Goal: Transaction & Acquisition: Book appointment/travel/reservation

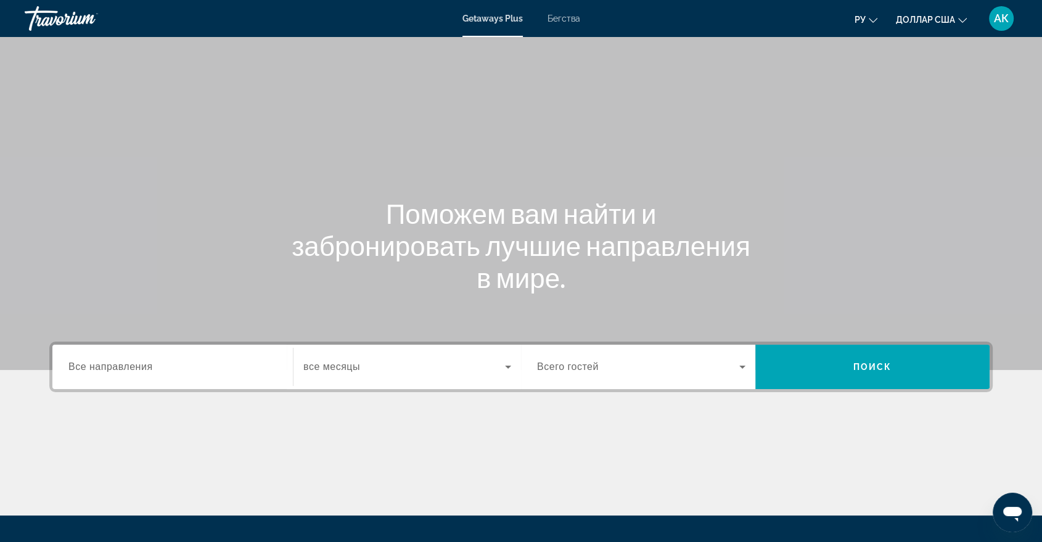
click at [561, 22] on font "Бегства" at bounding box center [564, 19] width 33 height 10
click at [86, 368] on span "Все направления" at bounding box center [110, 366] width 84 height 10
click at [86, 368] on input "Destination Все направления" at bounding box center [172, 367] width 208 height 15
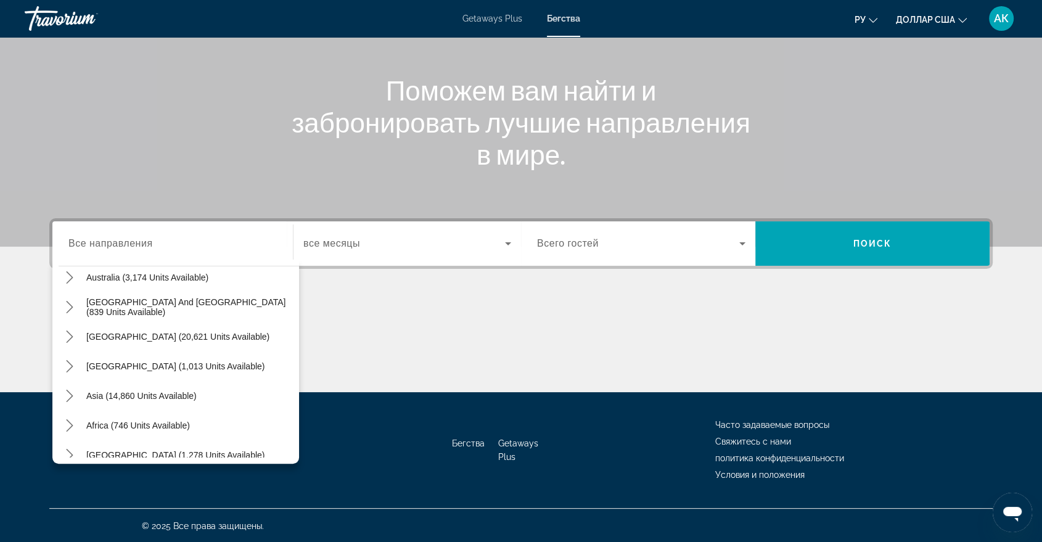
scroll to position [199, 0]
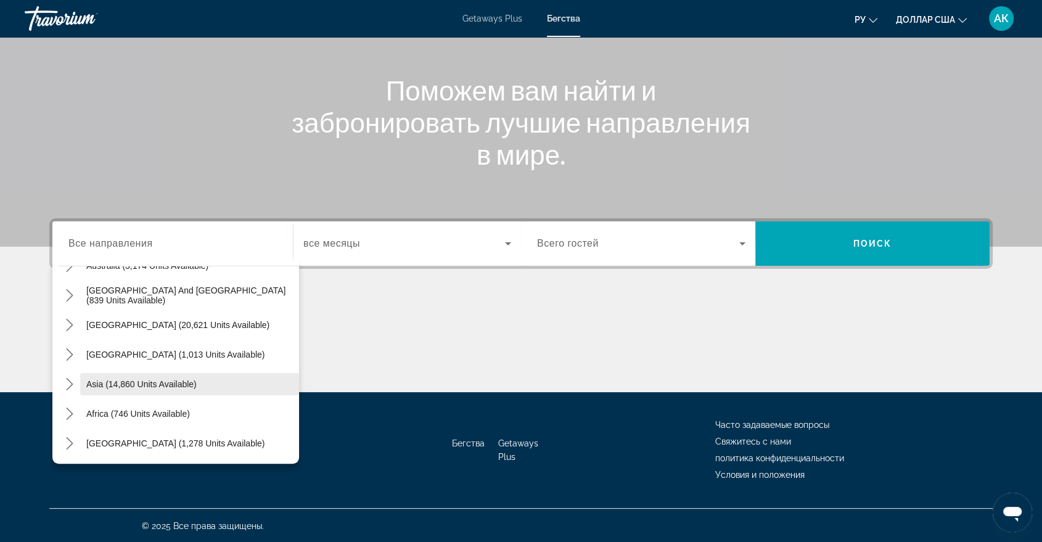
click at [132, 381] on span "Asia (14,860 units available)" at bounding box center [141, 384] width 110 height 10
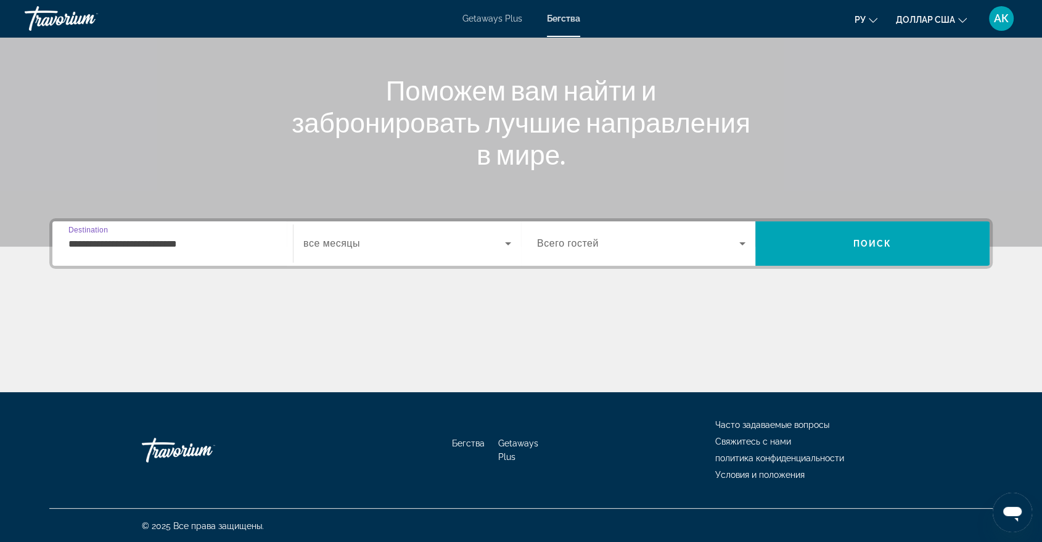
click at [86, 242] on input "**********" at bounding box center [172, 244] width 208 height 15
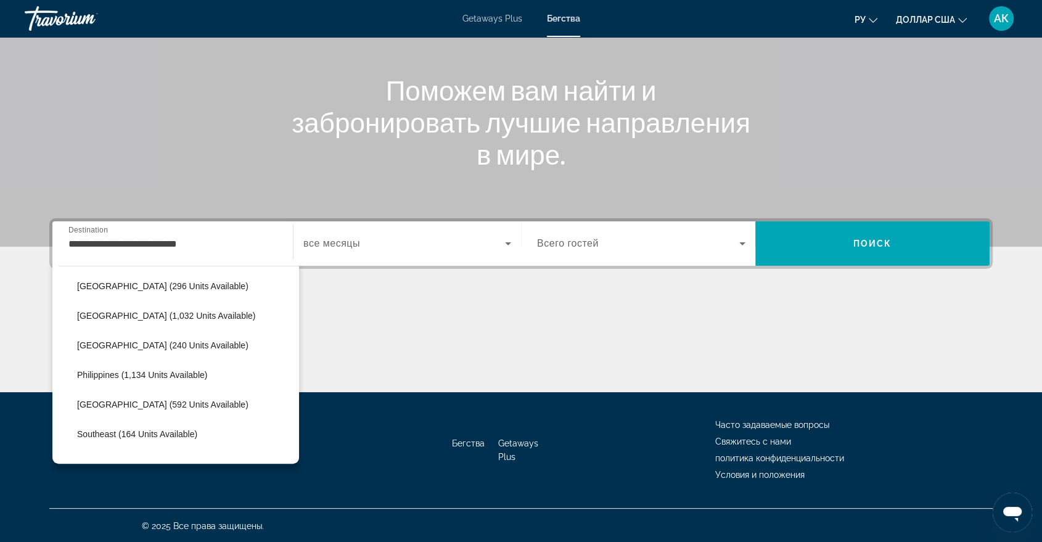
scroll to position [505, 0]
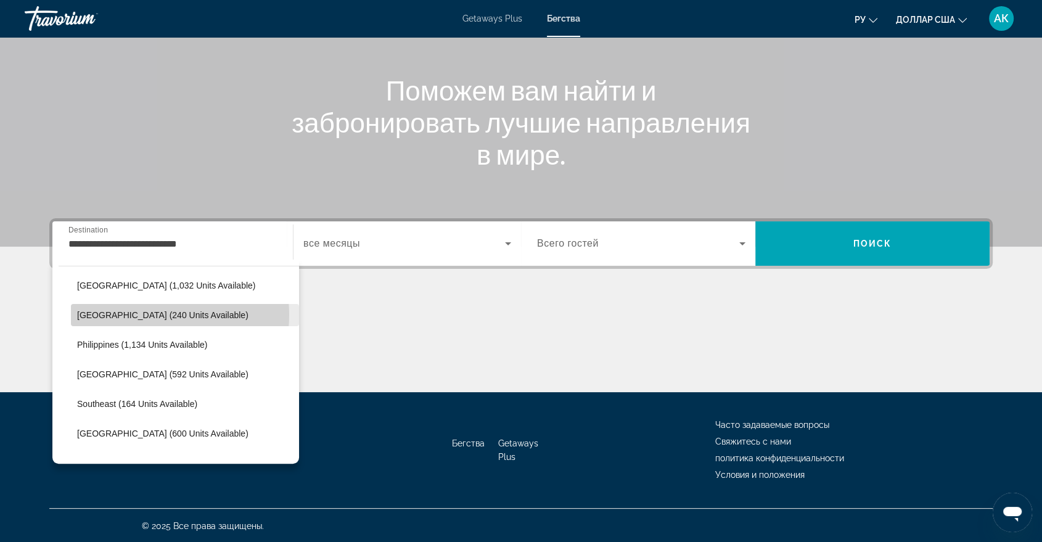
click at [143, 313] on span "[GEOGRAPHIC_DATA] (240 units available)" at bounding box center [162, 315] width 171 height 10
type input "**********"
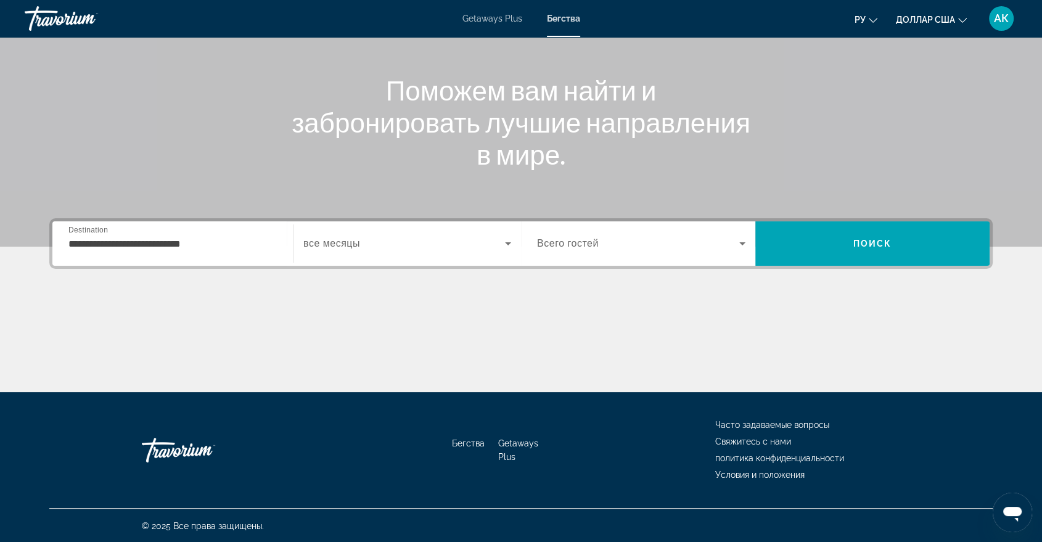
click at [312, 240] on span "все месяцы" at bounding box center [331, 243] width 57 height 10
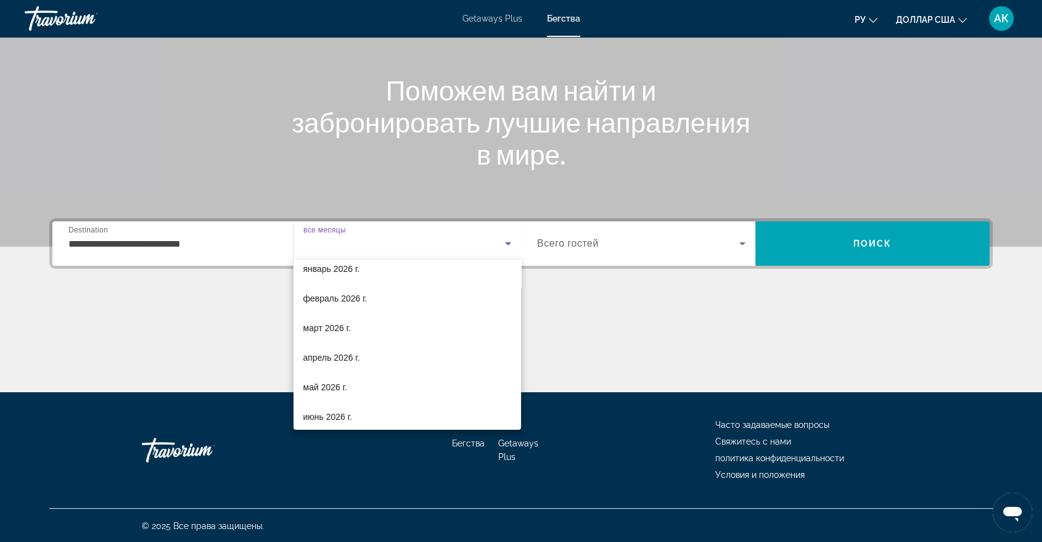
scroll to position [122, 0]
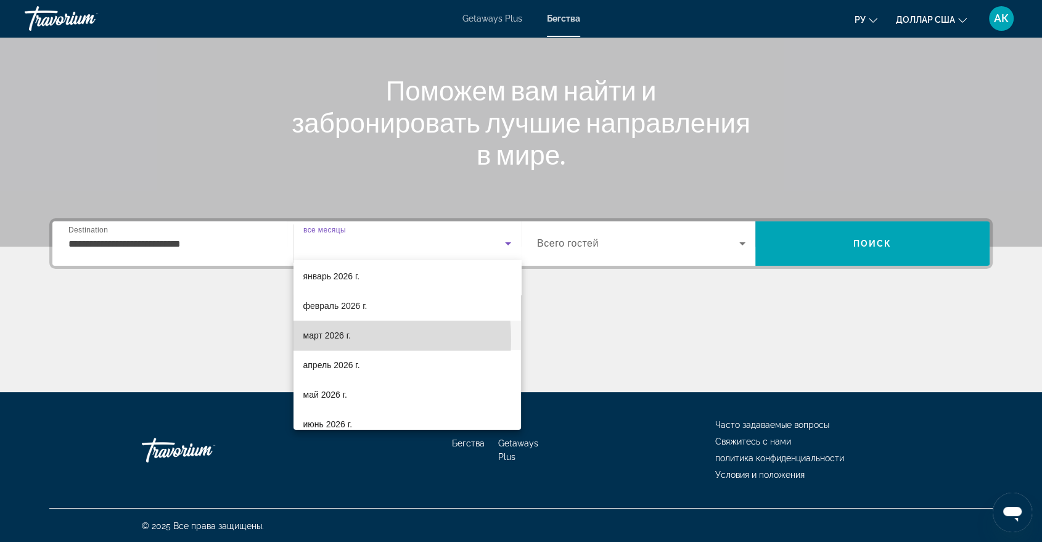
click at [328, 339] on font "март 2026 г." at bounding box center [327, 336] width 48 height 10
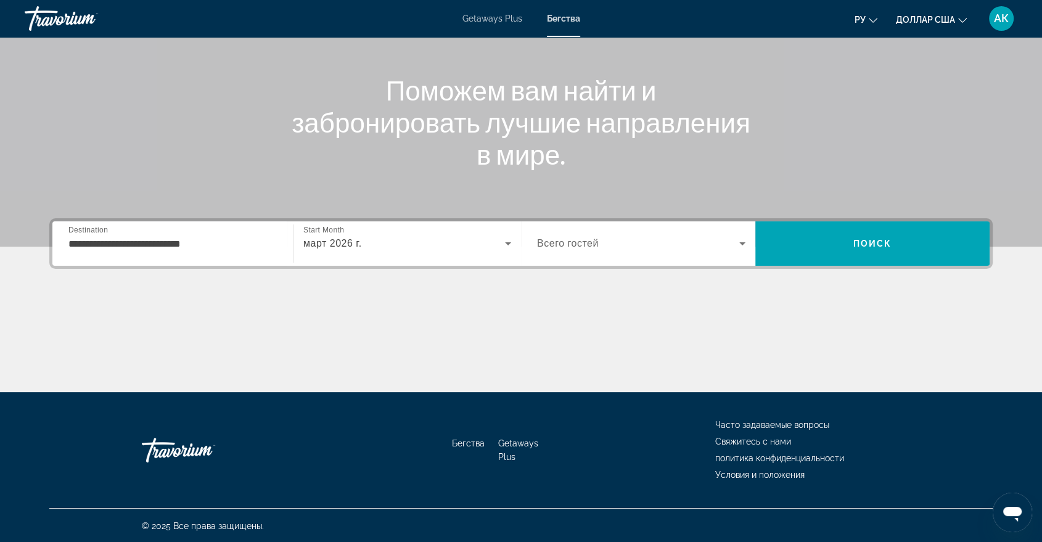
click at [597, 240] on span "Всего гостей" at bounding box center [568, 243] width 62 height 10
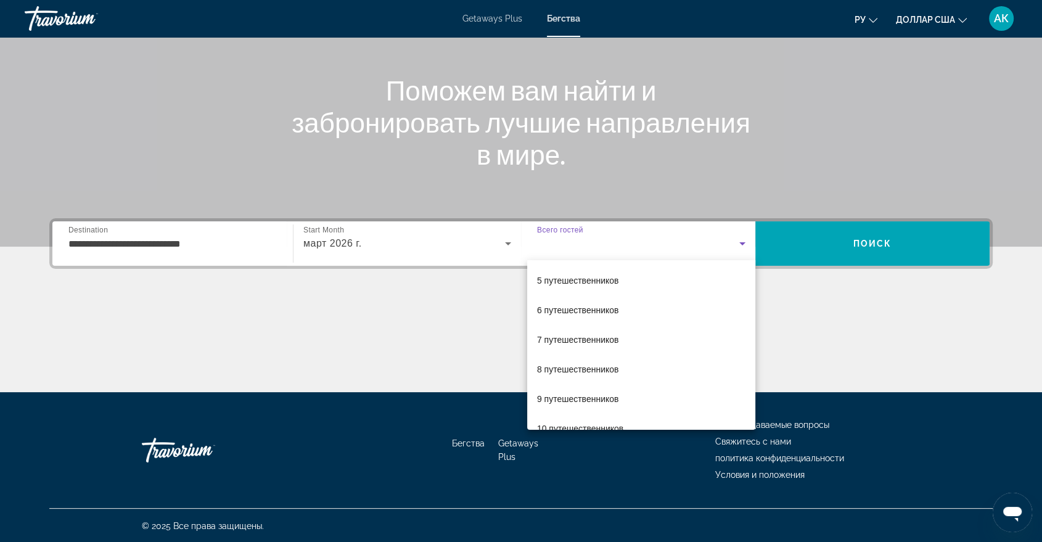
scroll to position [136, 0]
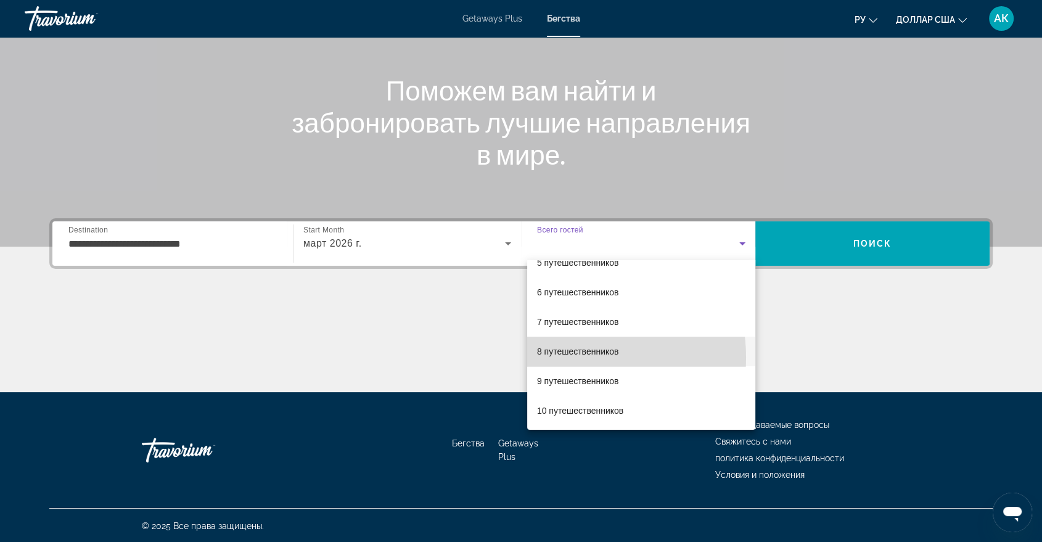
click at [572, 357] on span "8 путешественников" at bounding box center [578, 351] width 82 height 15
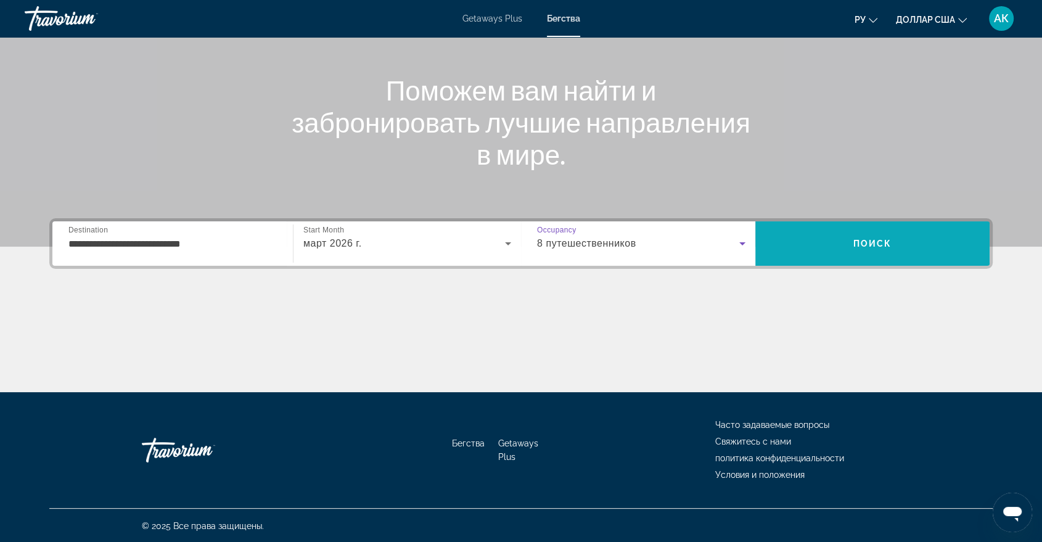
click at [882, 242] on span "Поиск" at bounding box center [872, 244] width 39 height 10
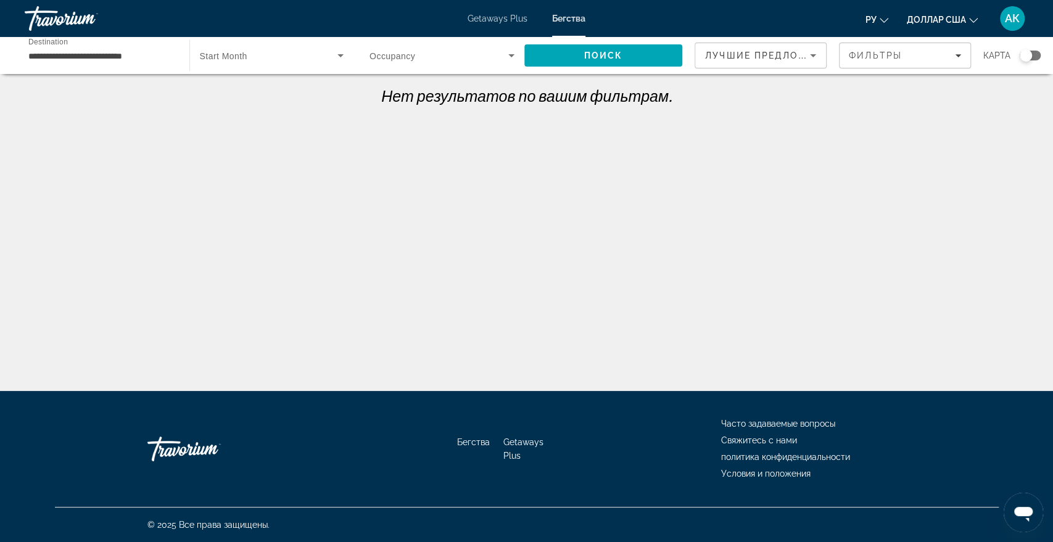
click at [222, 58] on span "Start Month" at bounding box center [223, 56] width 47 height 10
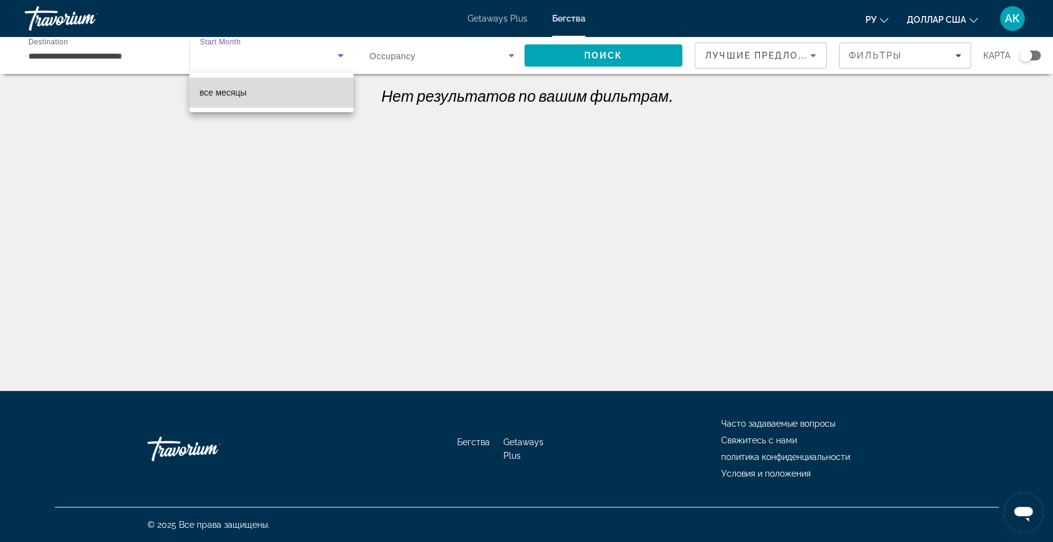
click at [232, 96] on font "все месяцы" at bounding box center [222, 93] width 47 height 10
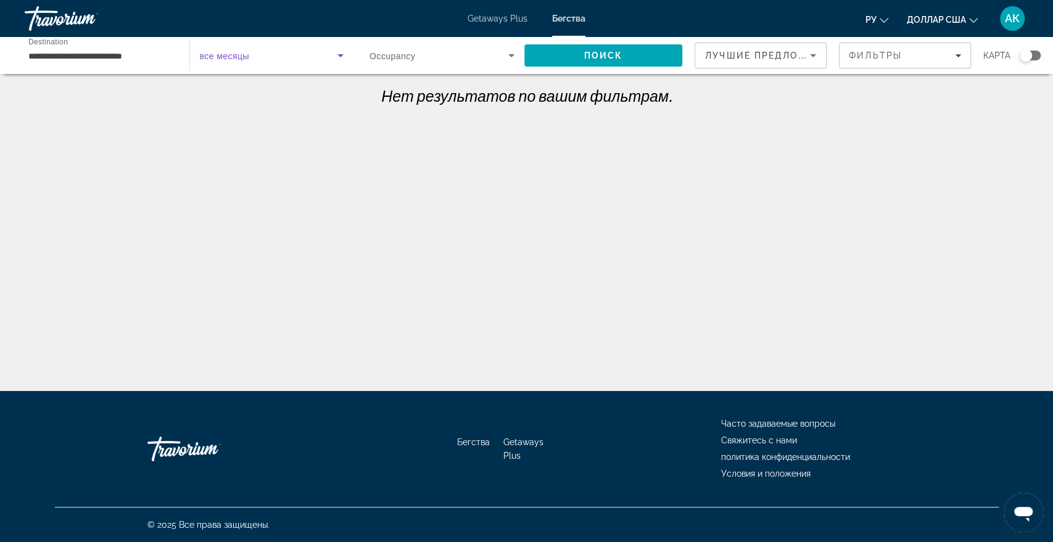
click at [410, 55] on span "Occupancy" at bounding box center [392, 56] width 46 height 10
click at [510, 55] on div at bounding box center [526, 271] width 1053 height 542
click at [510, 55] on icon "Search widget" at bounding box center [511, 55] width 6 height 3
click at [745, 56] on div at bounding box center [526, 271] width 1053 height 542
click at [745, 56] on span "Лучшие предложения" at bounding box center [770, 56] width 131 height 10
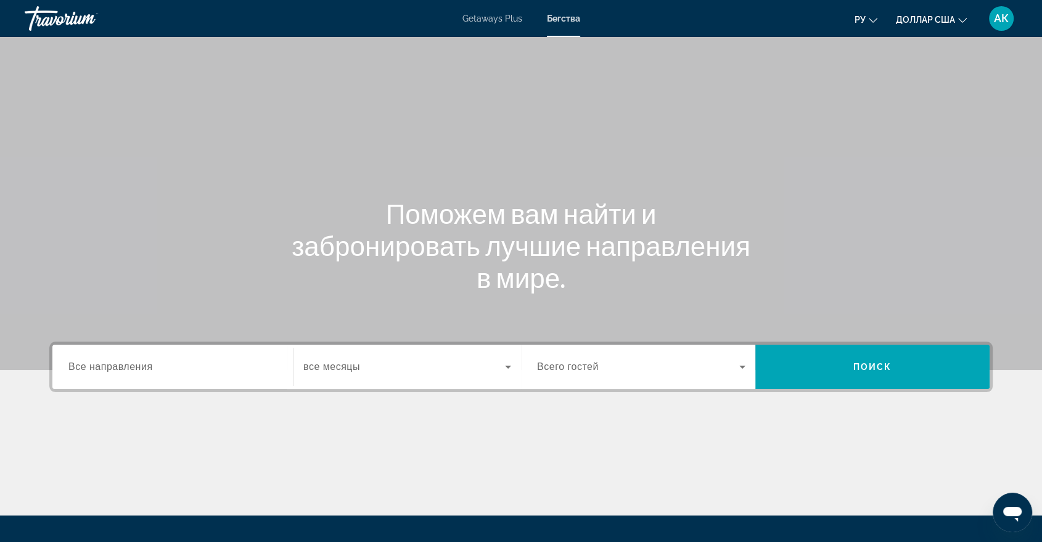
click at [134, 368] on span "Все направления" at bounding box center [110, 366] width 84 height 10
click at [134, 368] on input "Destination Все направления" at bounding box center [172, 367] width 208 height 15
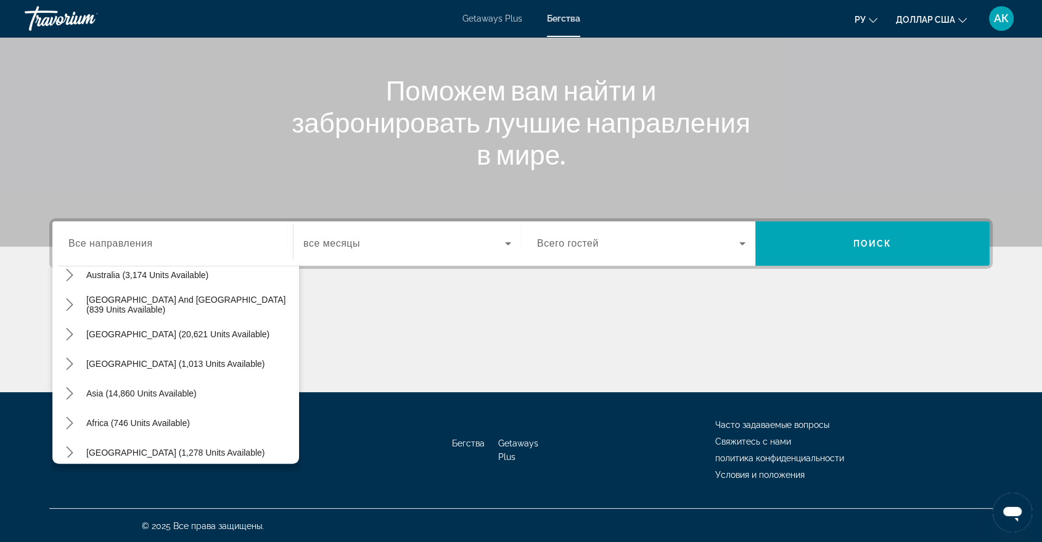
scroll to position [181, 0]
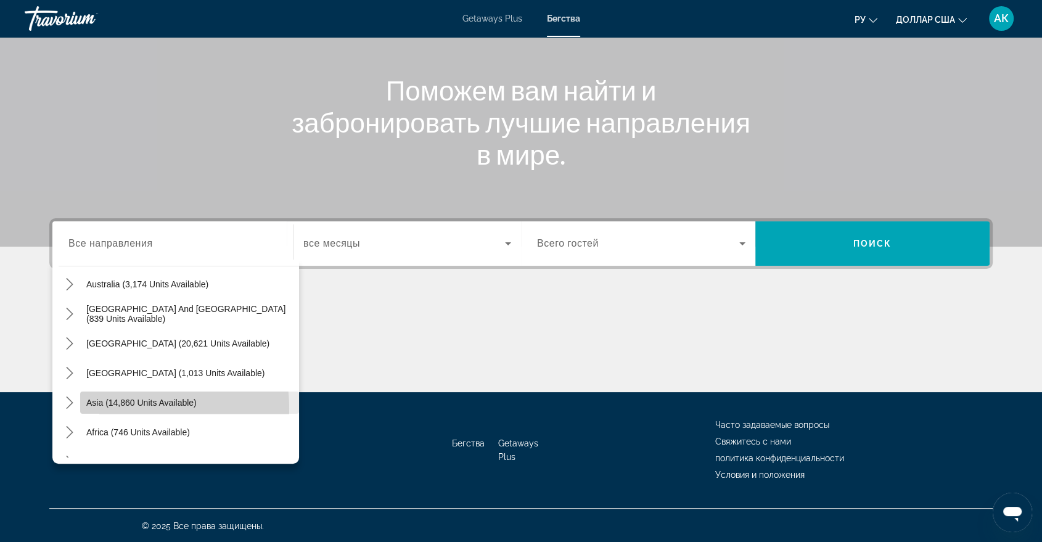
click at [115, 407] on span "Select destination: Asia (14,860 units available)" at bounding box center [189, 403] width 219 height 30
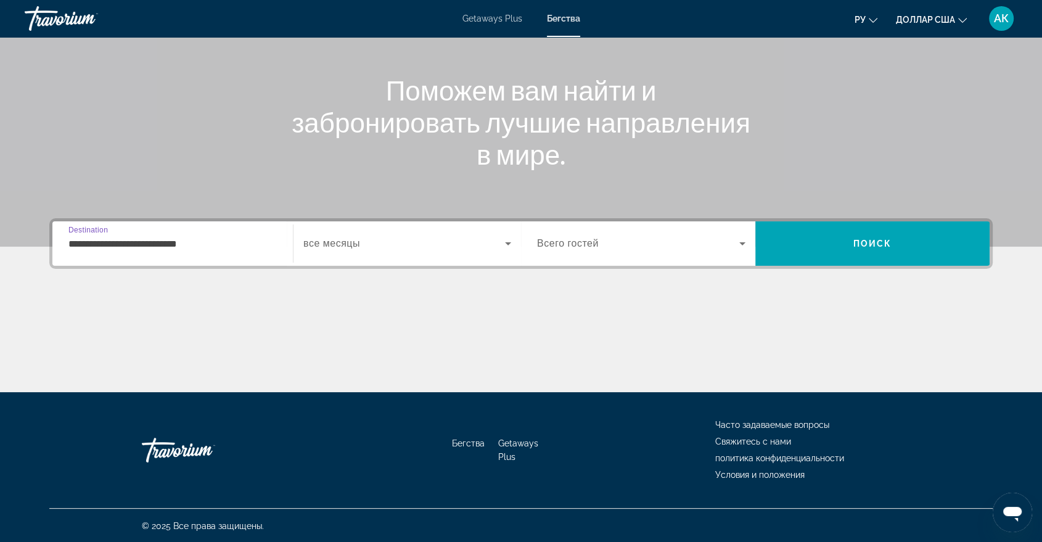
click at [163, 249] on input "**********" at bounding box center [172, 244] width 208 height 15
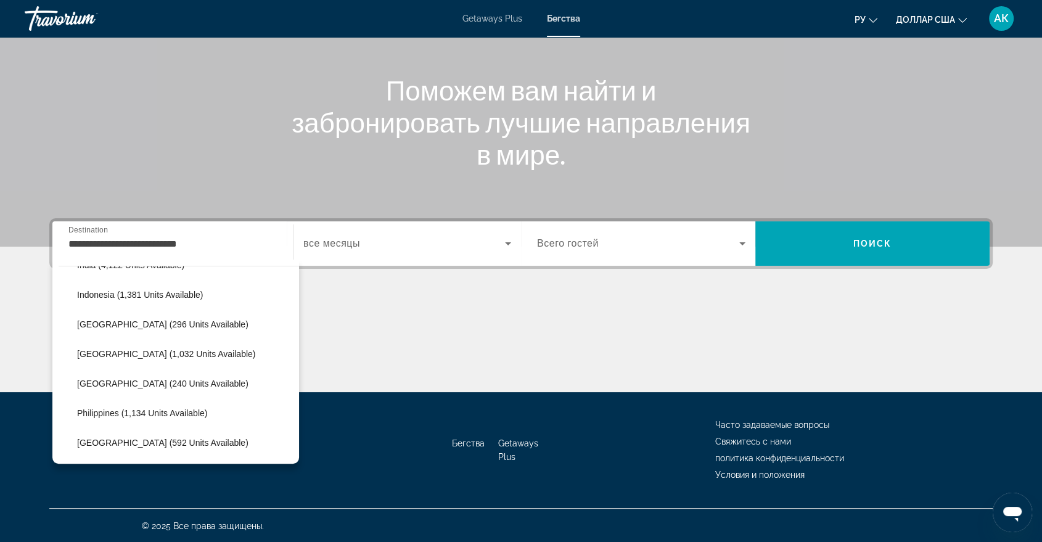
scroll to position [404, 0]
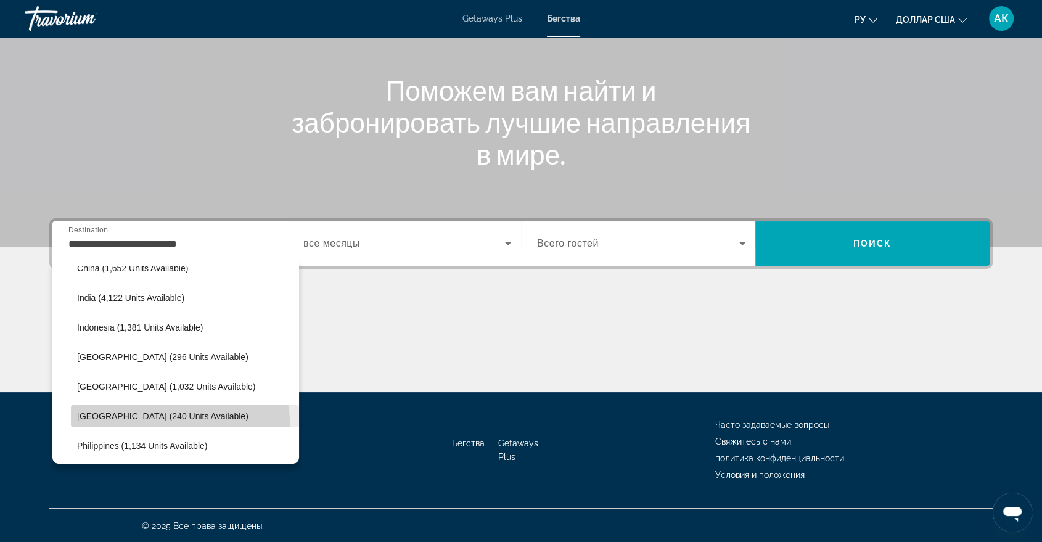
click at [157, 422] on span "Select destination: Maldives (240 units available)" at bounding box center [185, 416] width 228 height 30
type input "**********"
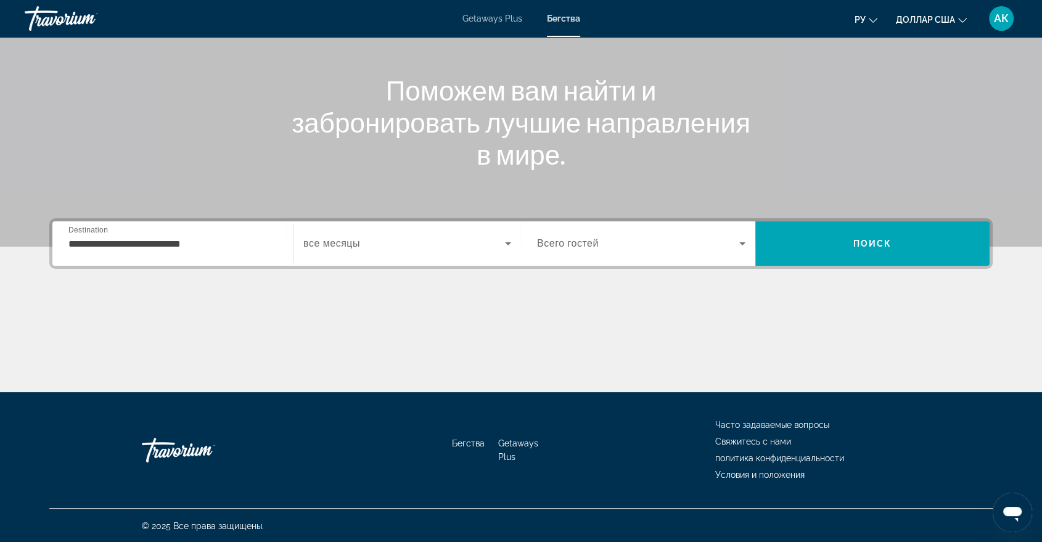
click at [347, 244] on span "все месяцы" at bounding box center [331, 243] width 57 height 10
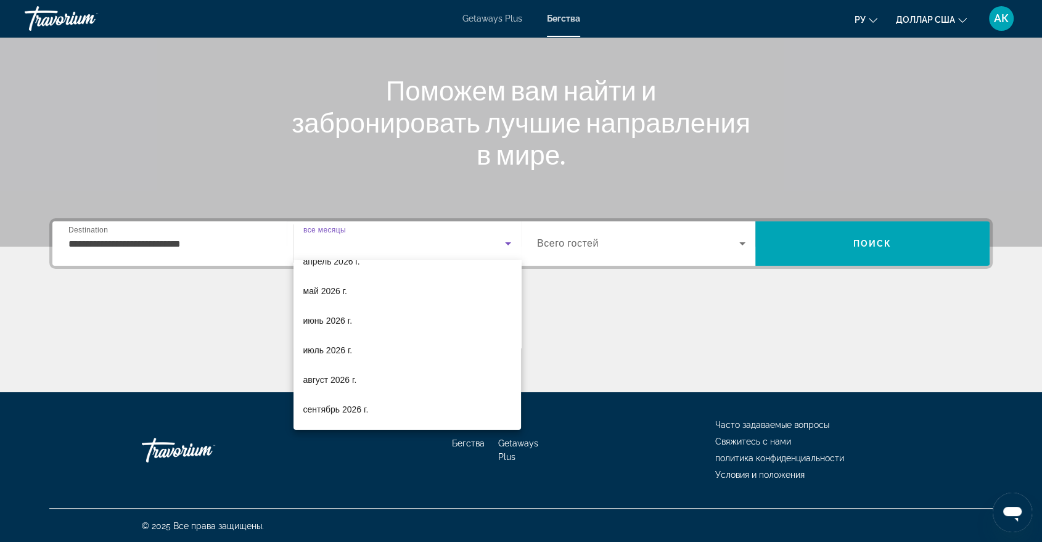
scroll to position [232, 0]
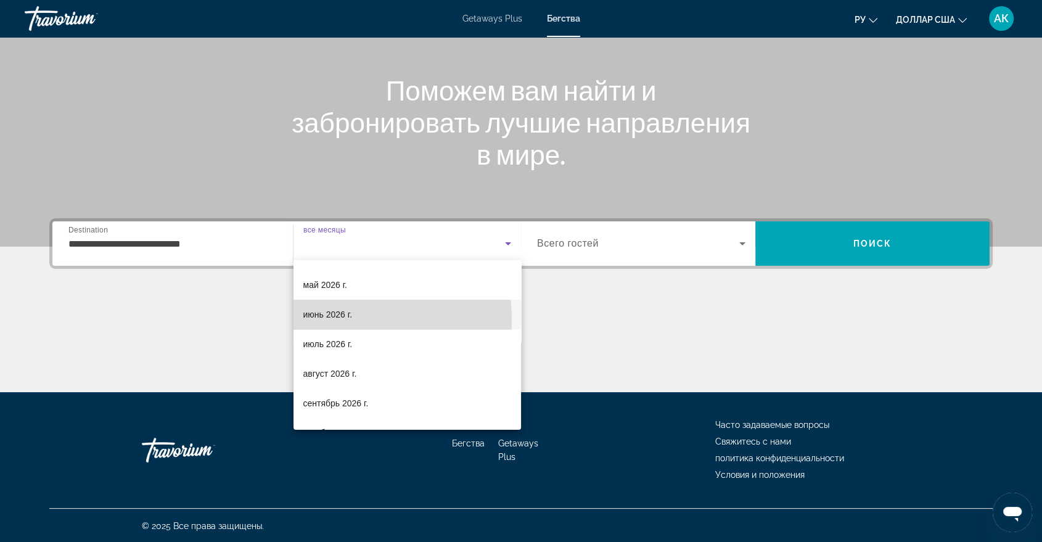
click at [312, 319] on span "июнь 2026 г." at bounding box center [327, 314] width 49 height 15
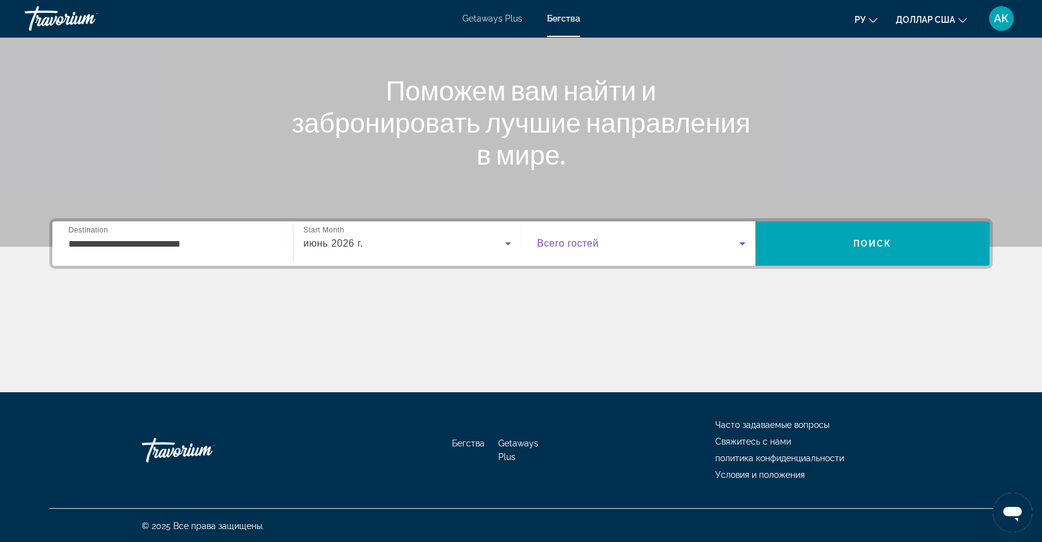
click at [746, 243] on icon "Search widget" at bounding box center [742, 243] width 15 height 15
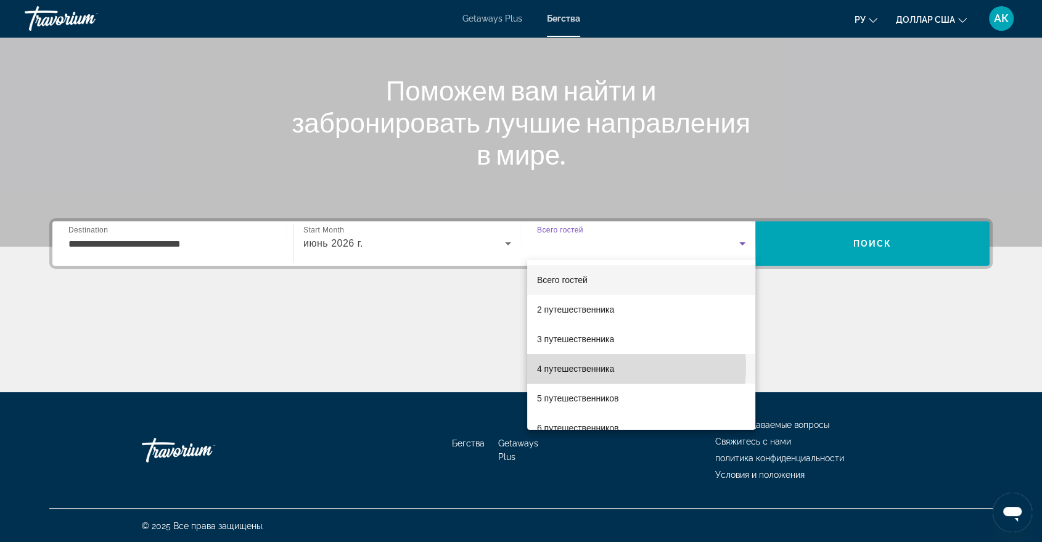
click at [610, 368] on font "4 путешественника" at bounding box center [575, 369] width 77 height 10
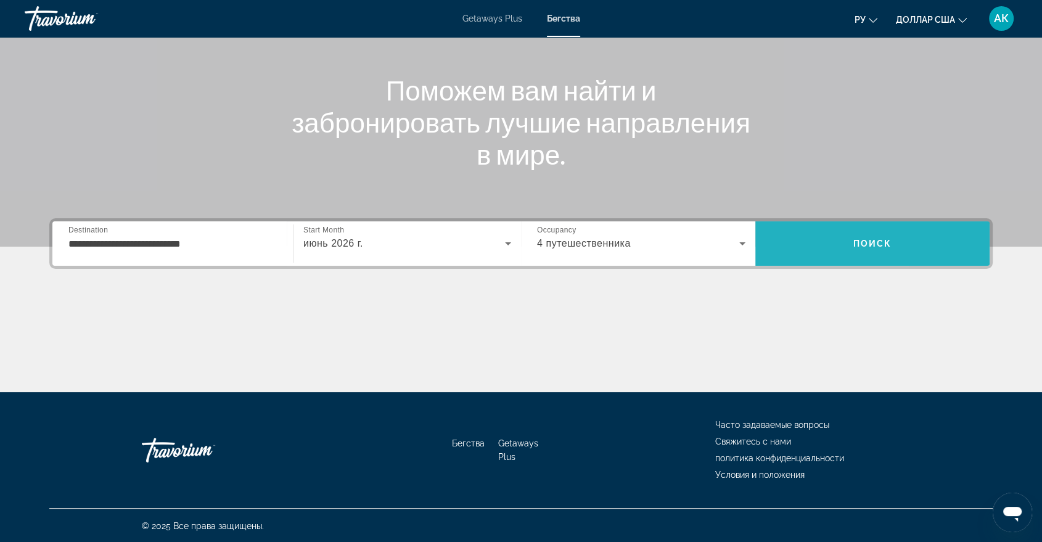
click at [910, 255] on span "Search" at bounding box center [872, 244] width 234 height 30
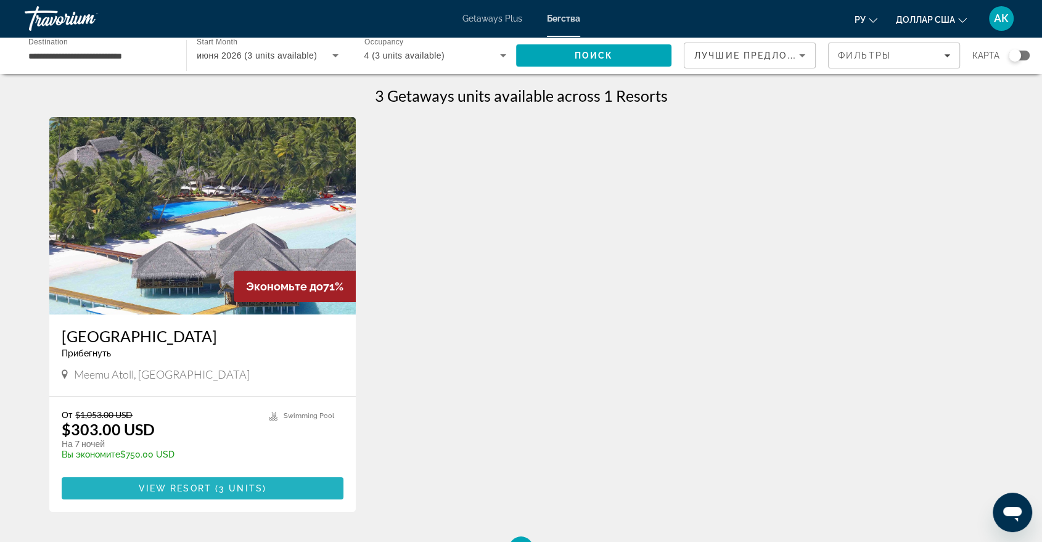
click at [257, 490] on span "3 units" at bounding box center [241, 488] width 44 height 10
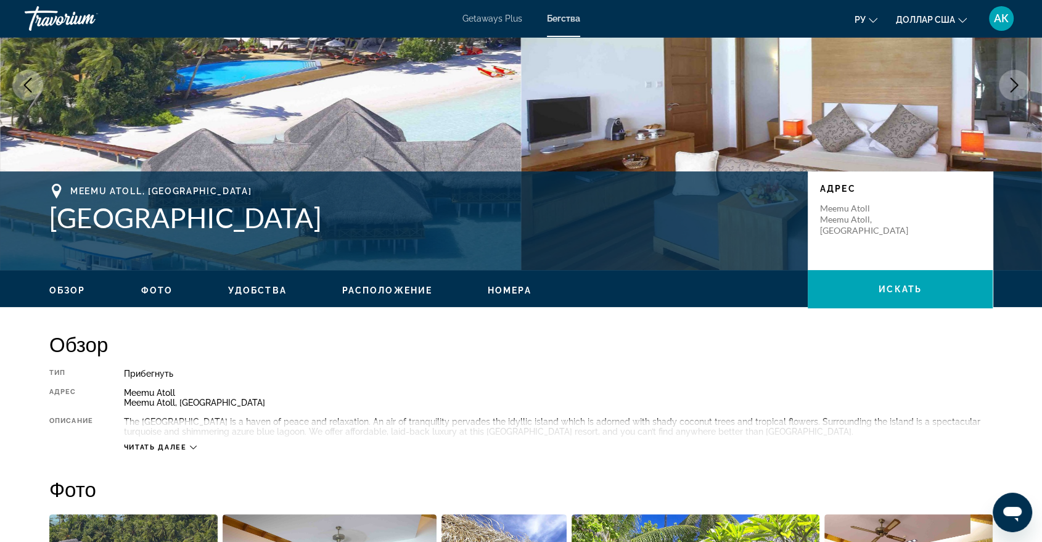
scroll to position [164, 0]
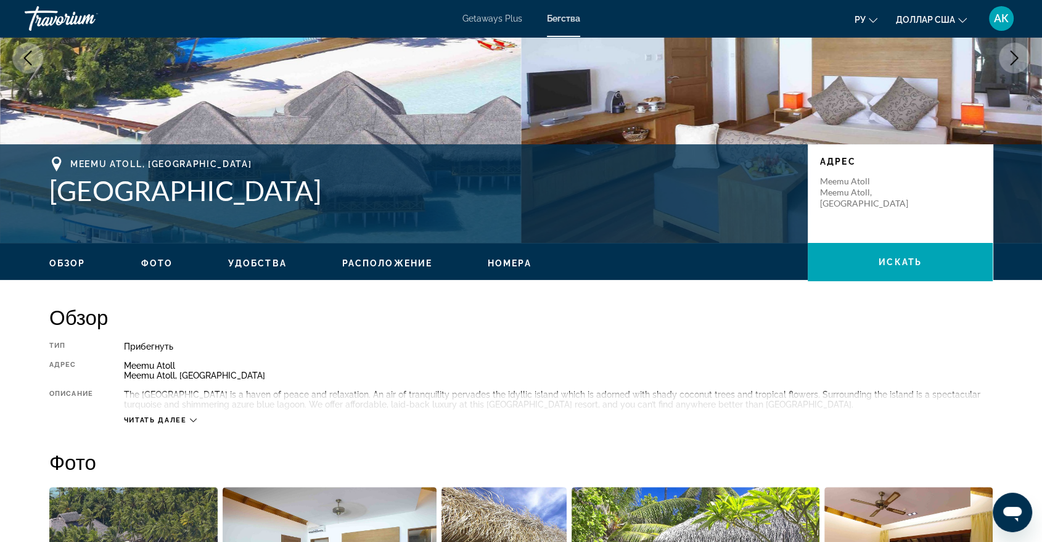
click at [158, 417] on span "Читать далее" at bounding box center [155, 420] width 63 height 8
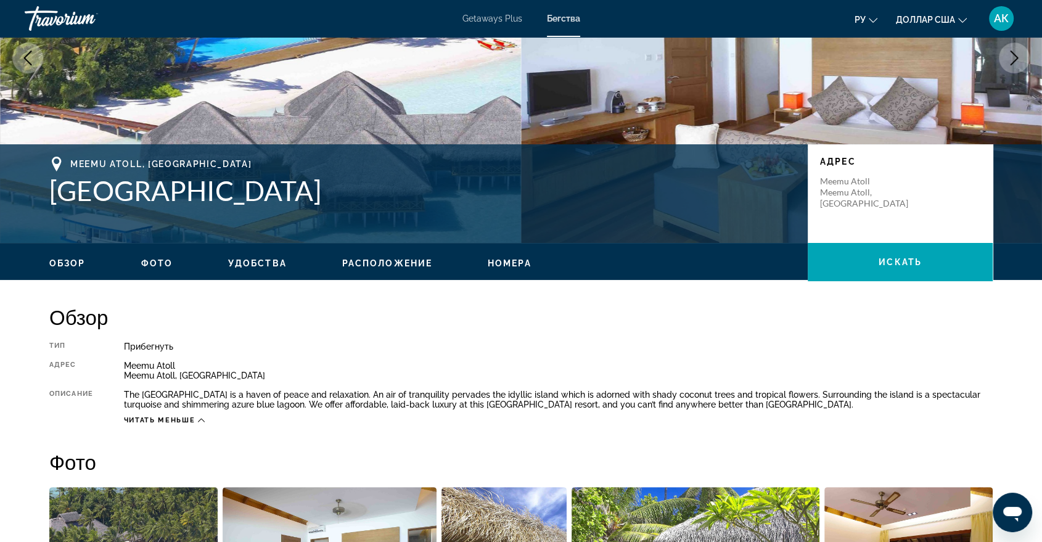
scroll to position [192, 0]
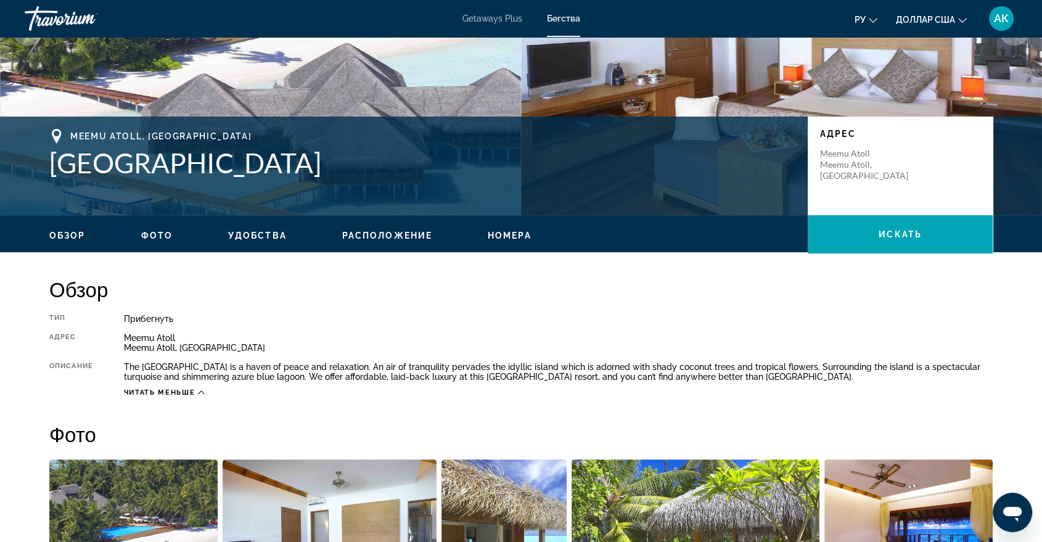
click at [160, 236] on span "Фото" at bounding box center [156, 236] width 31 height 10
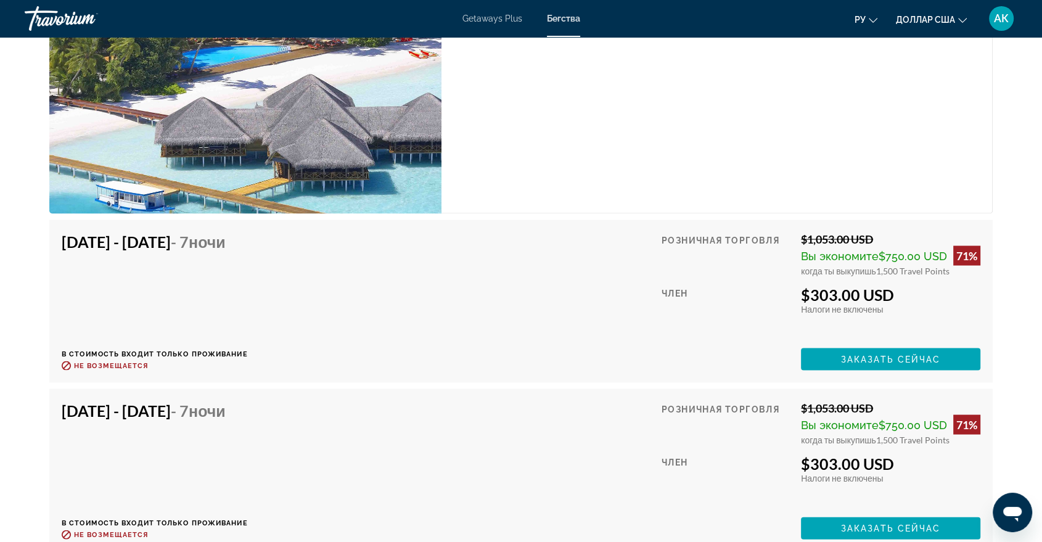
scroll to position [2430, 0]
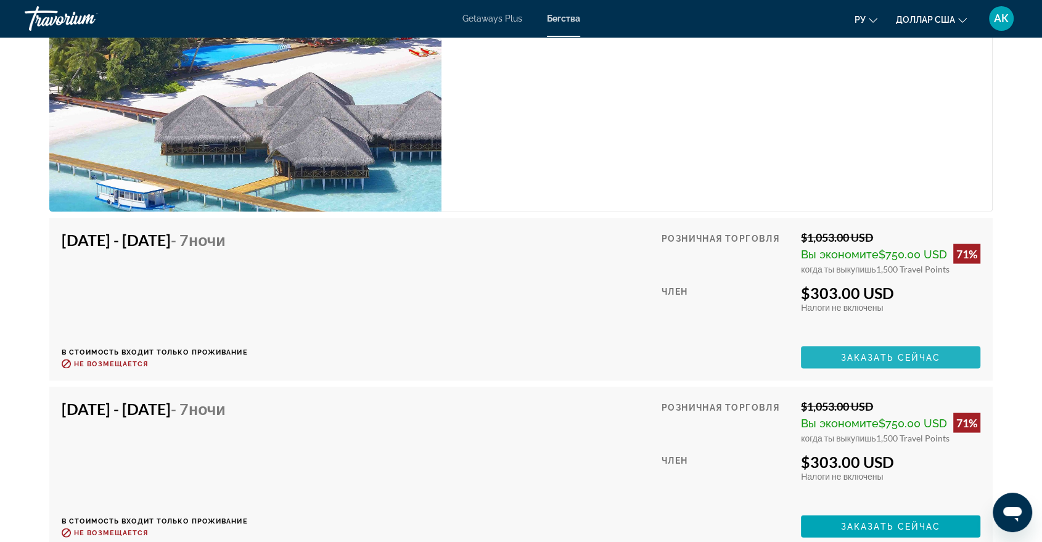
click at [860, 363] on span "Заказать сейчас" at bounding box center [891, 358] width 100 height 10
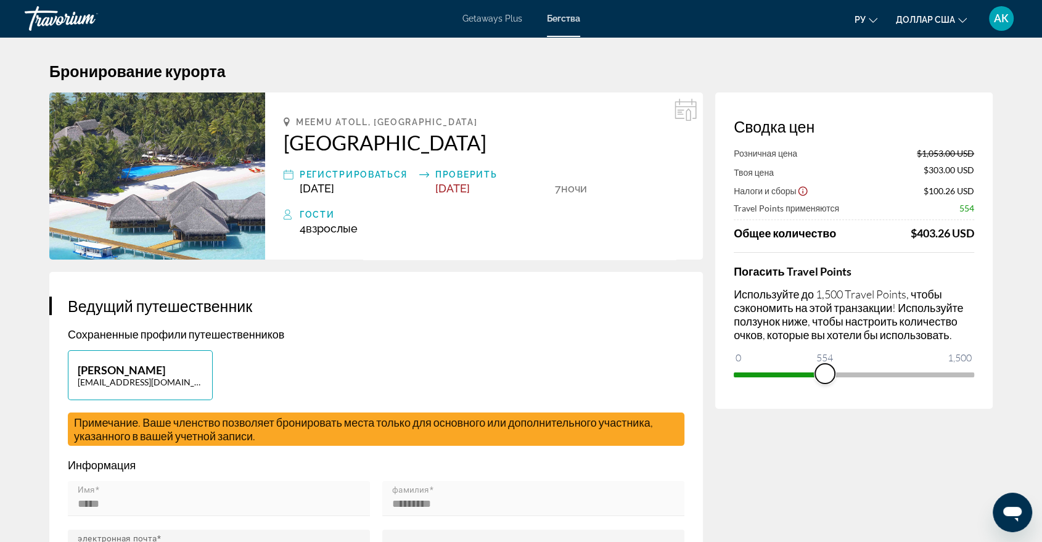
drag, startPoint x: 964, startPoint y: 372, endPoint x: 825, endPoint y: 380, distance: 139.6
click at [825, 380] on span "ngx-slider" at bounding box center [825, 374] width 20 height 20
drag, startPoint x: 824, startPoint y: 368, endPoint x: 1026, endPoint y: 390, distance: 202.9
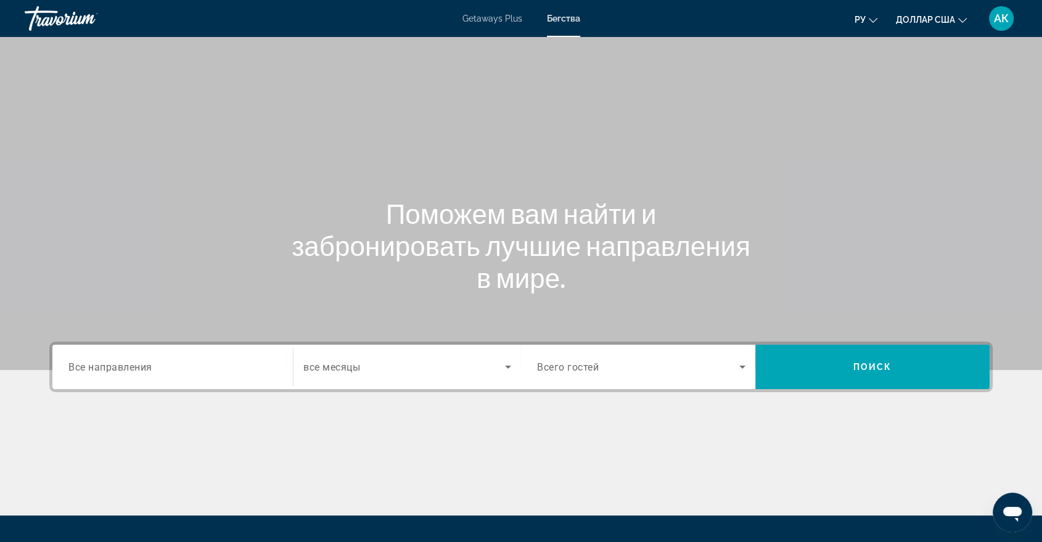
click at [118, 365] on span "Все направления" at bounding box center [110, 367] width 84 height 12
click at [118, 365] on input "Destination Все направления" at bounding box center [172, 367] width 208 height 15
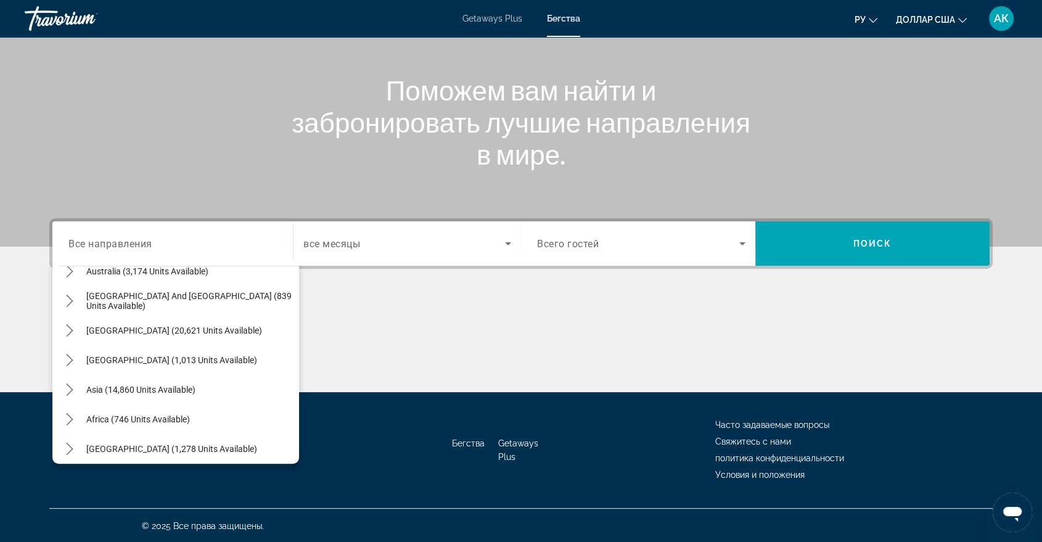
scroll to position [199, 0]
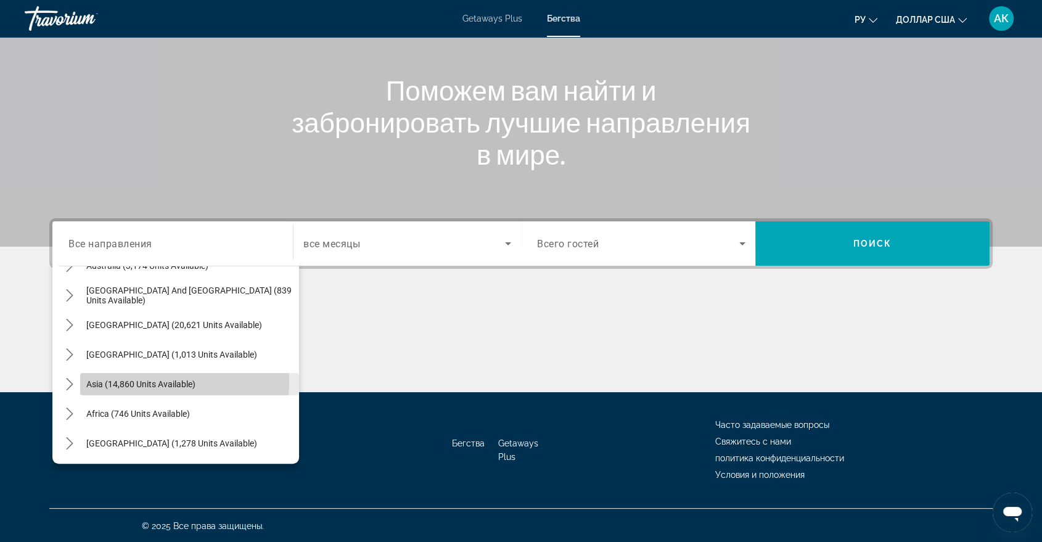
click at [139, 380] on span "Asia (14,860 units available)" at bounding box center [140, 384] width 109 height 10
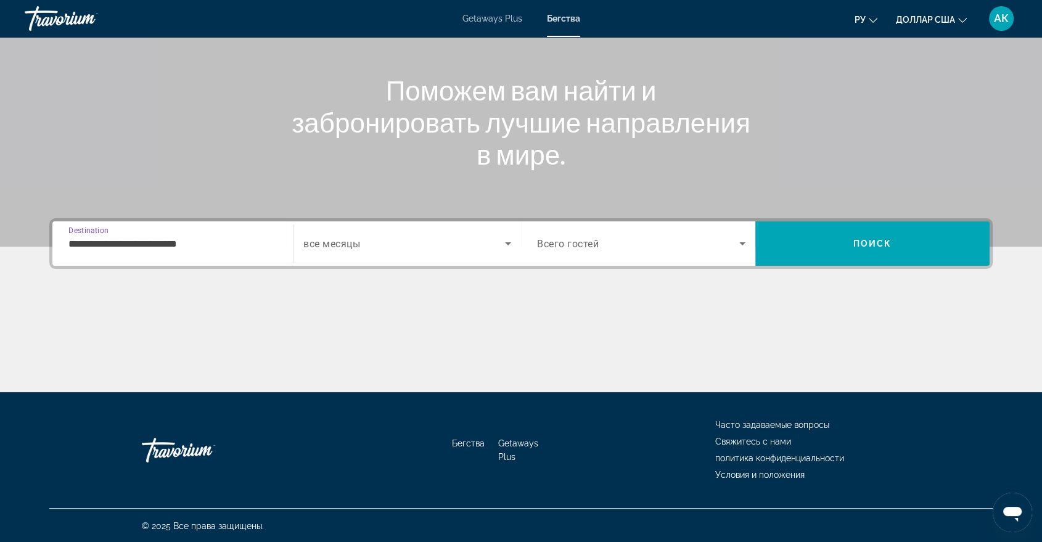
click at [139, 237] on input "**********" at bounding box center [172, 244] width 208 height 15
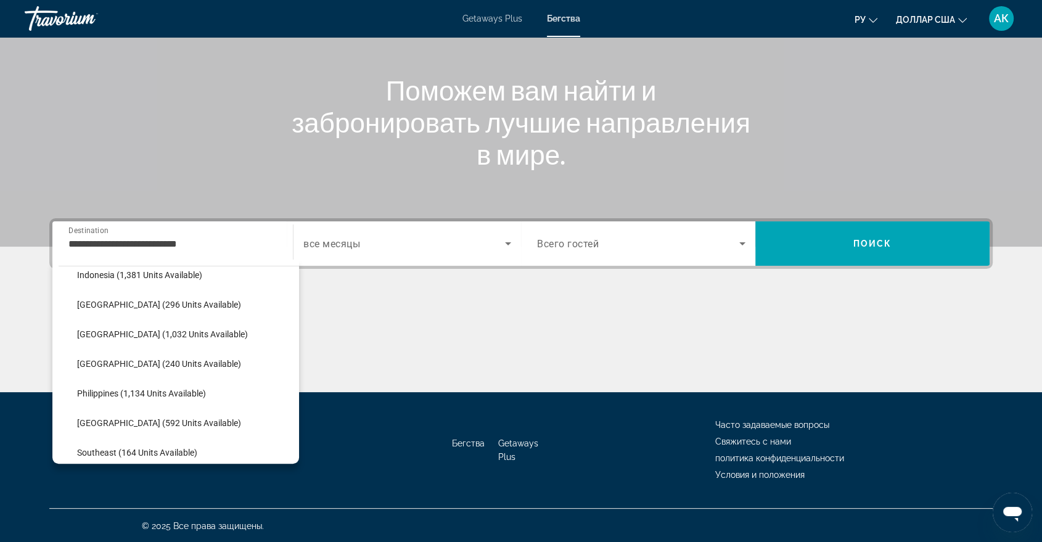
scroll to position [459, 0]
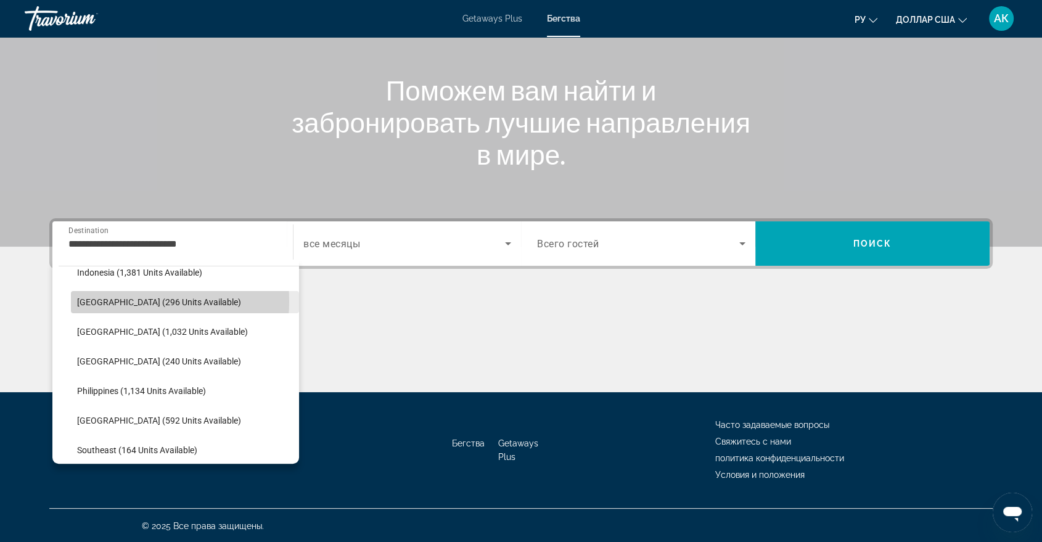
click at [132, 300] on span "[GEOGRAPHIC_DATA] (296 units available)" at bounding box center [159, 302] width 164 height 10
type input "**********"
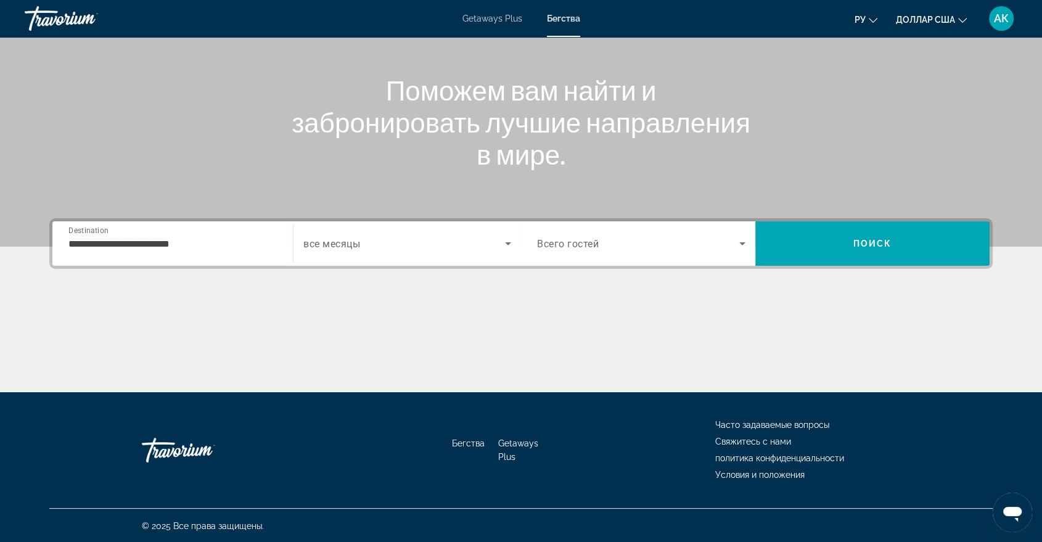
click at [309, 244] on span "все месяцы" at bounding box center [331, 244] width 57 height 12
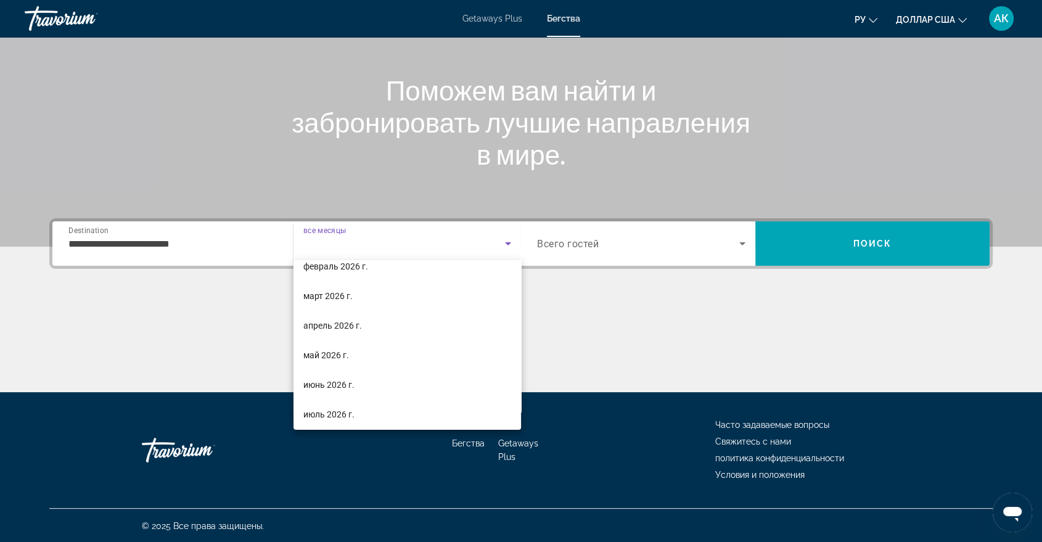
scroll to position [152, 0]
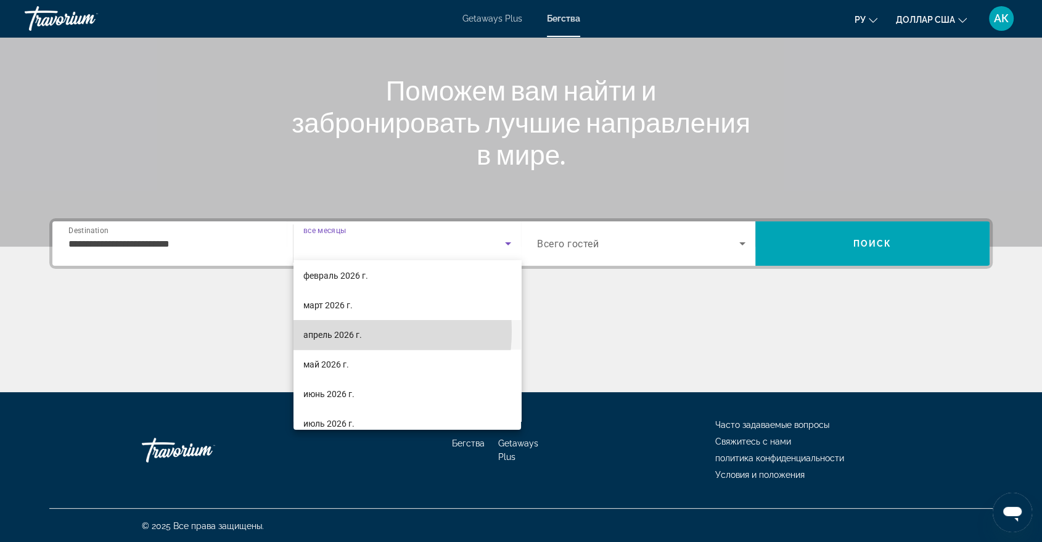
click at [329, 331] on font "апрель 2026 г." at bounding box center [332, 335] width 59 height 10
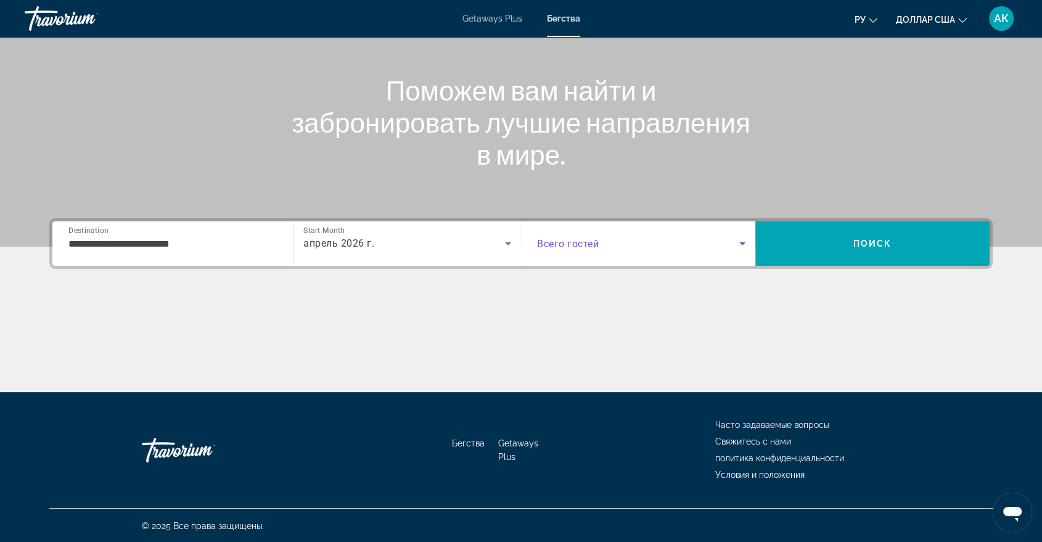
click at [580, 236] on span "Search widget" at bounding box center [638, 243] width 202 height 15
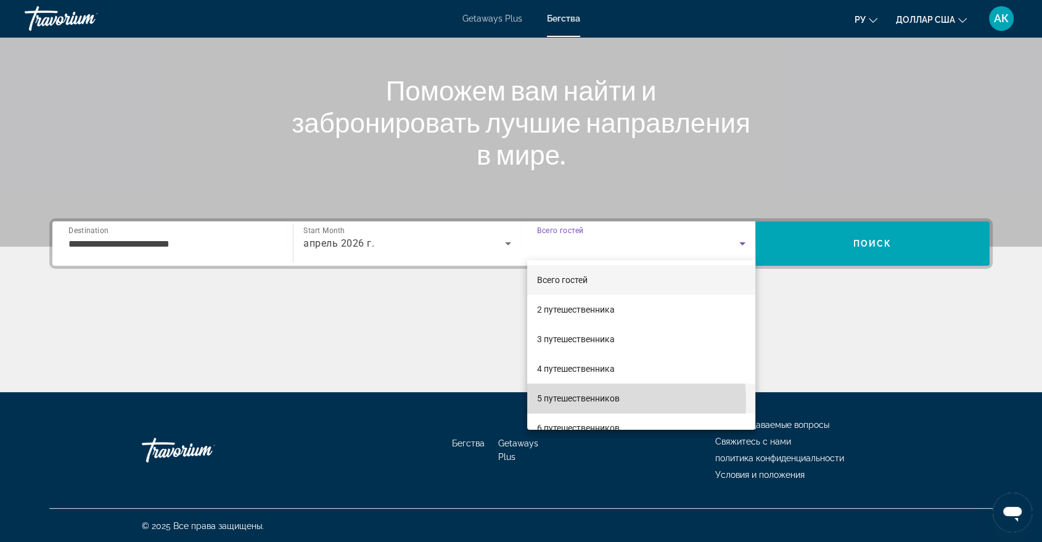
click at [582, 402] on font "5 путешественников" at bounding box center [578, 398] width 83 height 10
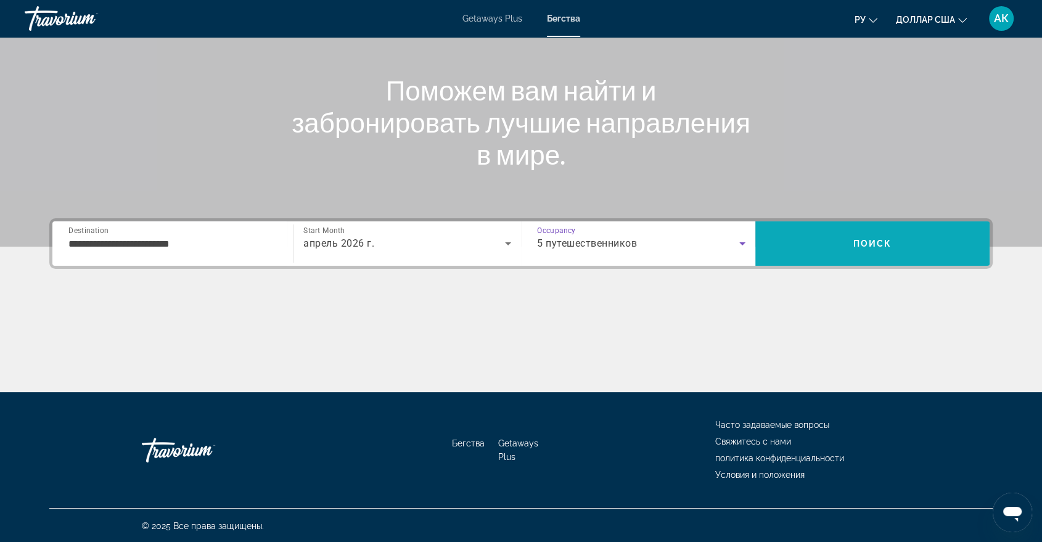
click at [861, 240] on span "Поиск" at bounding box center [872, 244] width 39 height 10
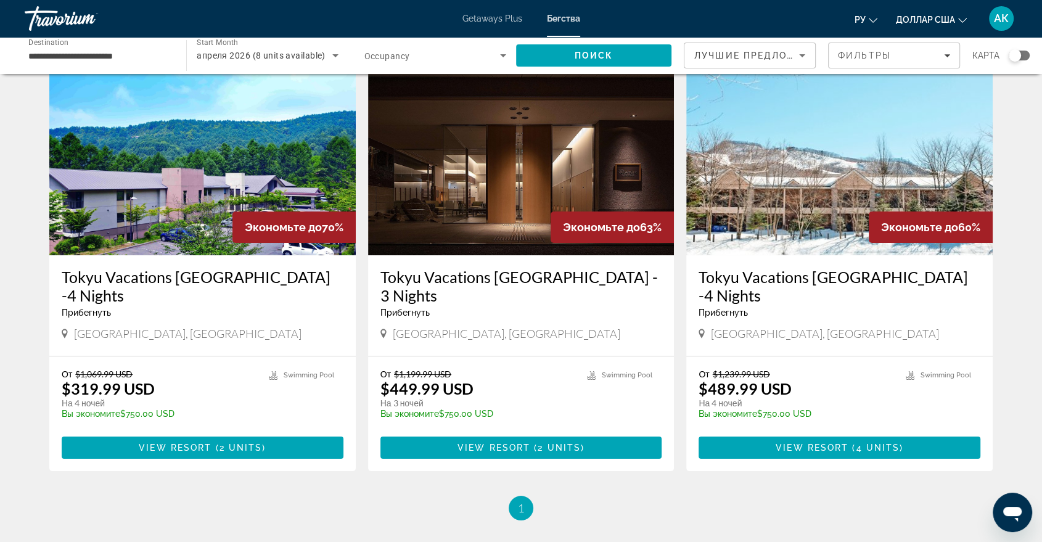
scroll to position [62, 0]
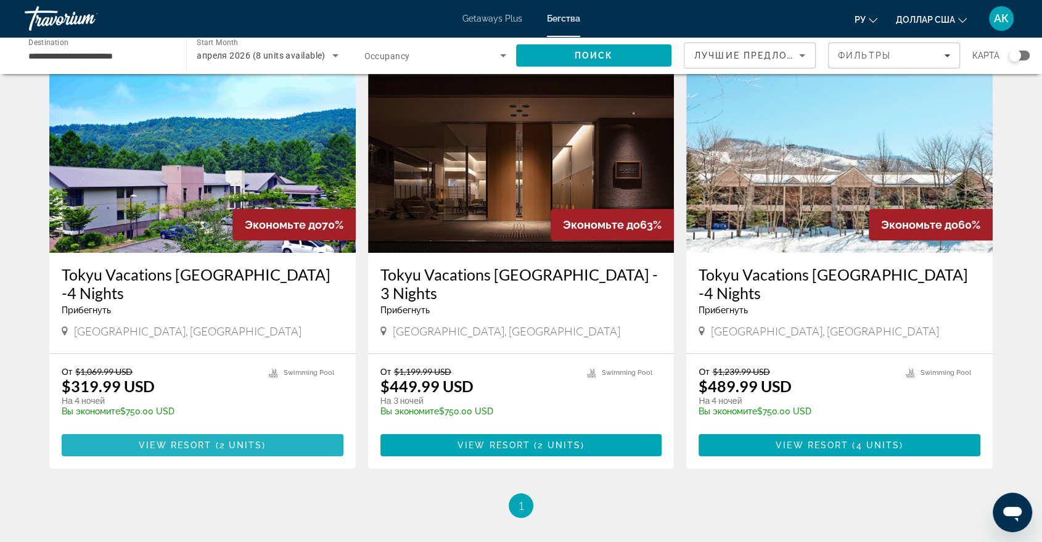
click at [143, 440] on span "View Resort" at bounding box center [175, 445] width 73 height 10
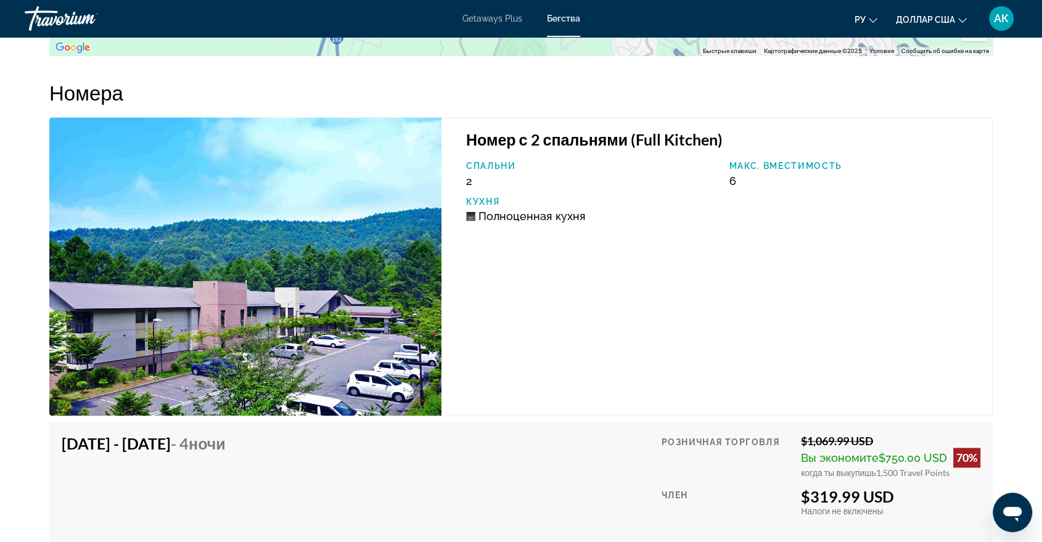
scroll to position [1693, 0]
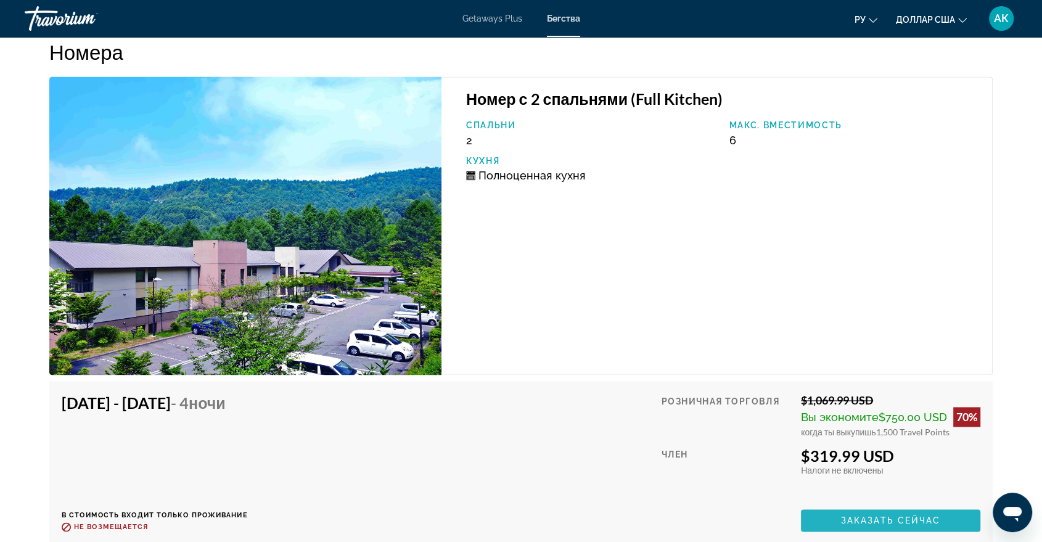
click at [873, 523] on span "Заказать сейчас" at bounding box center [891, 521] width 100 height 10
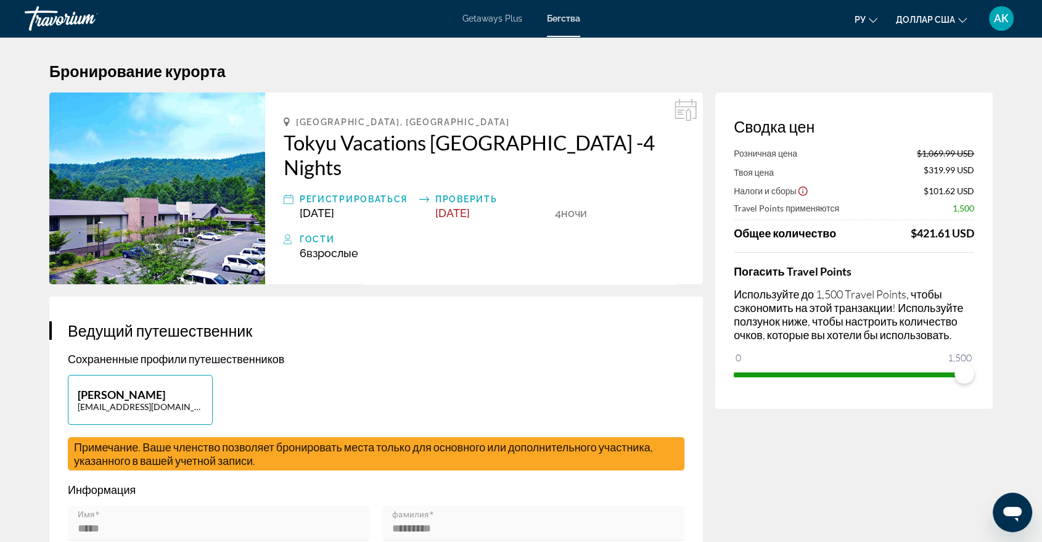
click at [164, 200] on img "Основное содержание" at bounding box center [157, 188] width 216 height 192
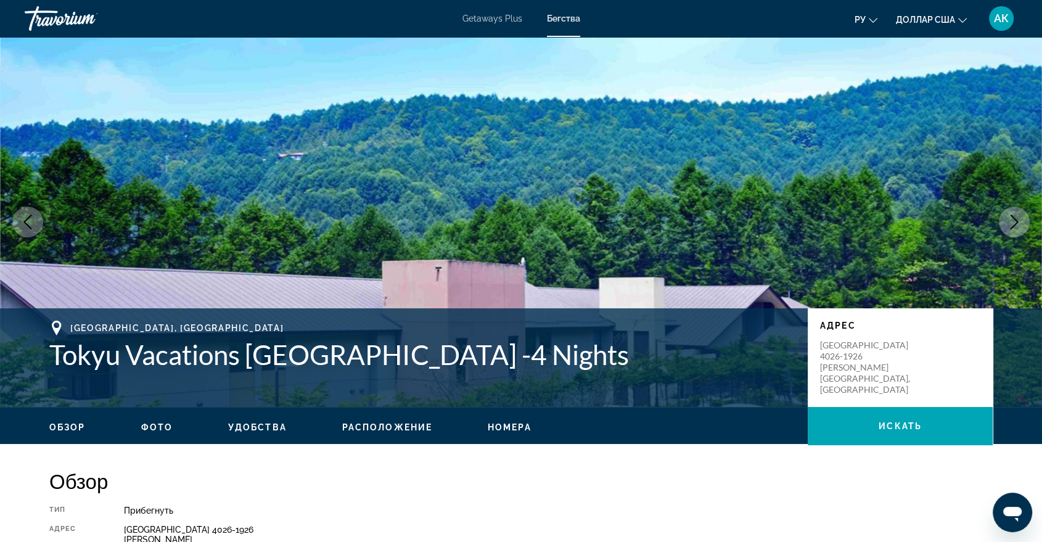
click at [163, 427] on span "Фото" at bounding box center [156, 427] width 31 height 10
click at [506, 426] on span "Номера" at bounding box center [510, 427] width 44 height 10
click at [390, 423] on span "Расположение" at bounding box center [387, 427] width 90 height 10
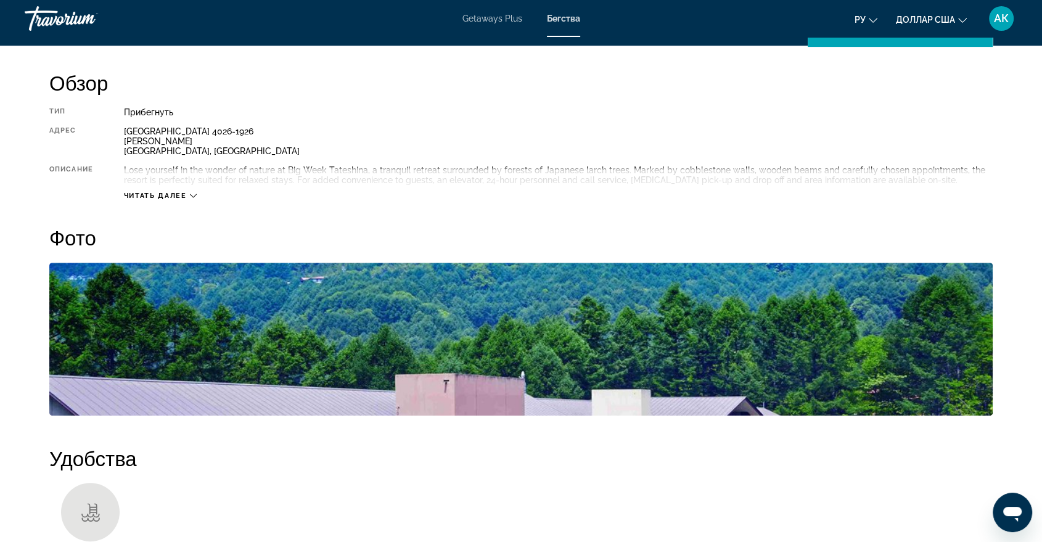
scroll to position [213, 0]
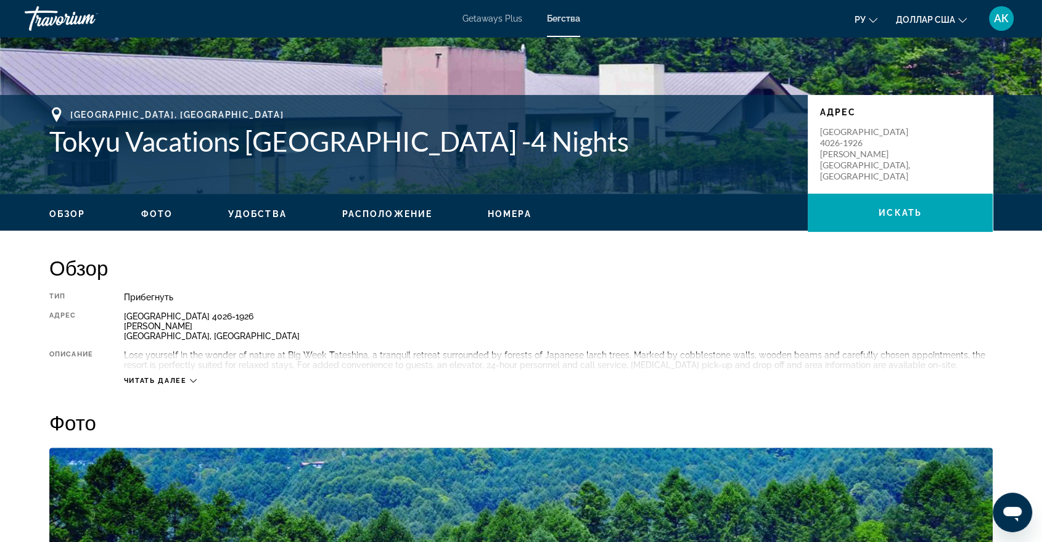
click at [247, 217] on span "Удобства" at bounding box center [257, 214] width 59 height 10
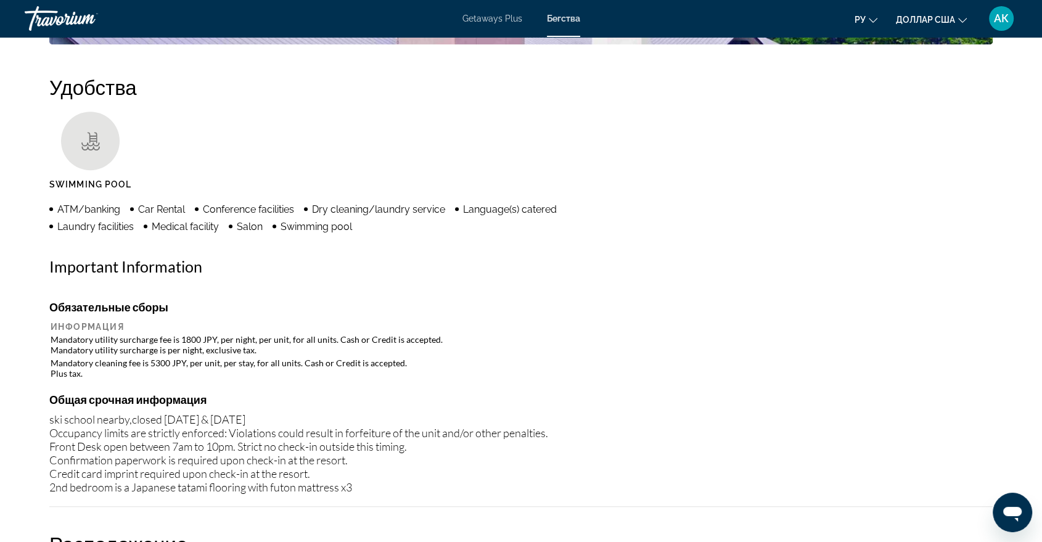
scroll to position [770, 0]
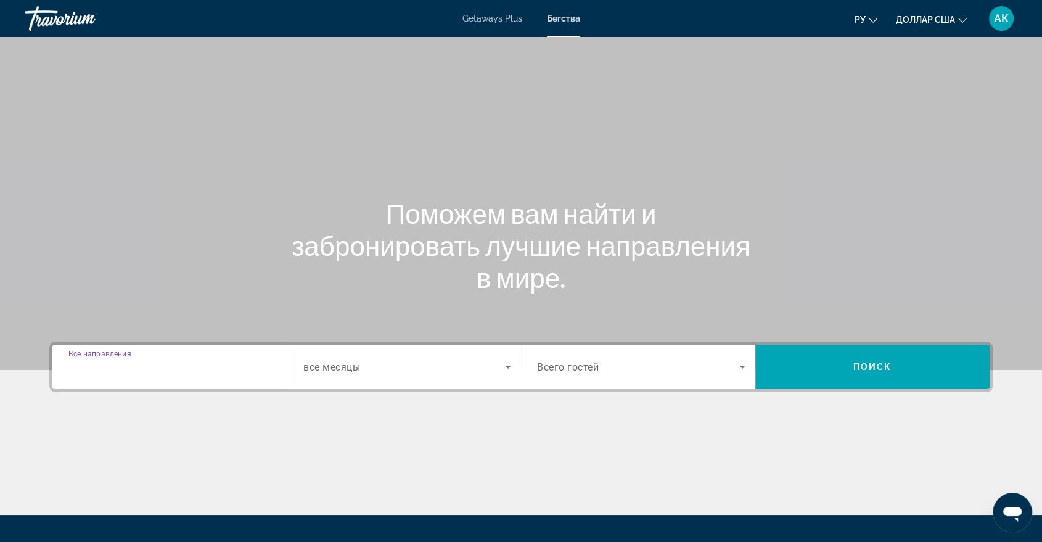
click at [105, 373] on input "Destination Все направления" at bounding box center [172, 367] width 208 height 15
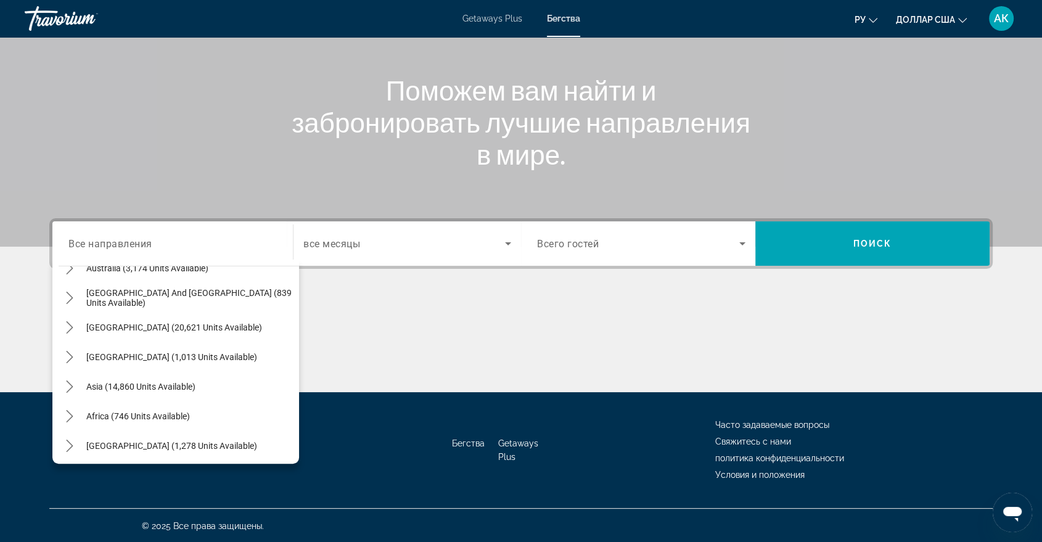
scroll to position [199, 0]
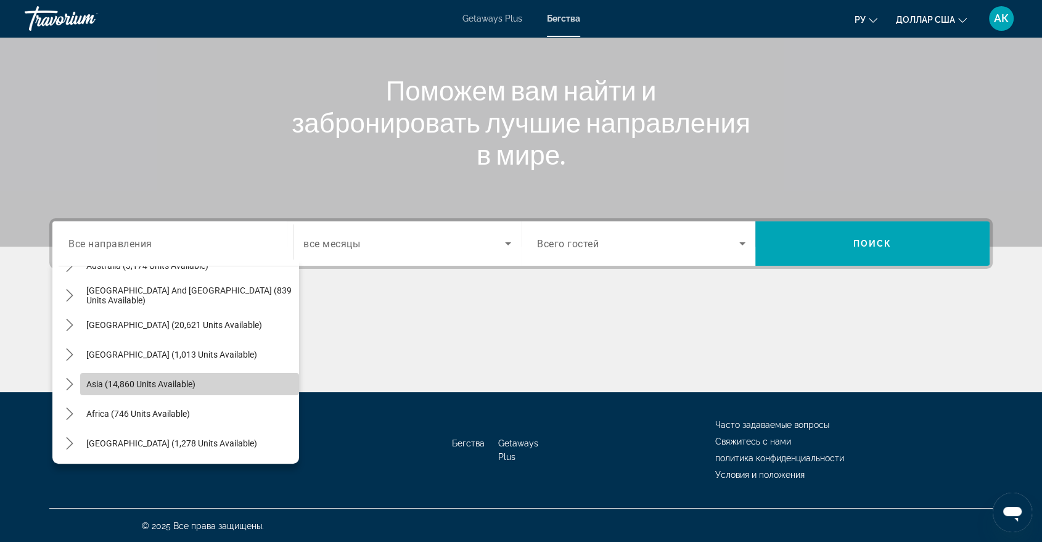
click at [198, 385] on span "Select destination: Asia (14,860 units available)" at bounding box center [189, 384] width 219 height 30
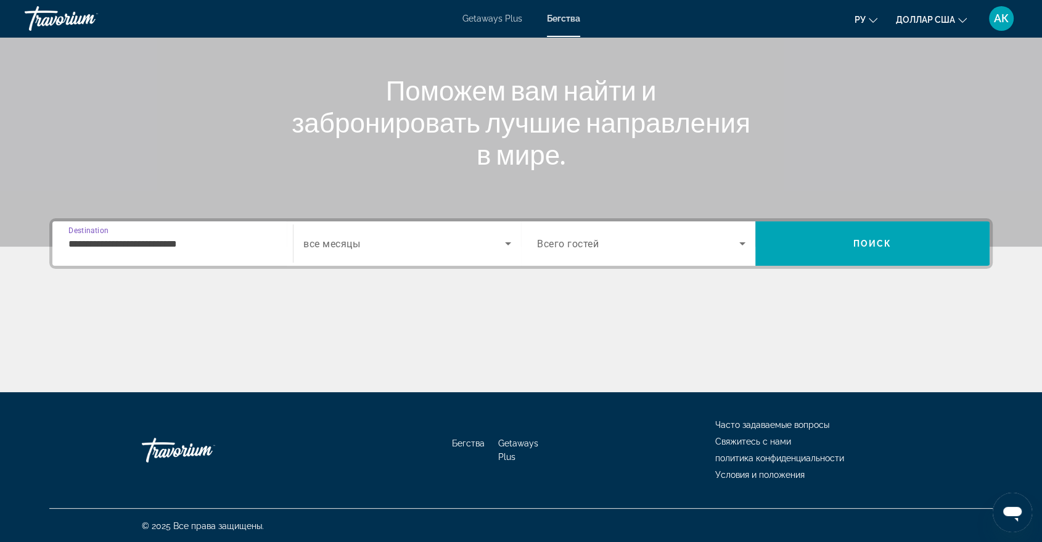
click at [166, 238] on input "**********" at bounding box center [172, 244] width 208 height 15
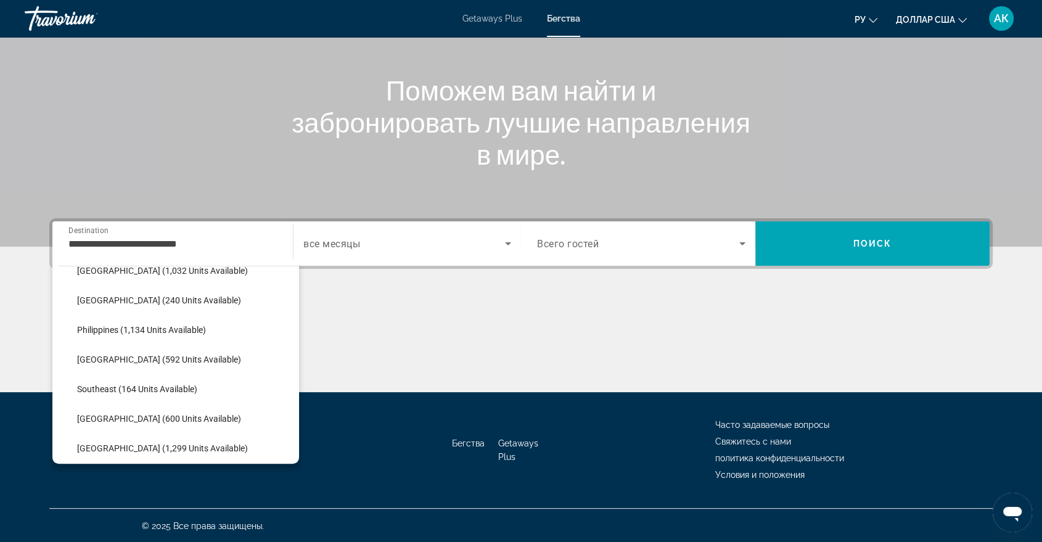
scroll to position [493, 0]
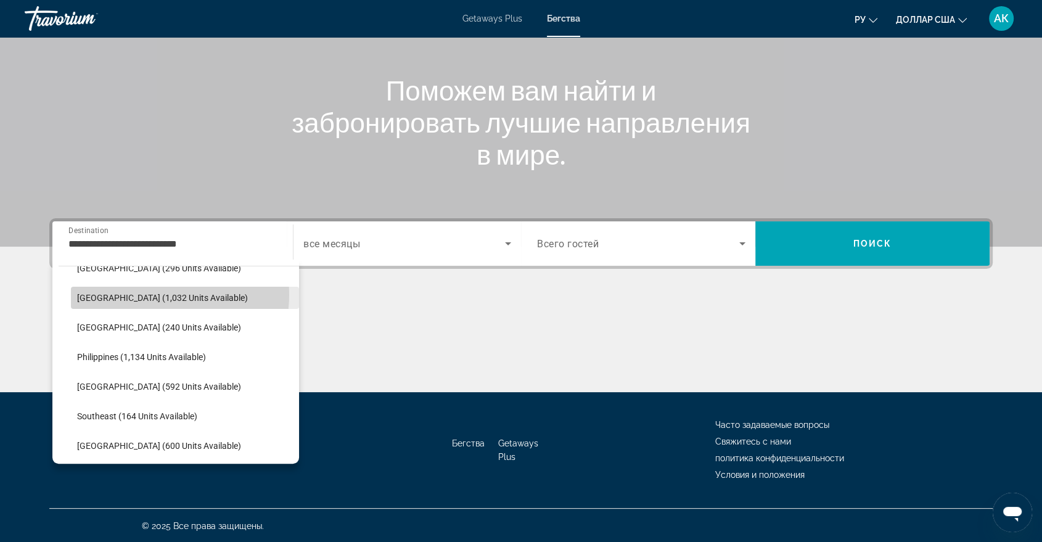
click at [156, 294] on span "[GEOGRAPHIC_DATA] (1,032 units available)" at bounding box center [162, 298] width 171 height 10
type input "**********"
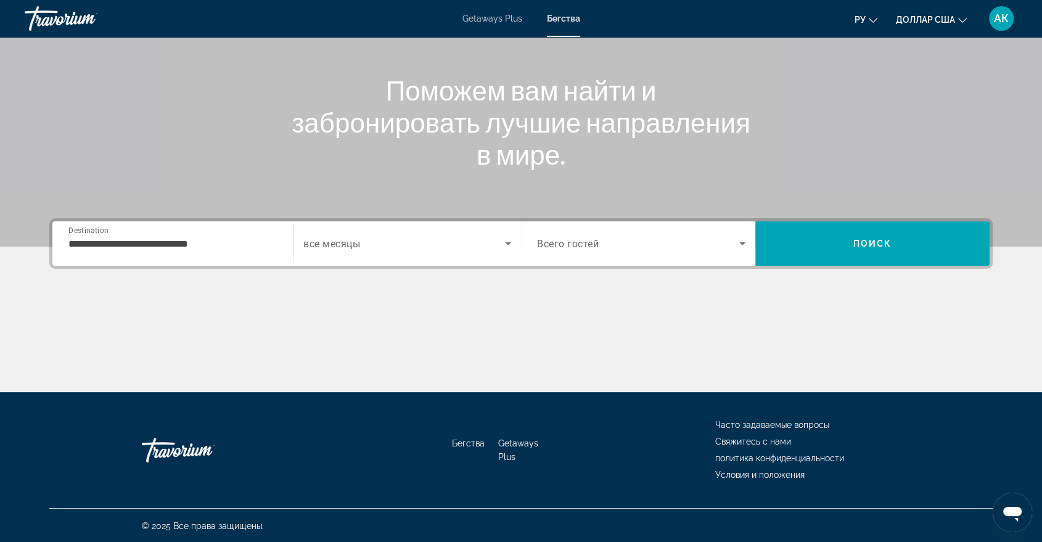
click at [335, 245] on span "все месяцы" at bounding box center [331, 244] width 57 height 12
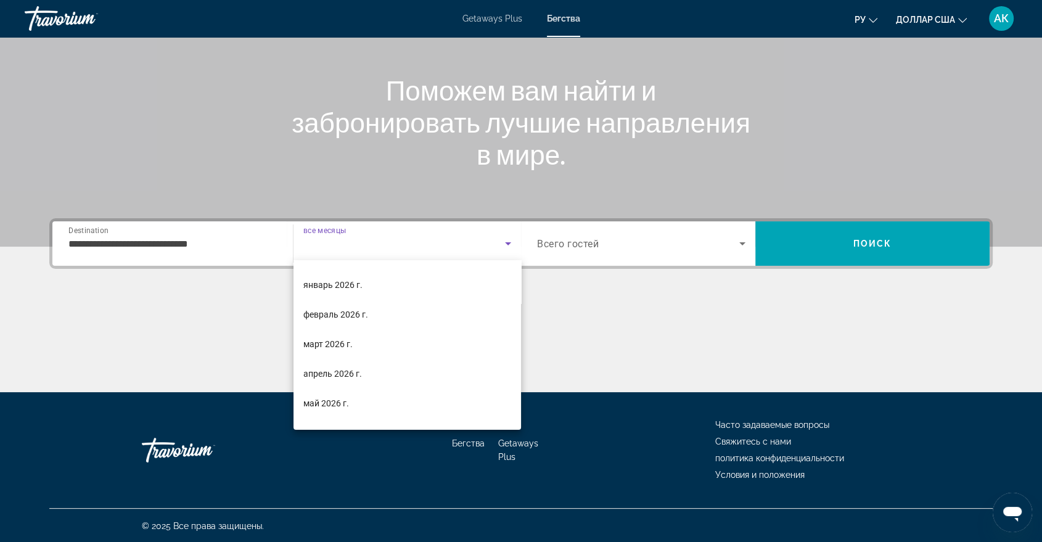
scroll to position [112, 0]
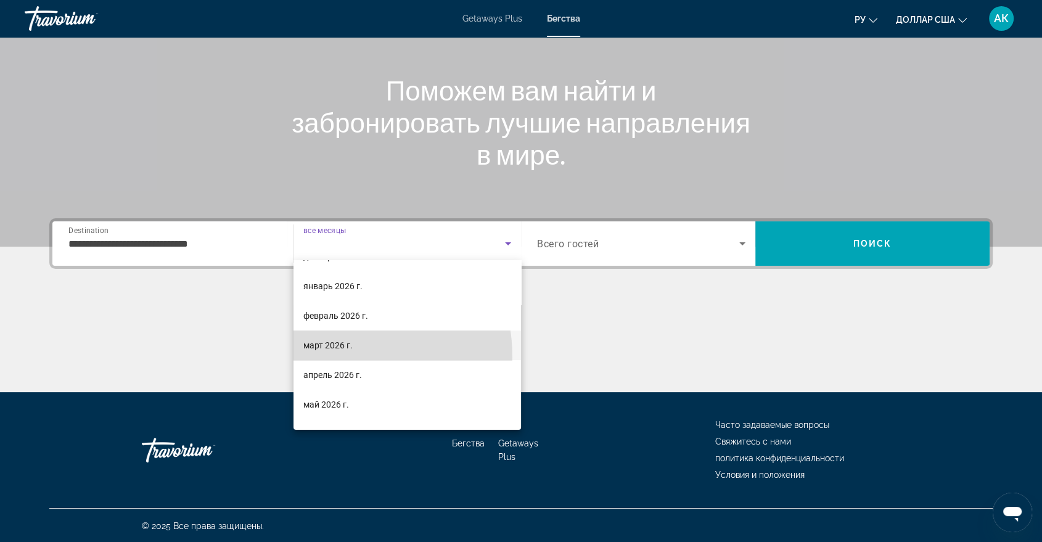
click at [327, 357] on mat-option "март 2026 г." at bounding box center [408, 346] width 228 height 30
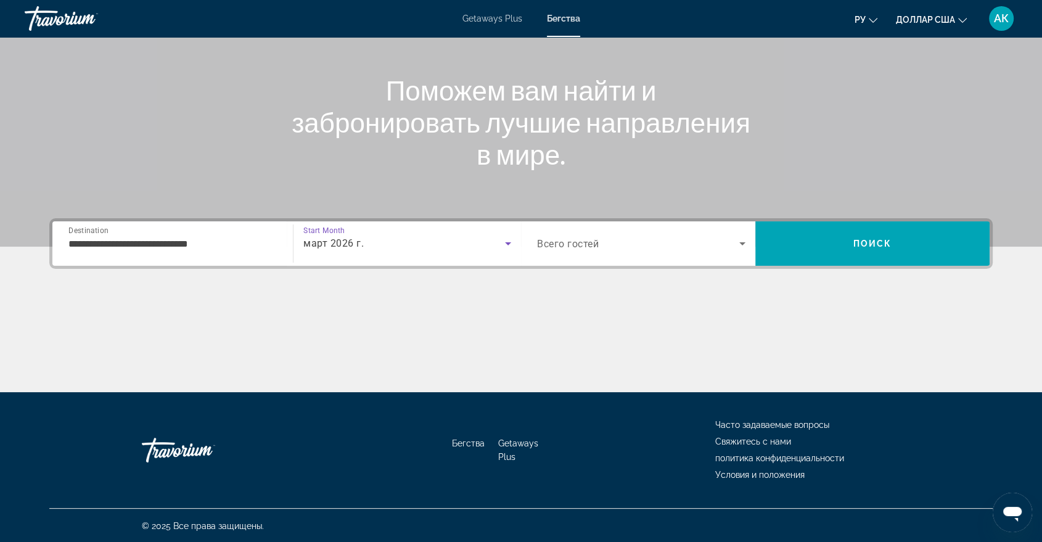
click at [562, 246] on span "Всего гостей" at bounding box center [568, 244] width 62 height 12
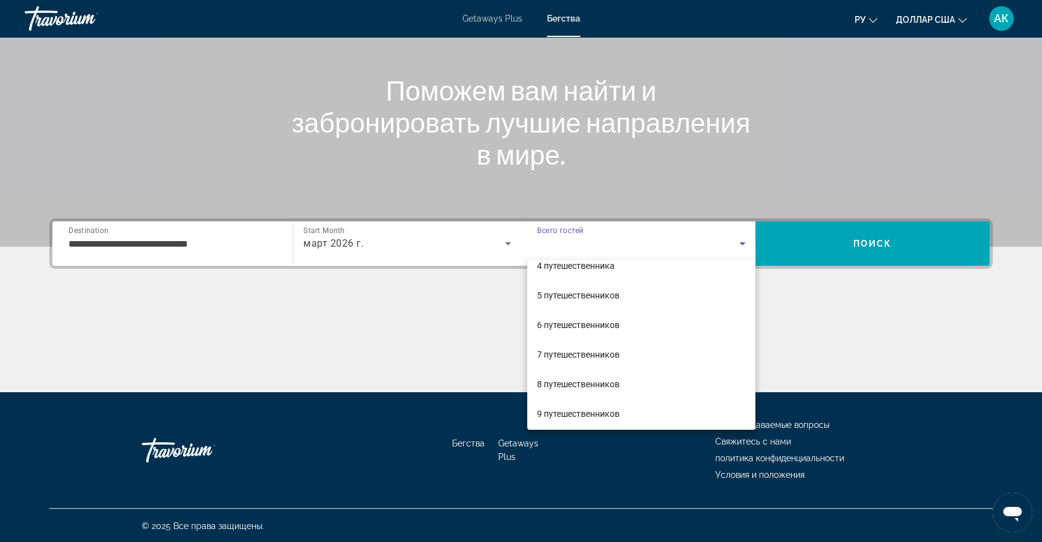
scroll to position [136, 0]
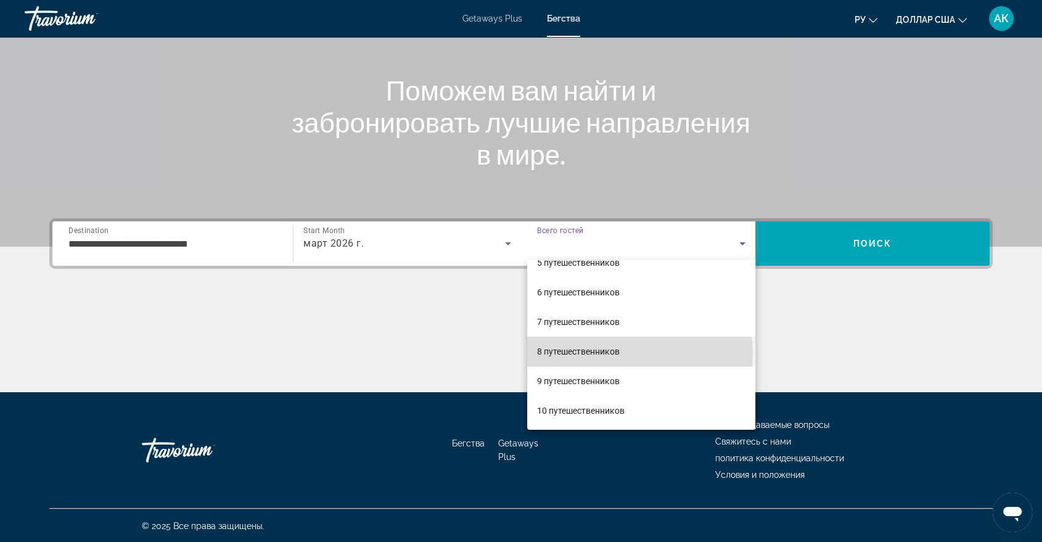
click at [639, 353] on mat-option "8 путешественников" at bounding box center [641, 352] width 228 height 30
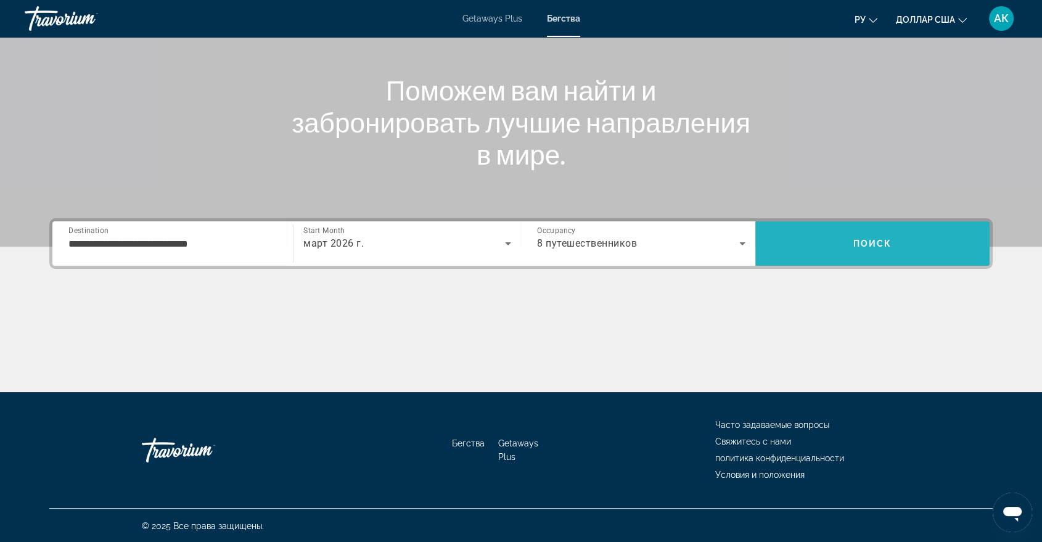
click at [858, 252] on span "Search" at bounding box center [872, 244] width 234 height 30
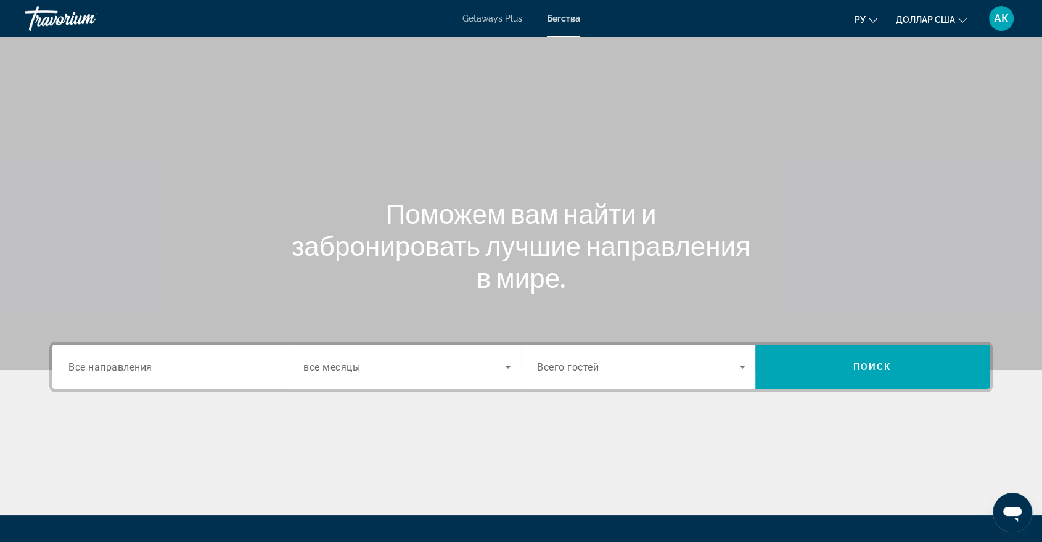
click at [102, 363] on span "Все направления" at bounding box center [110, 367] width 84 height 12
click at [102, 363] on input "Destination Все направления" at bounding box center [172, 367] width 208 height 15
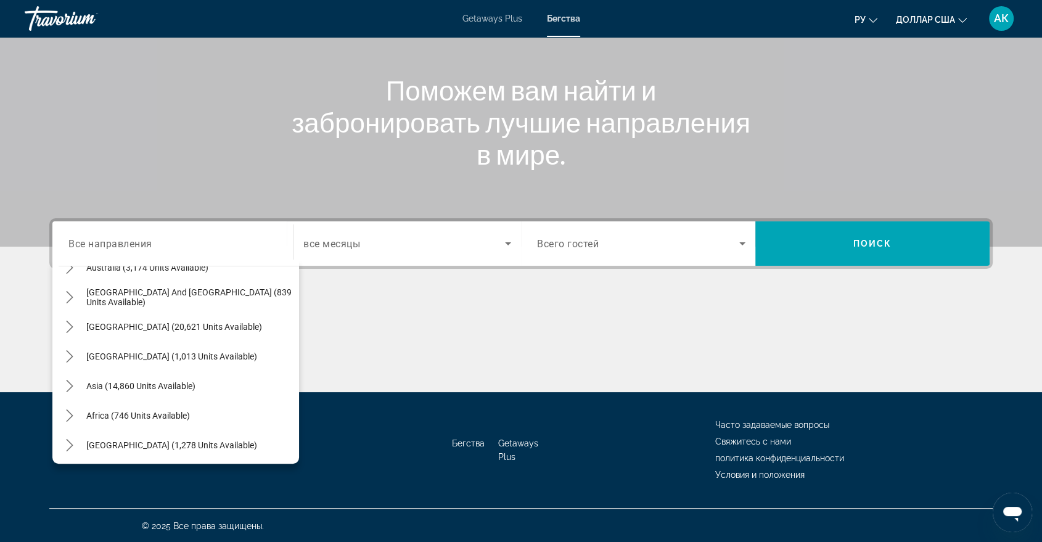
scroll to position [190, 0]
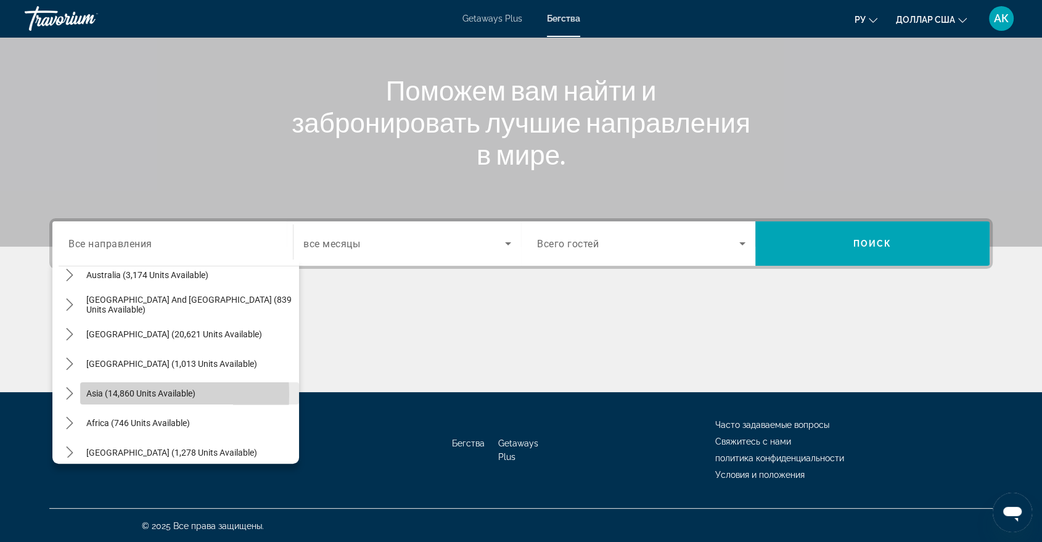
click at [104, 393] on span "Asia (14,860 units available)" at bounding box center [140, 393] width 109 height 10
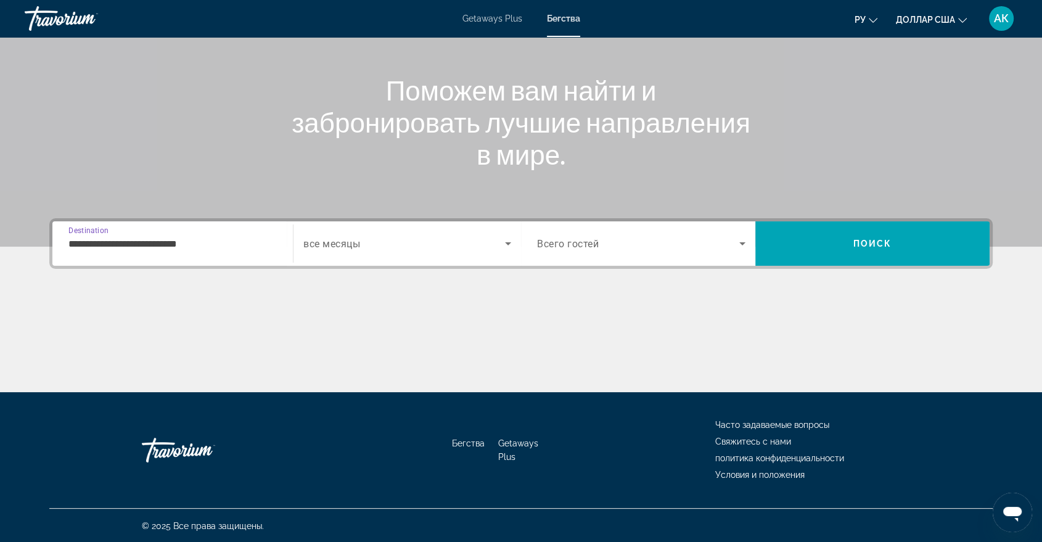
click at [178, 243] on input "**********" at bounding box center [172, 244] width 208 height 15
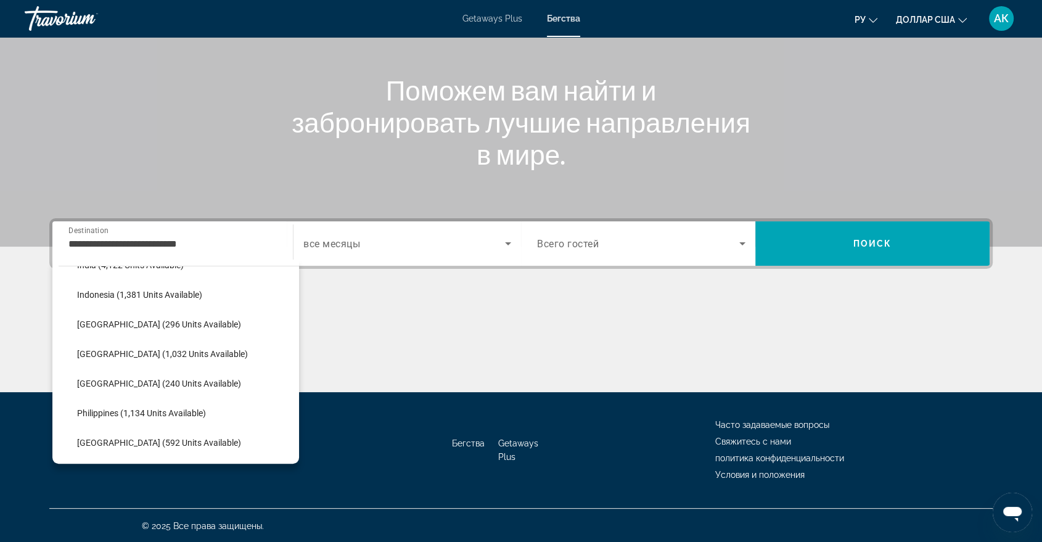
scroll to position [461, 0]
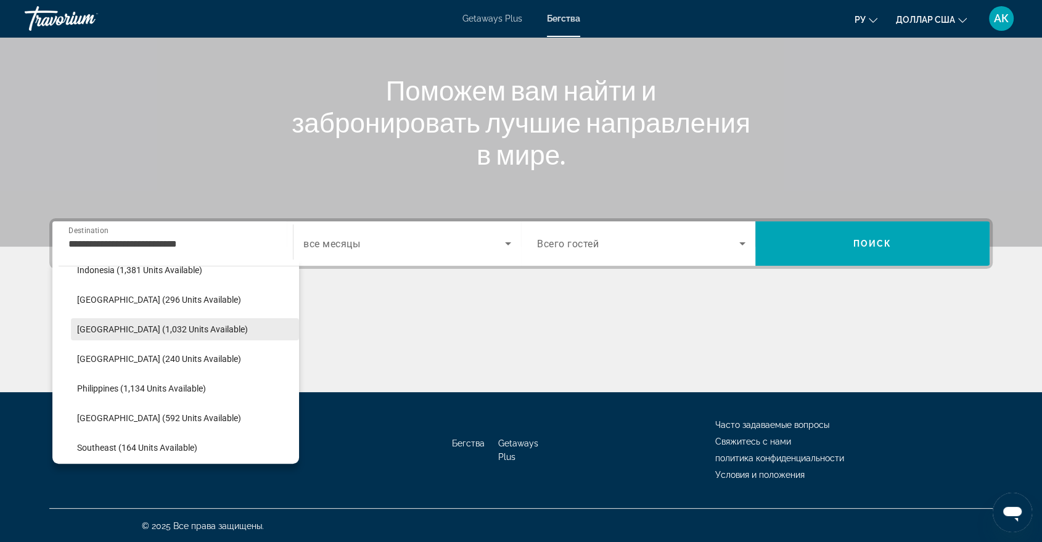
click at [187, 324] on span "[GEOGRAPHIC_DATA] (1,032 units available)" at bounding box center [162, 329] width 171 height 10
type input "**********"
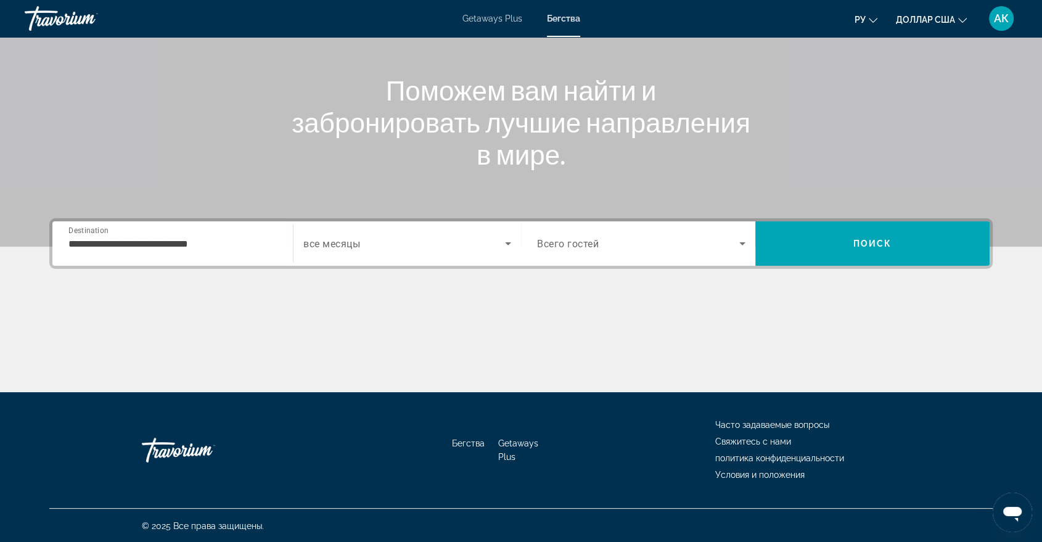
click at [343, 239] on span "все месяцы" at bounding box center [331, 244] width 57 height 12
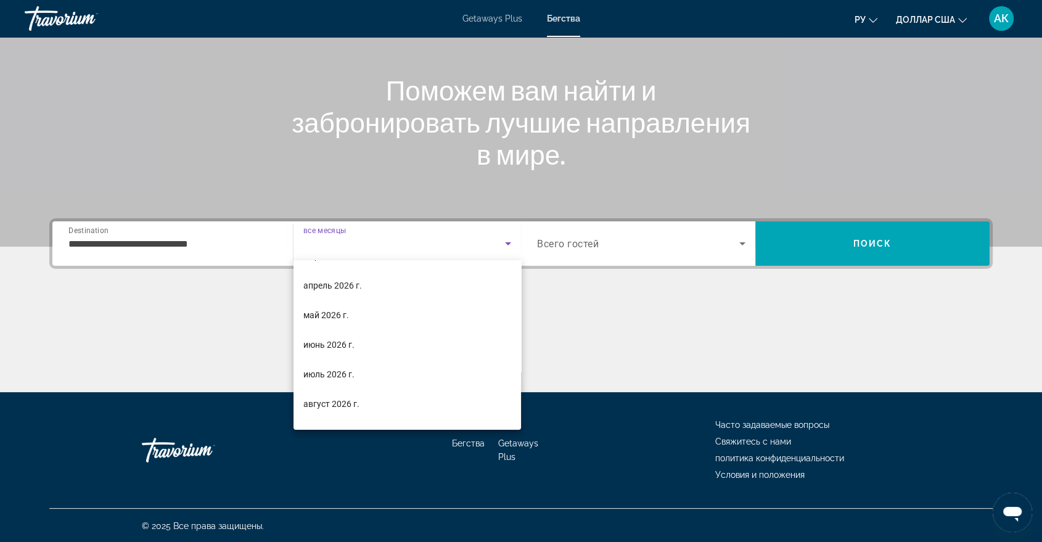
scroll to position [207, 0]
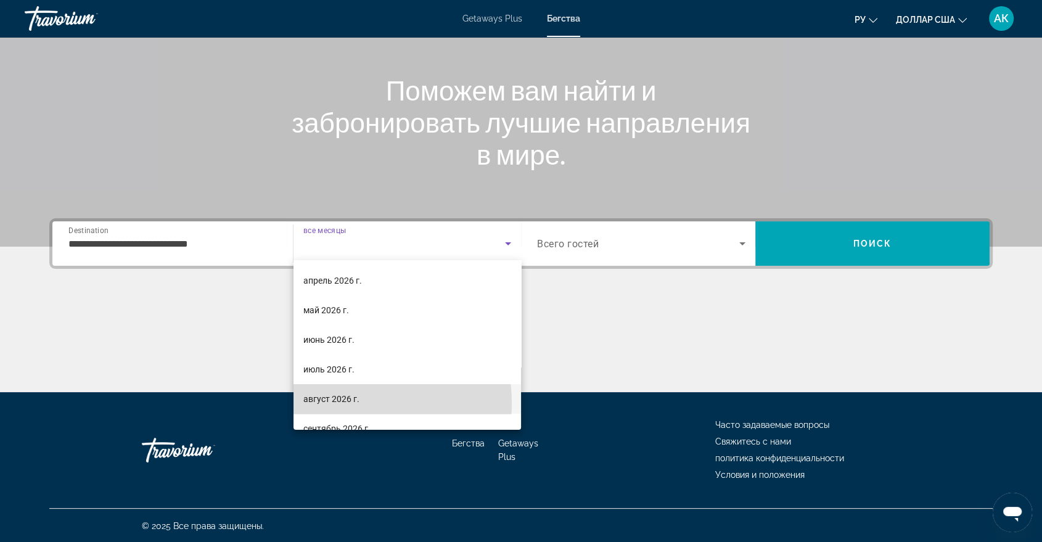
click at [330, 403] on font "август 2026 г." at bounding box center [331, 399] width 56 height 10
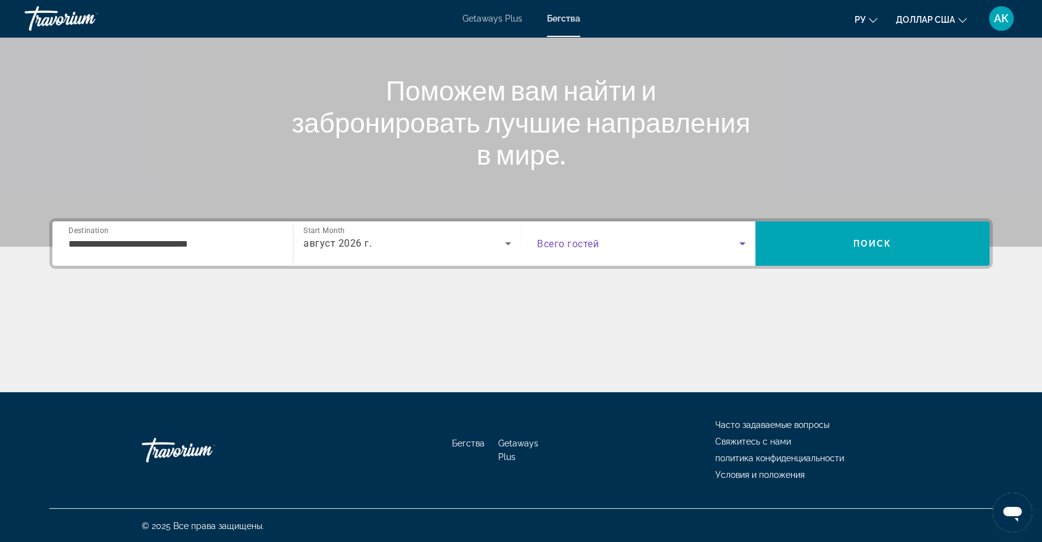
click at [601, 247] on span "Search widget" at bounding box center [638, 243] width 202 height 15
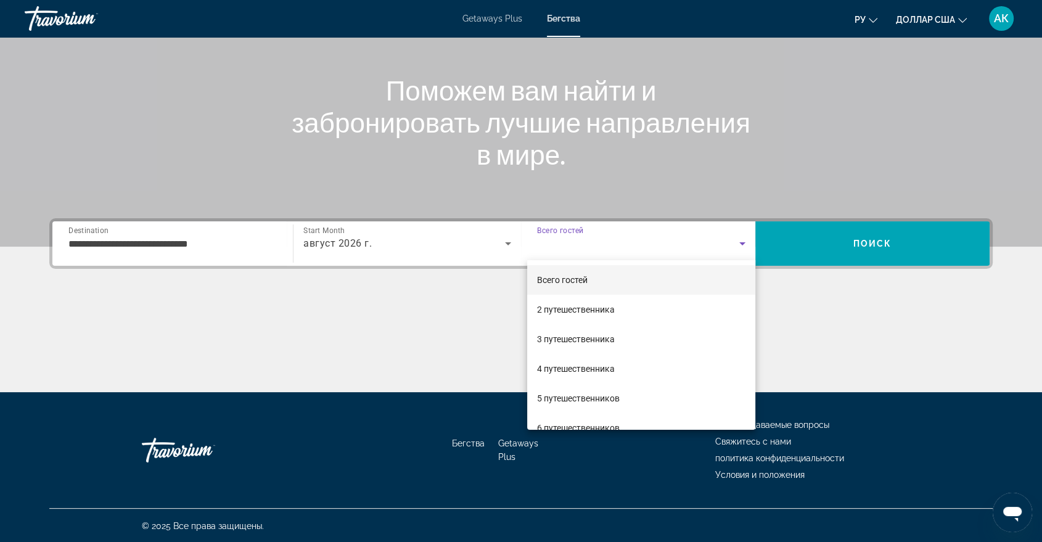
click at [363, 249] on div at bounding box center [521, 271] width 1042 height 542
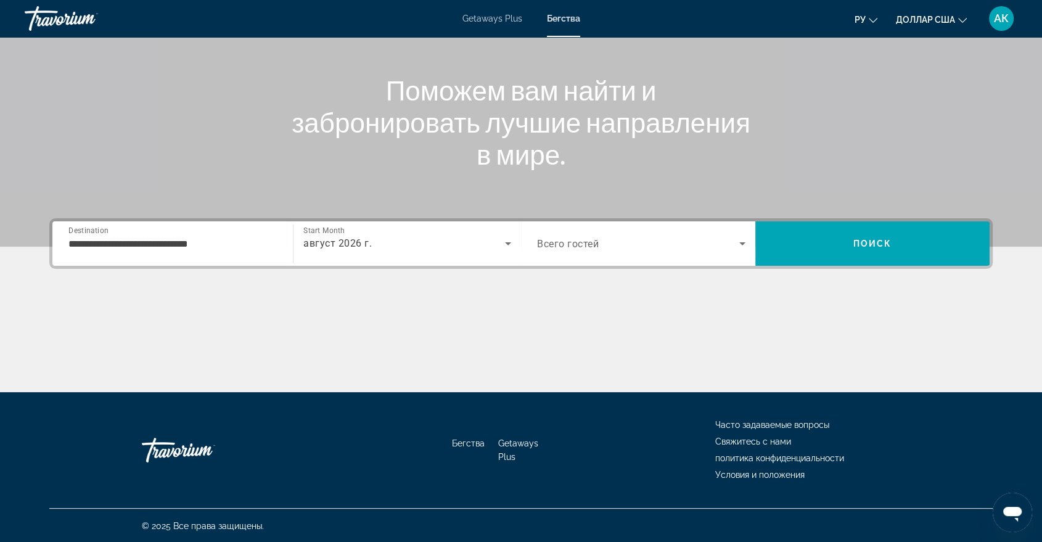
click at [361, 249] on div "август 2026 г." at bounding box center [404, 243] width 202 height 15
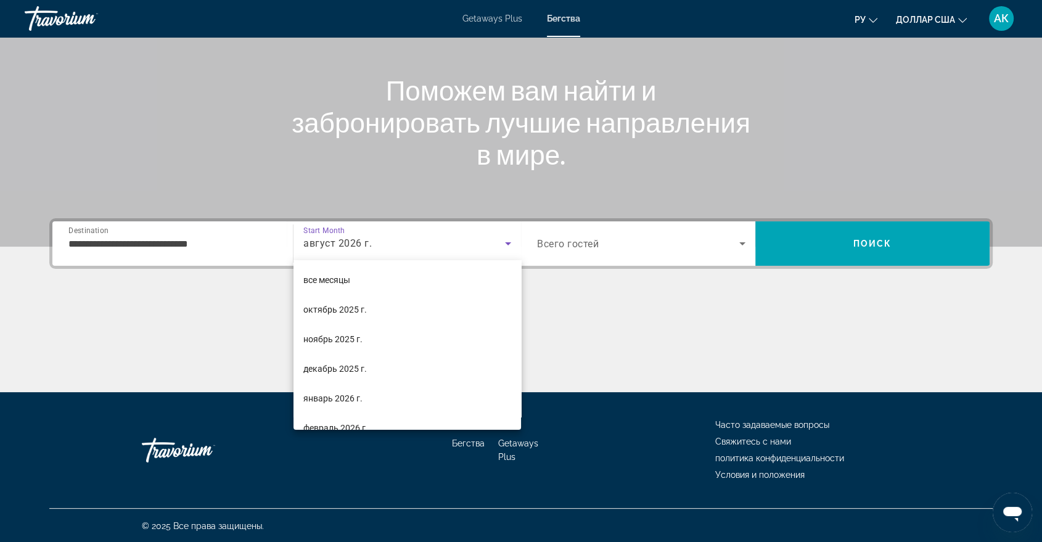
scroll to position [191, 0]
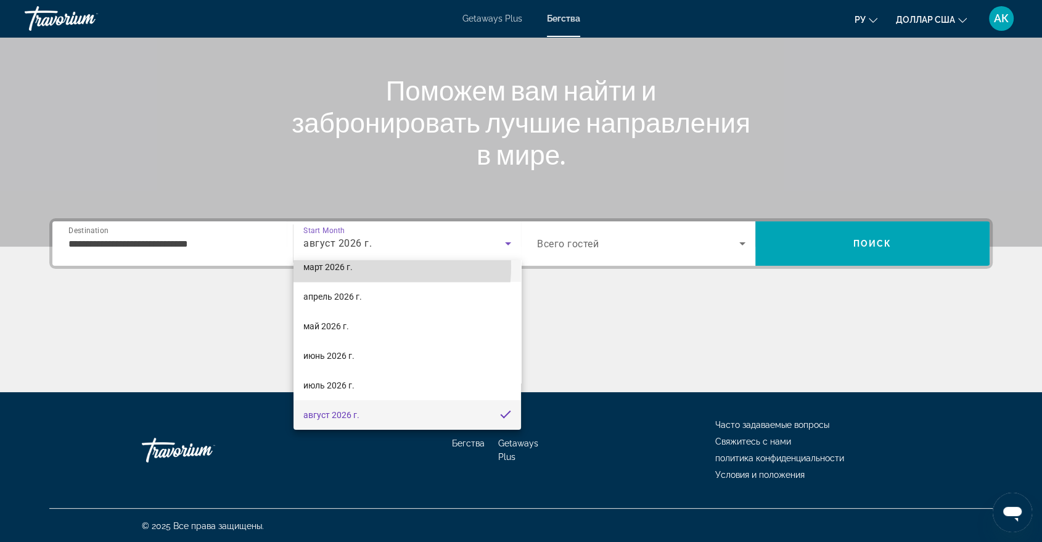
click at [368, 266] on mat-option "март 2026 г." at bounding box center [408, 267] width 228 height 30
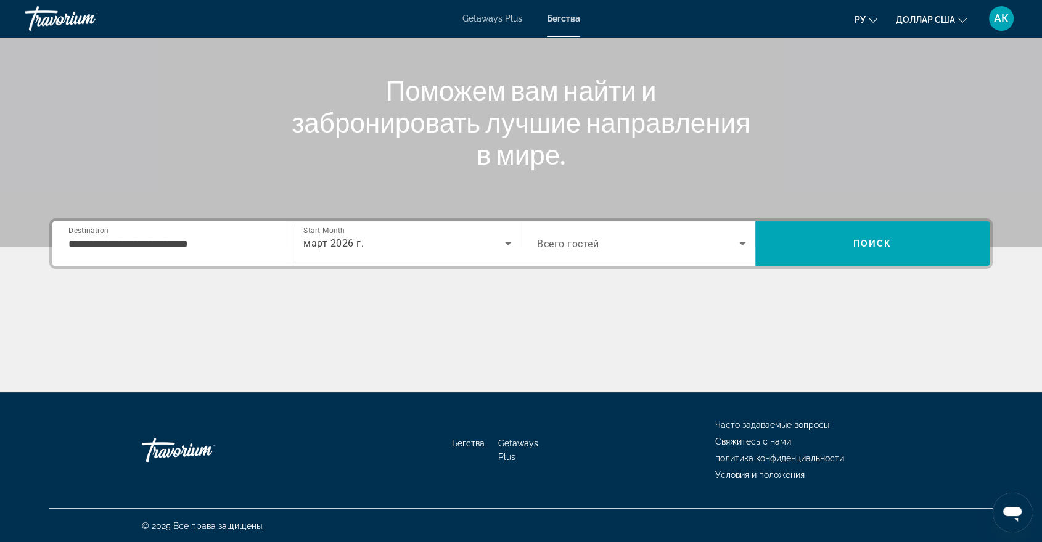
click at [545, 244] on span "Всего гостей" at bounding box center [568, 244] width 62 height 12
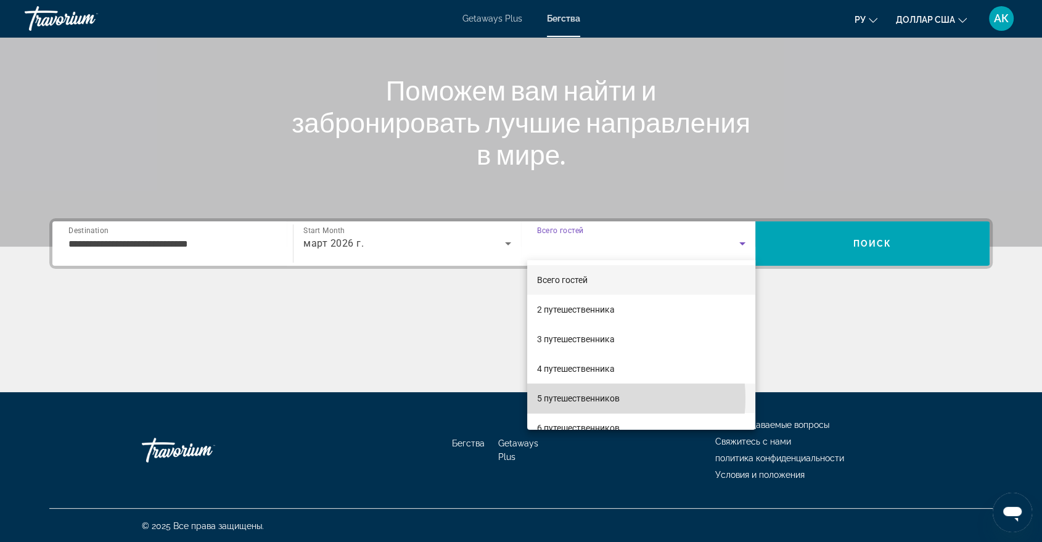
click at [587, 398] on font "5 путешественников" at bounding box center [578, 398] width 83 height 10
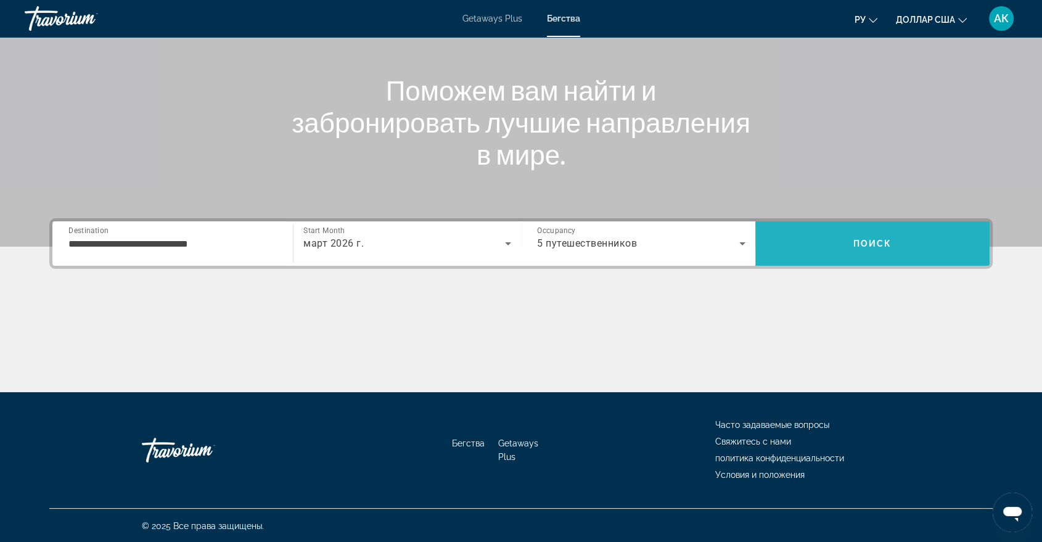
click at [857, 250] on span "Search" at bounding box center [872, 244] width 234 height 30
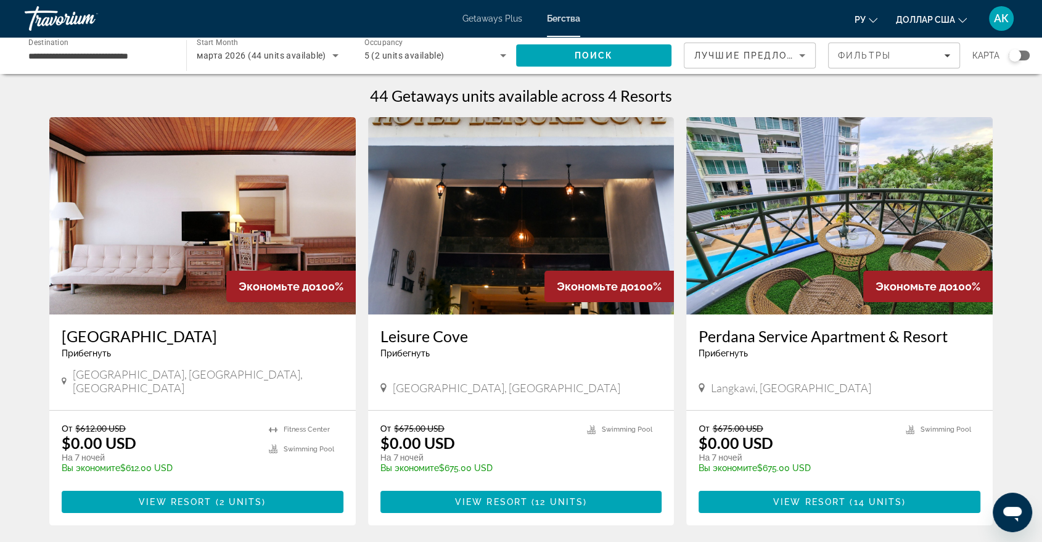
click at [780, 203] on img "Основное содержание" at bounding box center [839, 215] width 306 height 197
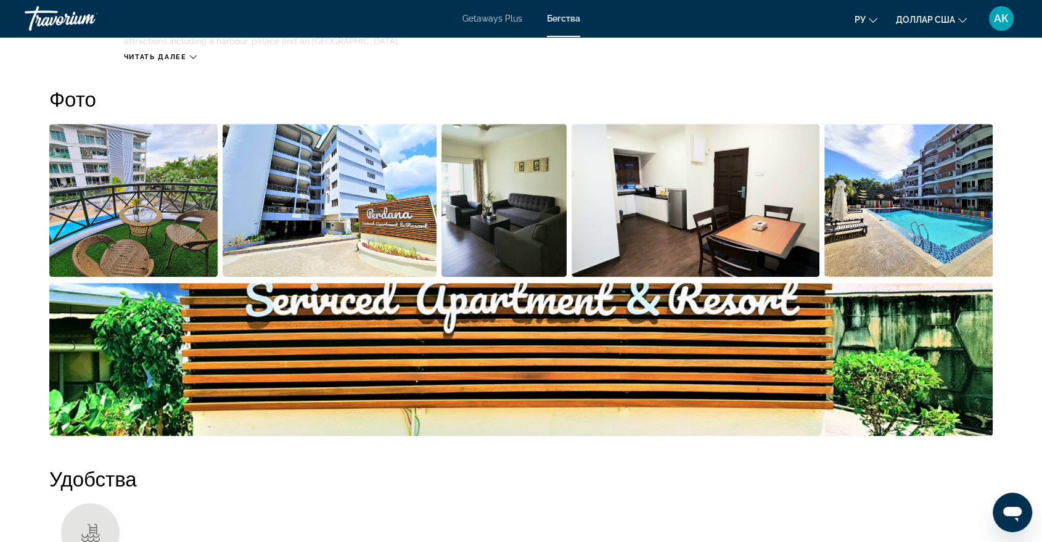
scroll to position [533, 0]
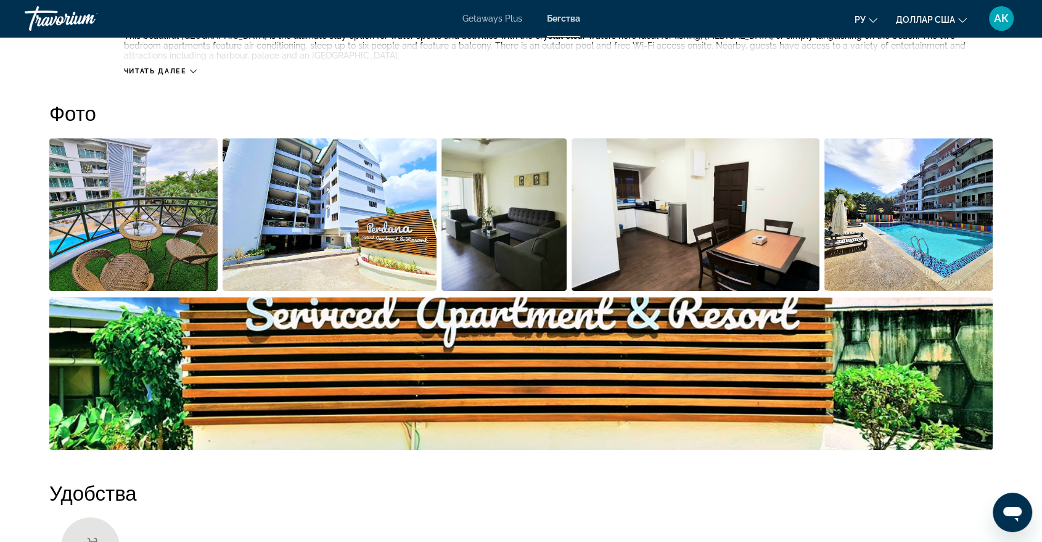
click at [473, 208] on img "Open full-screen image slider" at bounding box center [504, 214] width 125 height 153
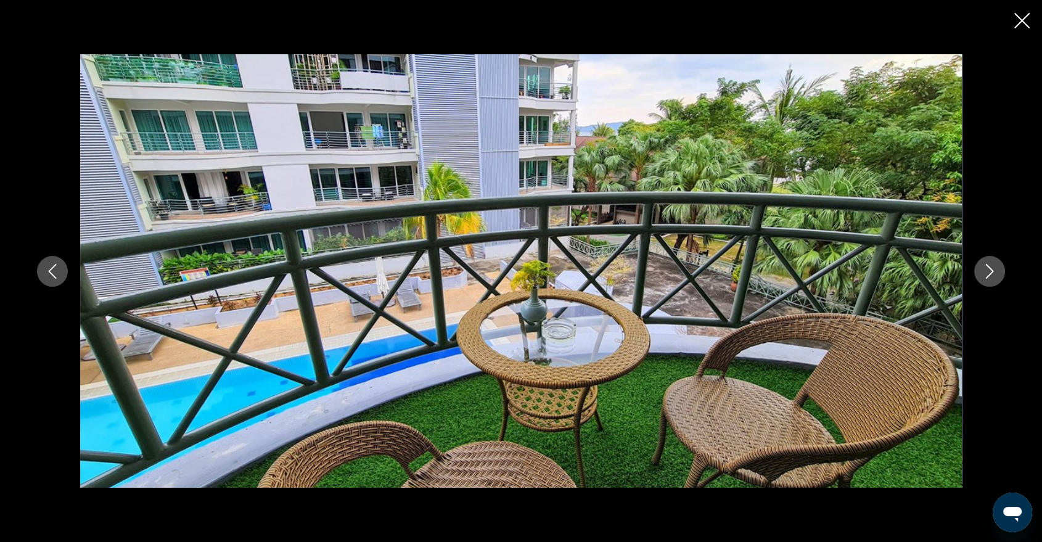
click at [982, 267] on icon "Next image" at bounding box center [989, 271] width 15 height 15
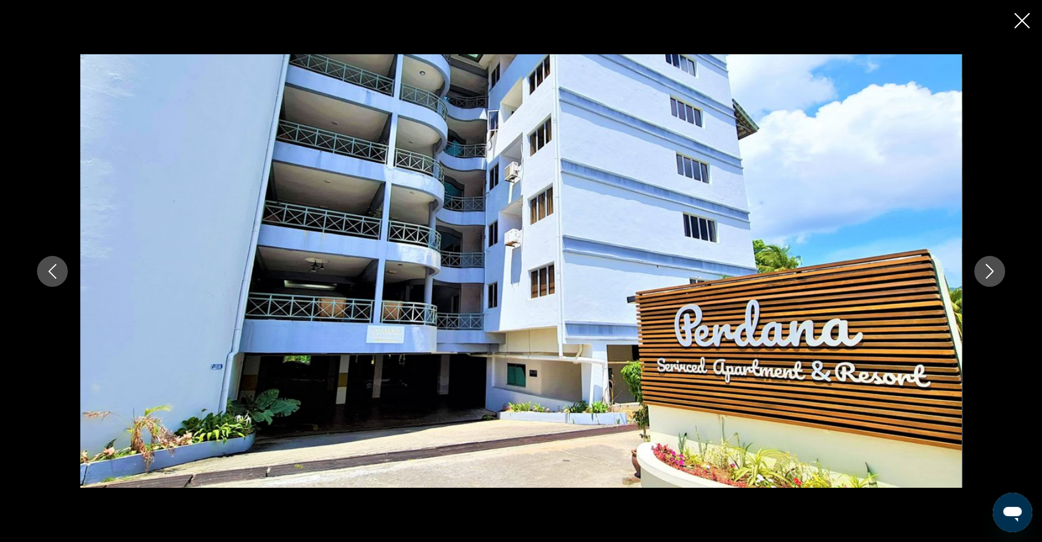
click at [982, 267] on icon "Next image" at bounding box center [989, 271] width 15 height 15
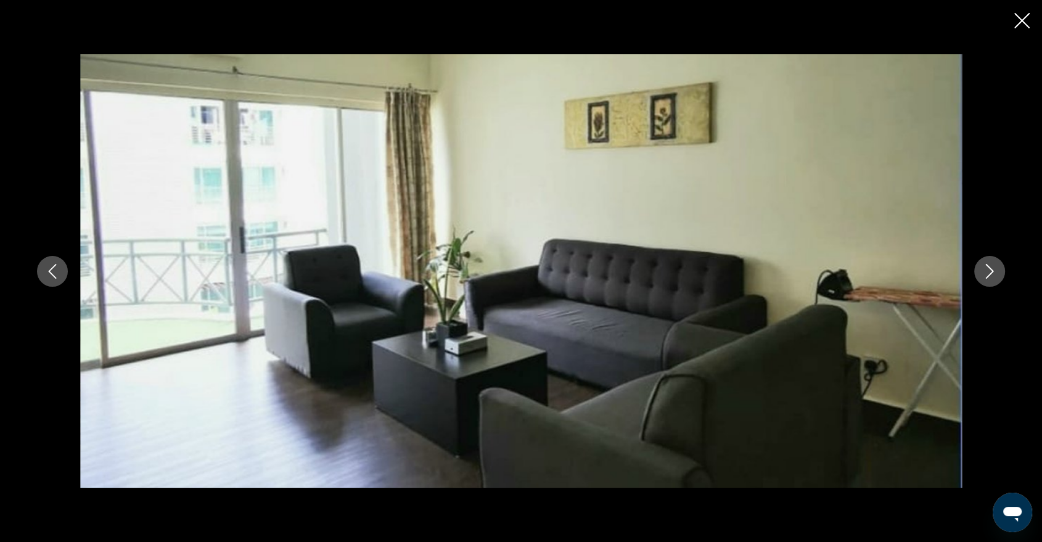
click at [993, 269] on icon "Next image" at bounding box center [989, 271] width 15 height 15
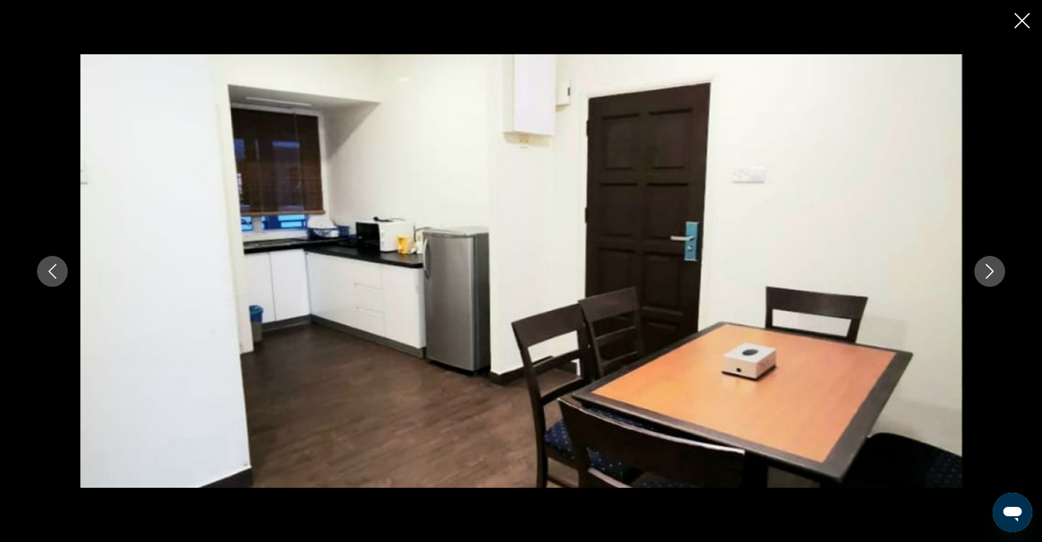
click at [993, 271] on icon "Next image" at bounding box center [989, 271] width 15 height 15
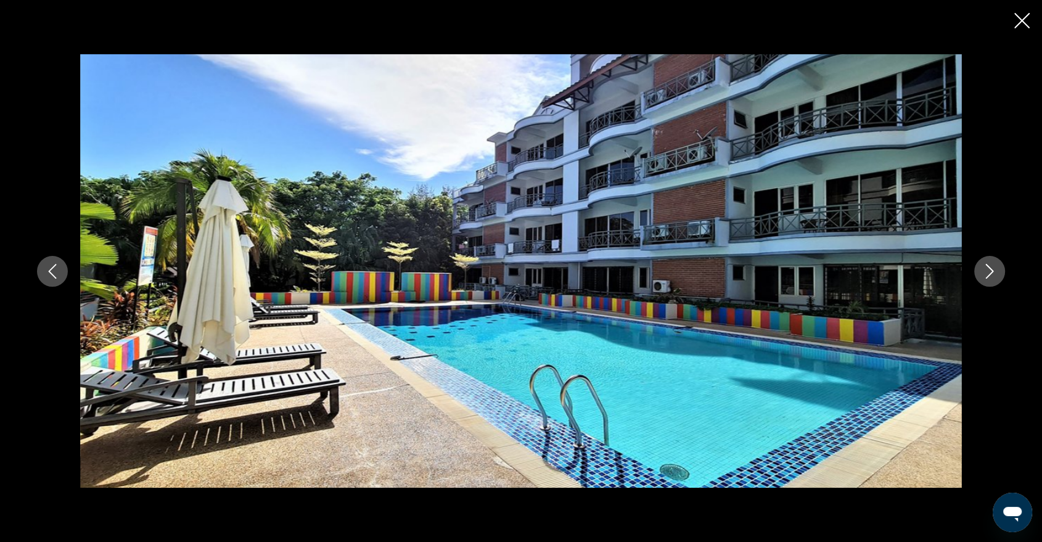
click at [993, 271] on icon "Next image" at bounding box center [989, 271] width 15 height 15
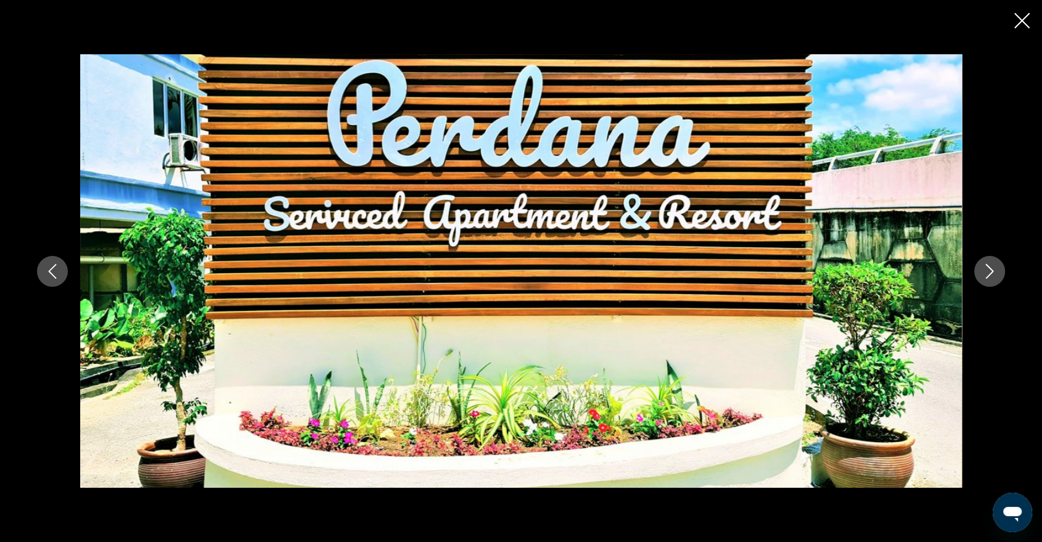
click at [993, 271] on icon "Next image" at bounding box center [989, 271] width 15 height 15
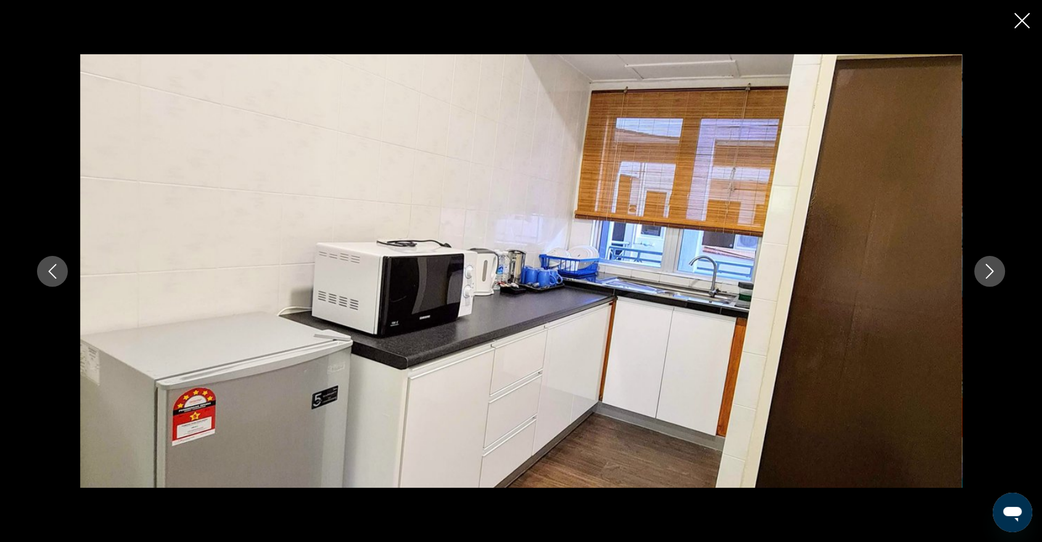
click at [993, 271] on icon "Next image" at bounding box center [989, 271] width 15 height 15
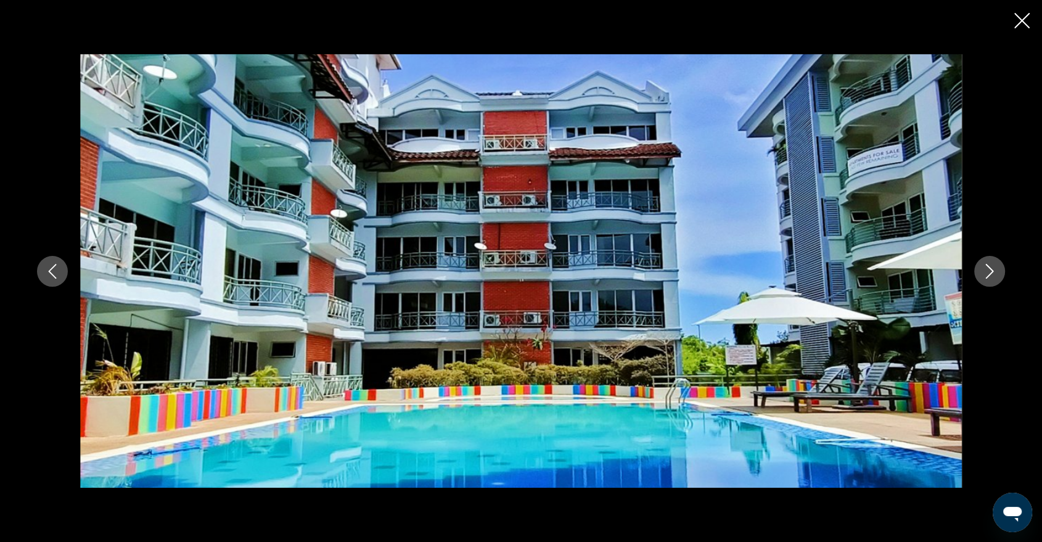
click at [993, 271] on icon "Next image" at bounding box center [989, 271] width 15 height 15
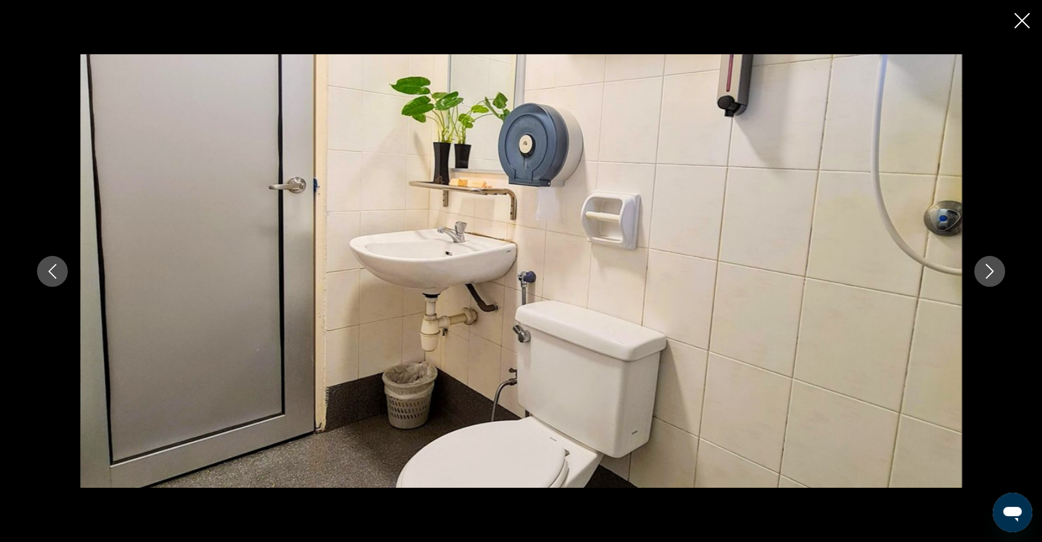
click at [993, 271] on icon "Next image" at bounding box center [989, 271] width 15 height 15
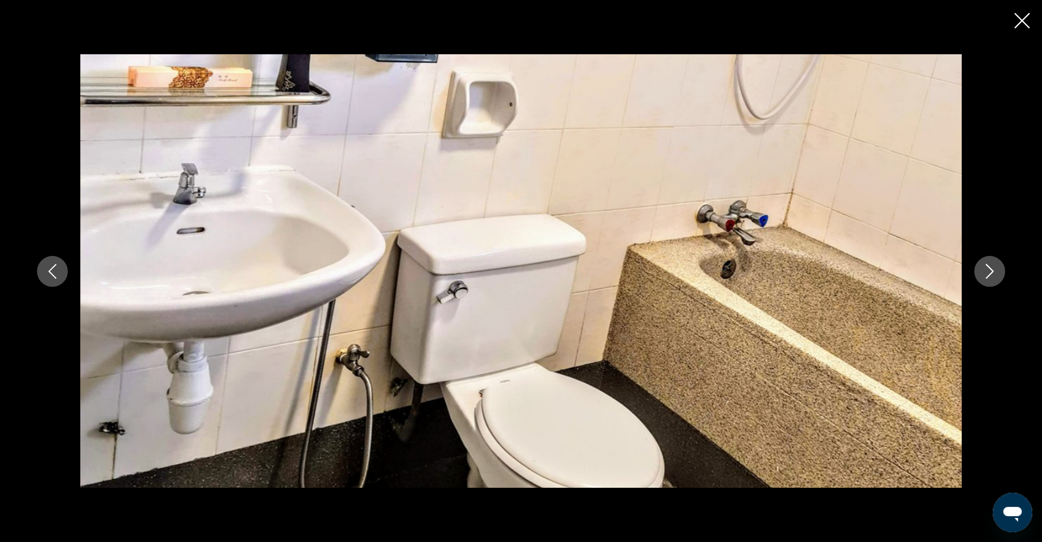
click at [993, 271] on icon "Next image" at bounding box center [989, 271] width 15 height 15
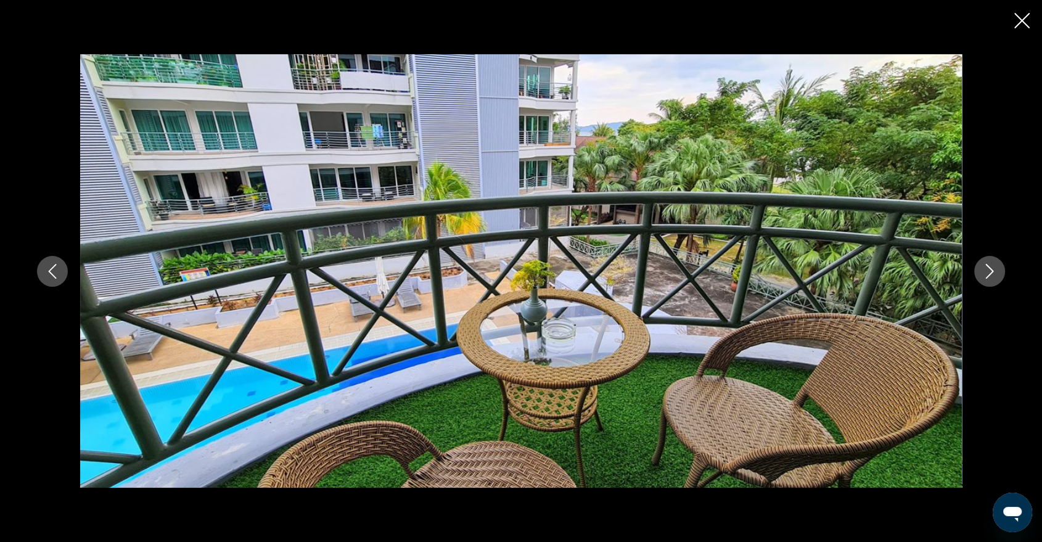
click at [993, 271] on icon "Next image" at bounding box center [989, 271] width 15 height 15
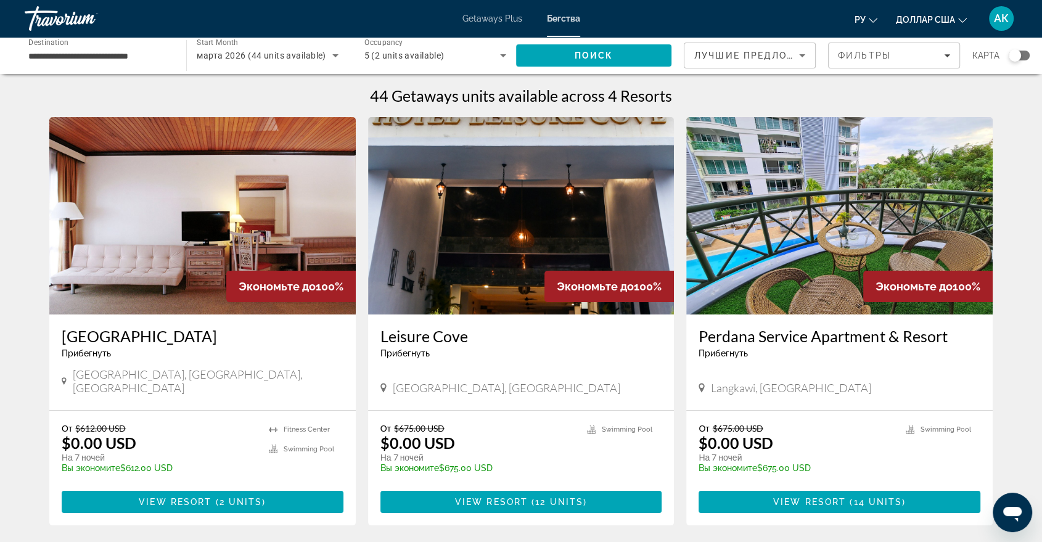
click at [881, 239] on img "Основное содержание" at bounding box center [839, 215] width 306 height 197
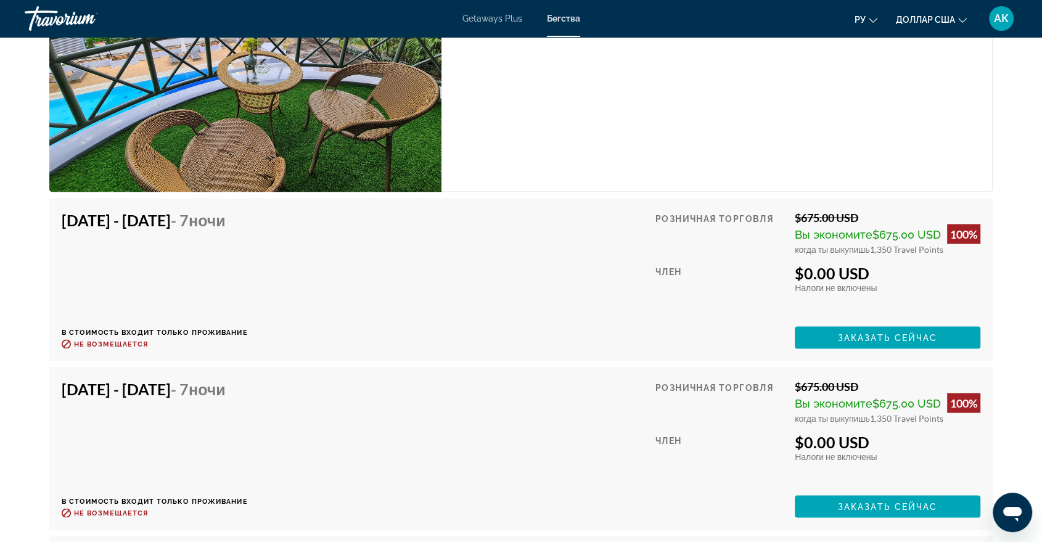
scroll to position [2204, 0]
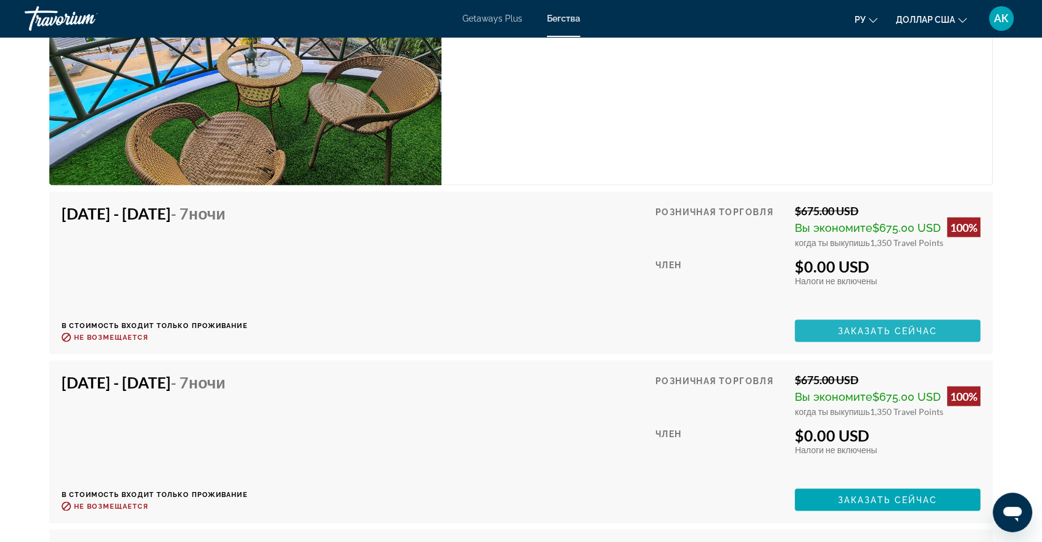
click at [848, 326] on span "Заказать сейчас" at bounding box center [888, 331] width 100 height 10
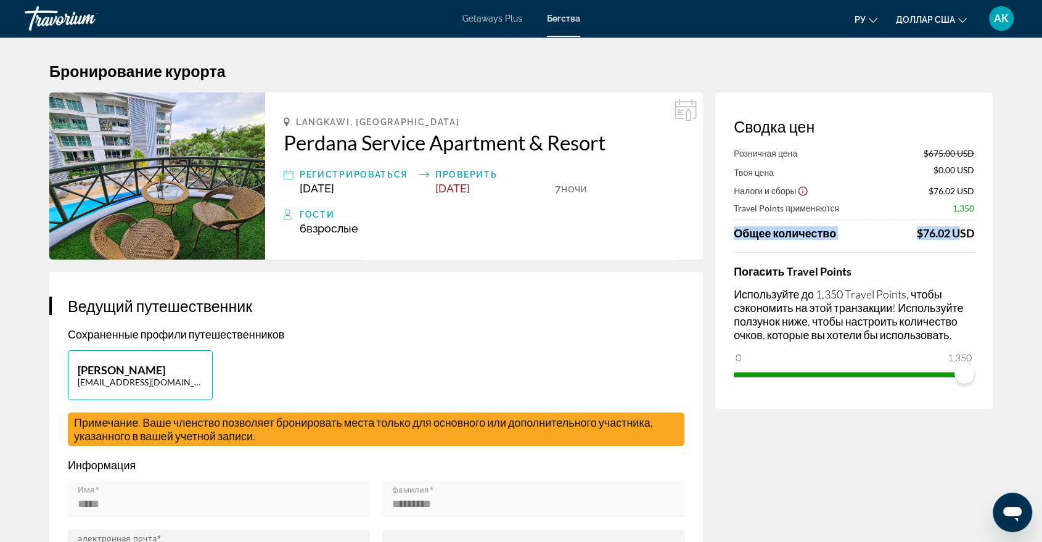
drag, startPoint x: 956, startPoint y: 220, endPoint x: 953, endPoint y: 232, distance: 13.3
click at [953, 232] on div "Розничная цена $675.00 USD Твоя цена $0.00 USD Налоги и сборы $76.02 USD Travel…" at bounding box center [854, 194] width 240 height 92
click at [286, 120] on icon "Основное содержание" at bounding box center [287, 122] width 6 height 10
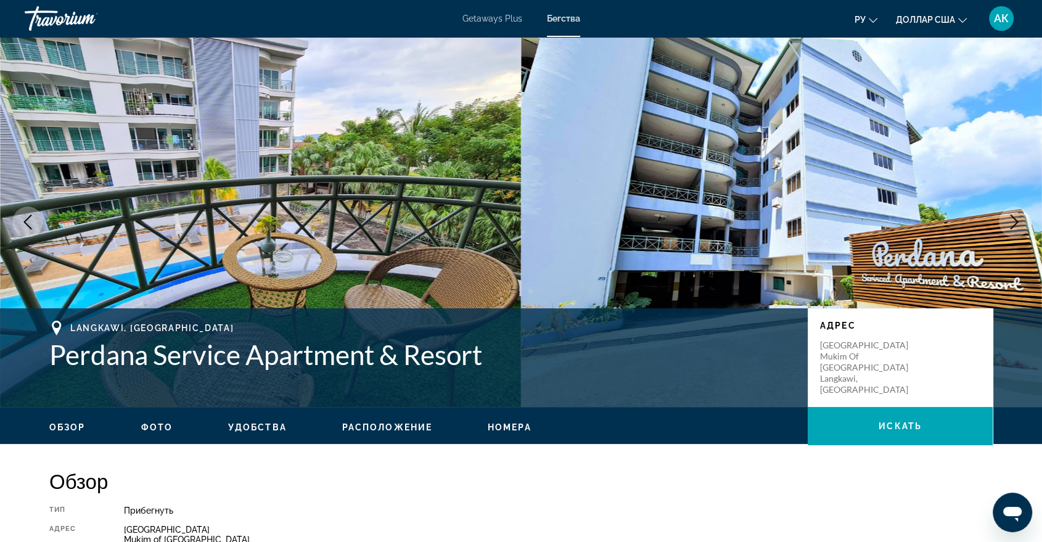
click at [502, 427] on span "Номера" at bounding box center [510, 427] width 44 height 10
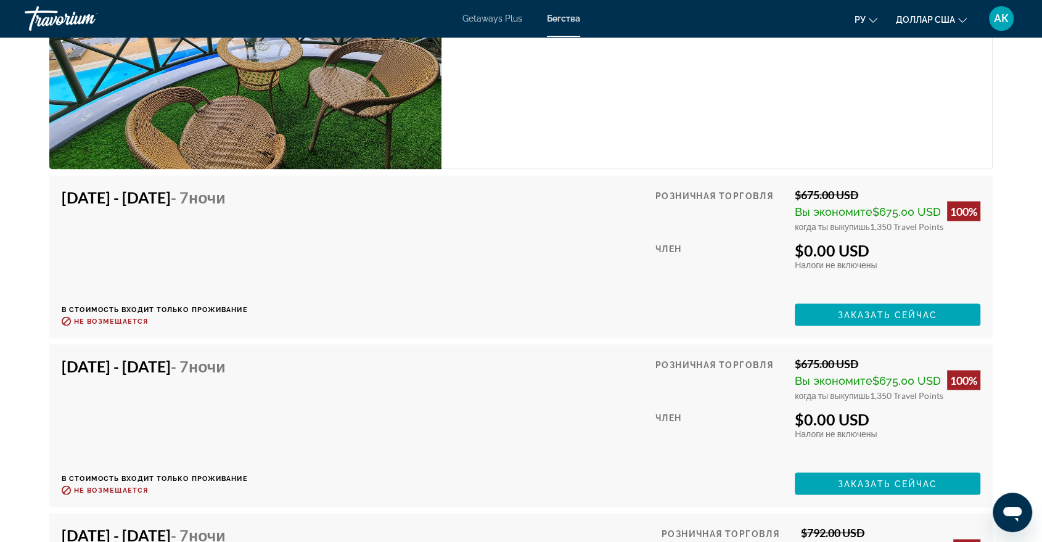
scroll to position [2217, 0]
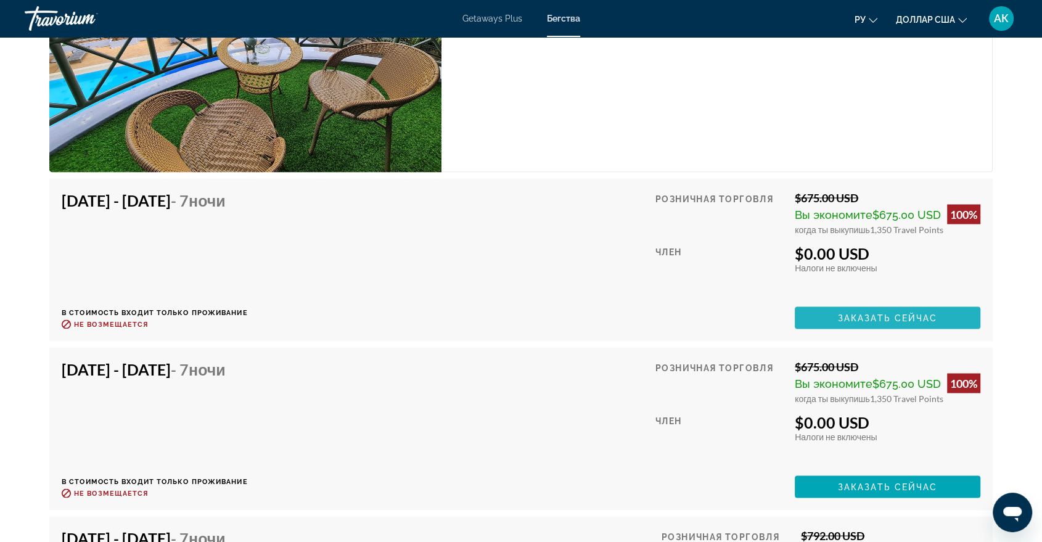
click at [840, 320] on span "Заказать сейчас" at bounding box center [888, 318] width 100 height 10
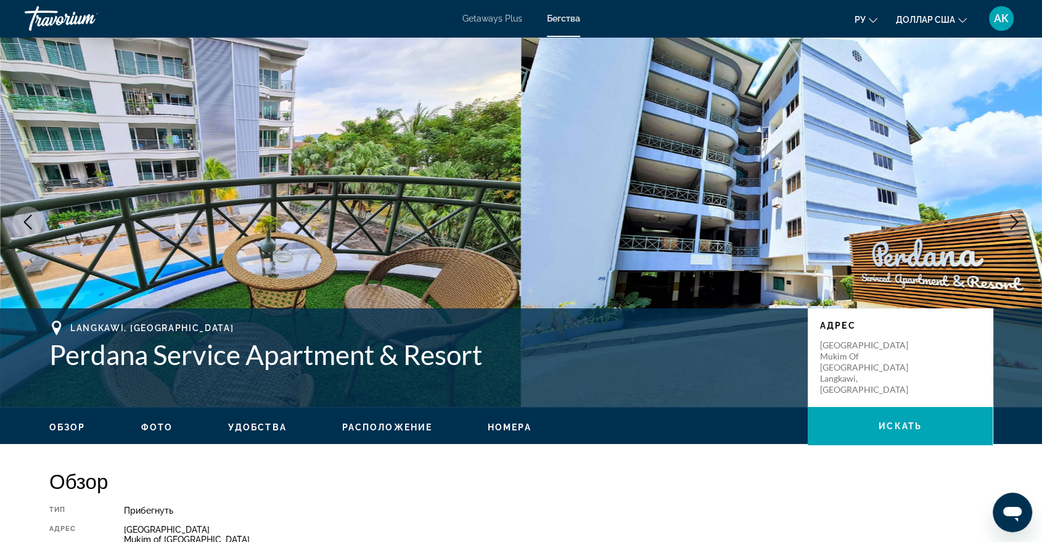
click at [258, 429] on span "Удобства" at bounding box center [257, 427] width 59 height 10
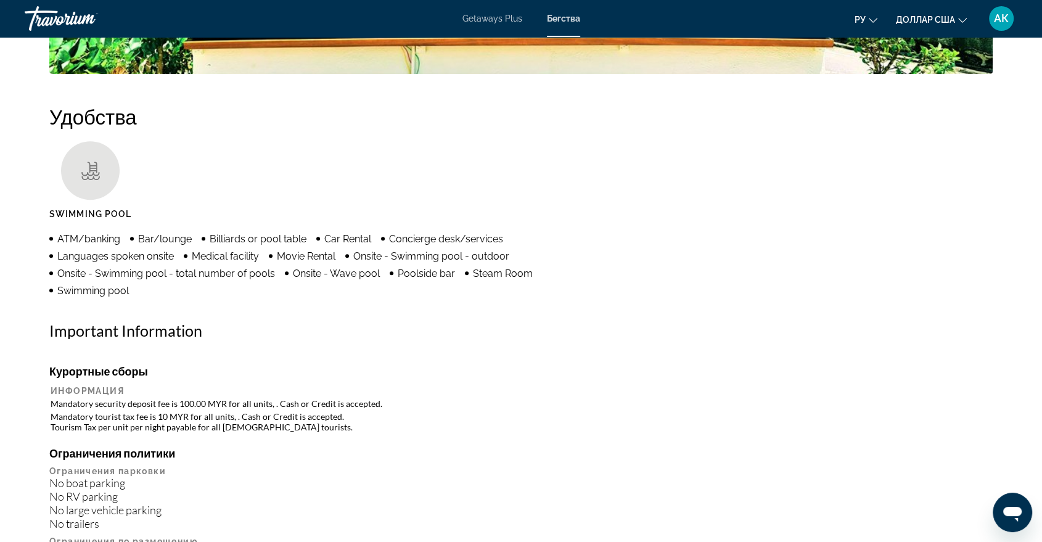
scroll to position [939, 0]
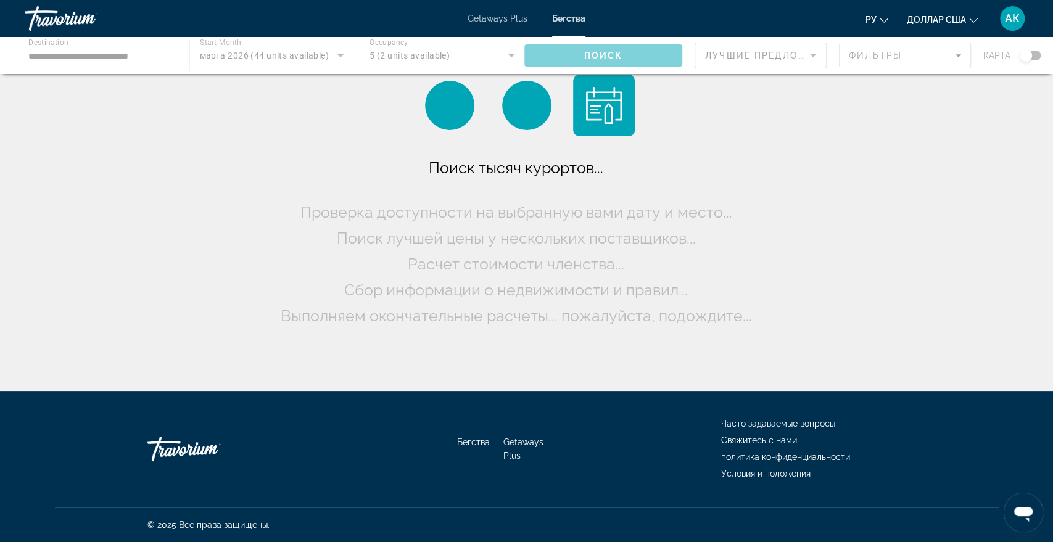
click at [117, 56] on div "Основное содержание" at bounding box center [526, 55] width 1053 height 37
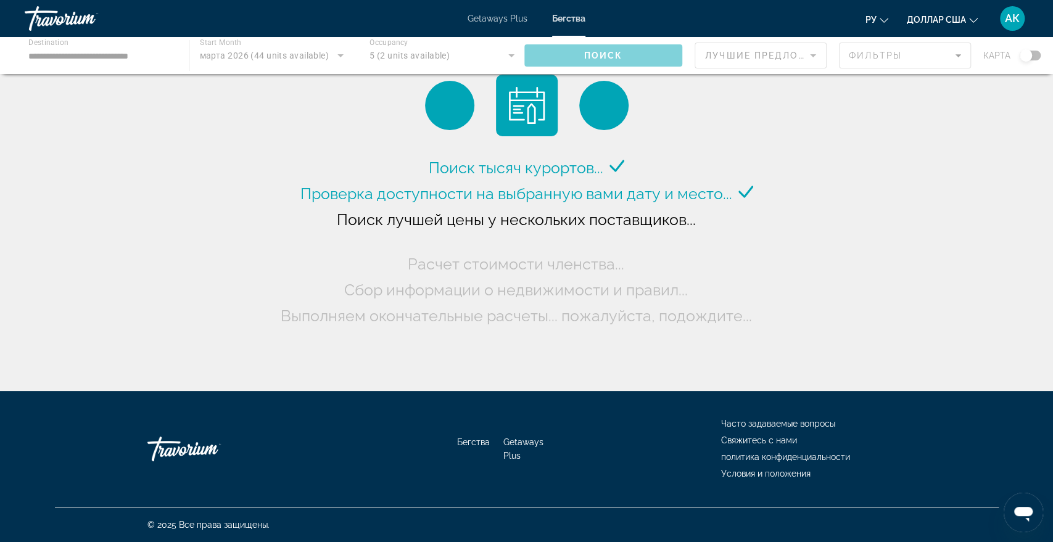
click at [117, 58] on div "Основное содержание" at bounding box center [526, 55] width 1053 height 37
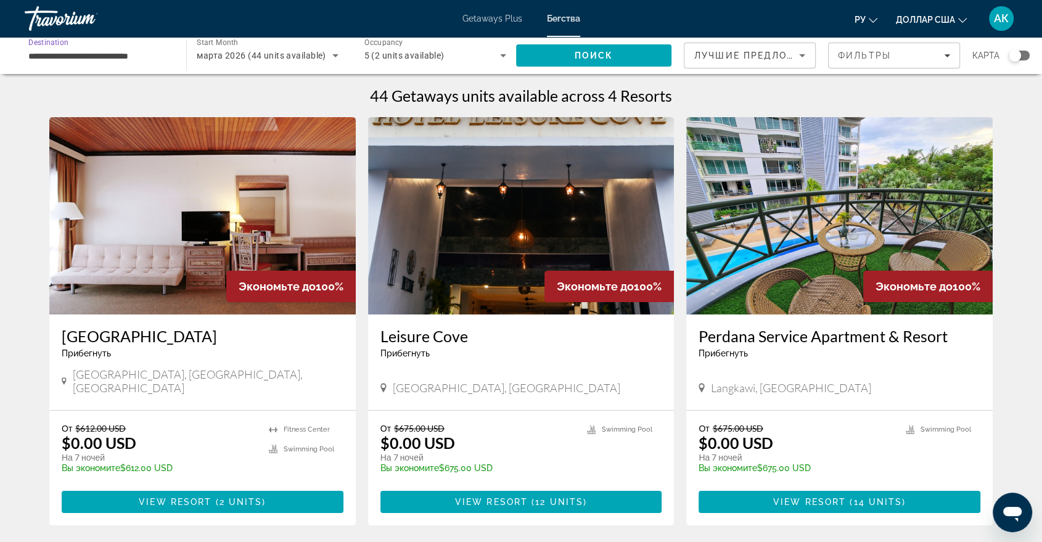
click at [51, 59] on input "**********" at bounding box center [99, 56] width 142 height 15
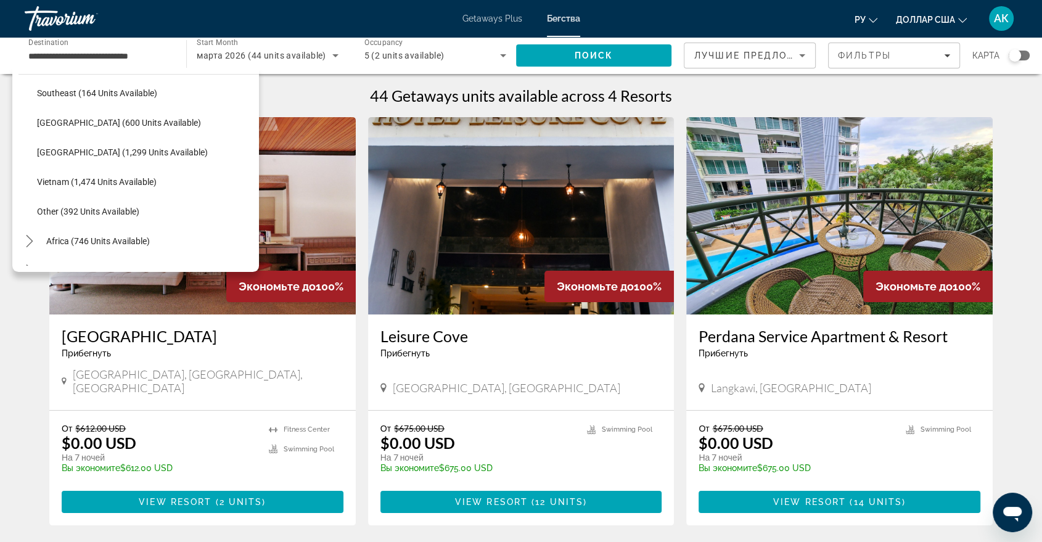
scroll to position [643, 0]
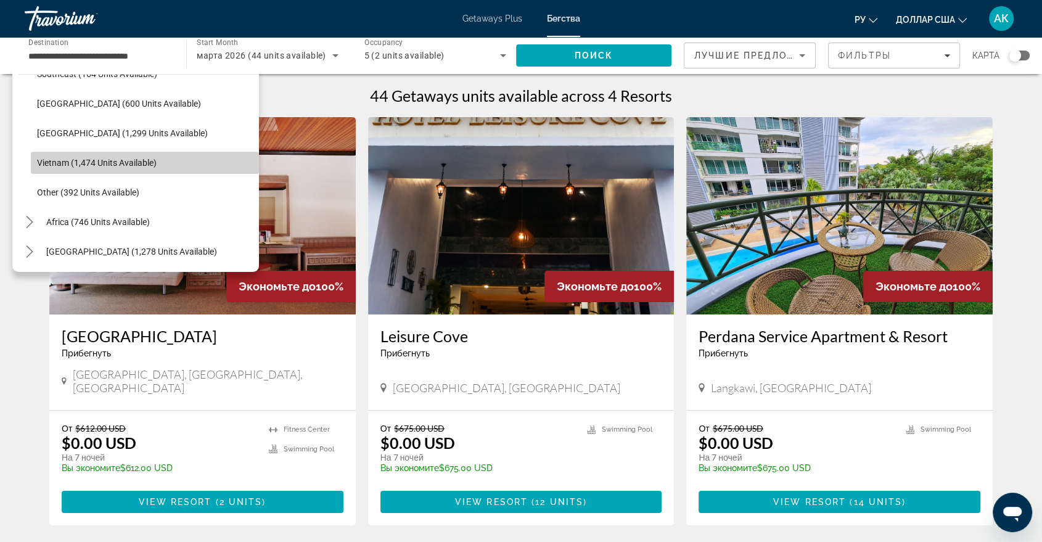
click at [145, 160] on span "Vietnam (1,474 units available)" at bounding box center [97, 163] width 120 height 10
type input "**********"
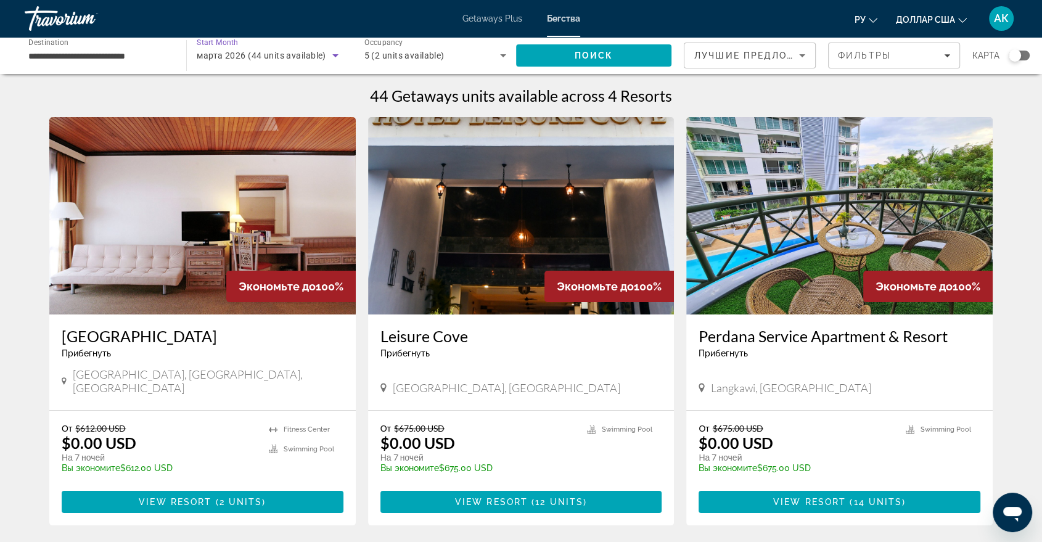
click at [227, 54] on span "марта 2026 (44 units available)" at bounding box center [261, 56] width 129 height 10
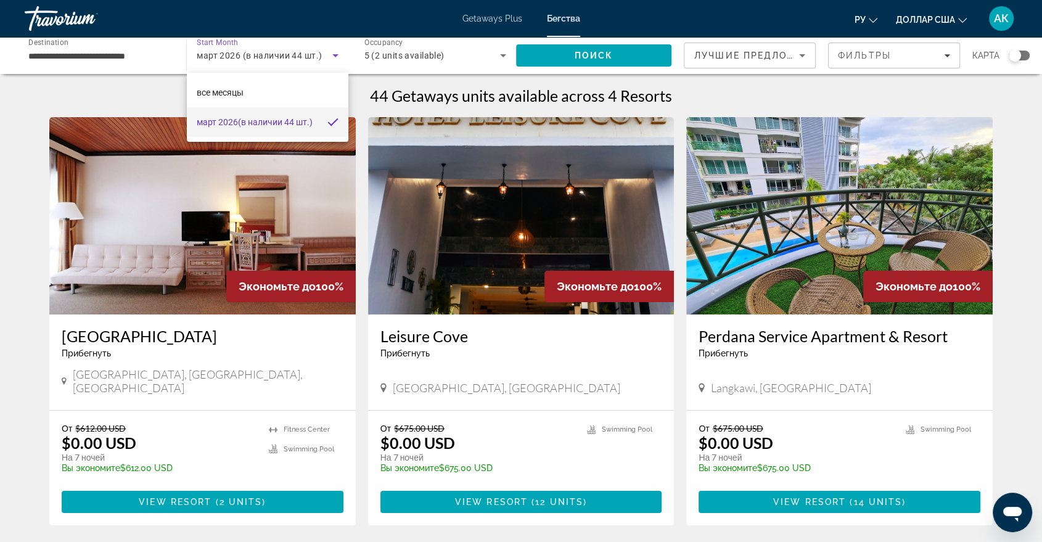
click at [240, 128] on span "март 2026 (в наличии 44 шт.)" at bounding box center [255, 122] width 116 height 15
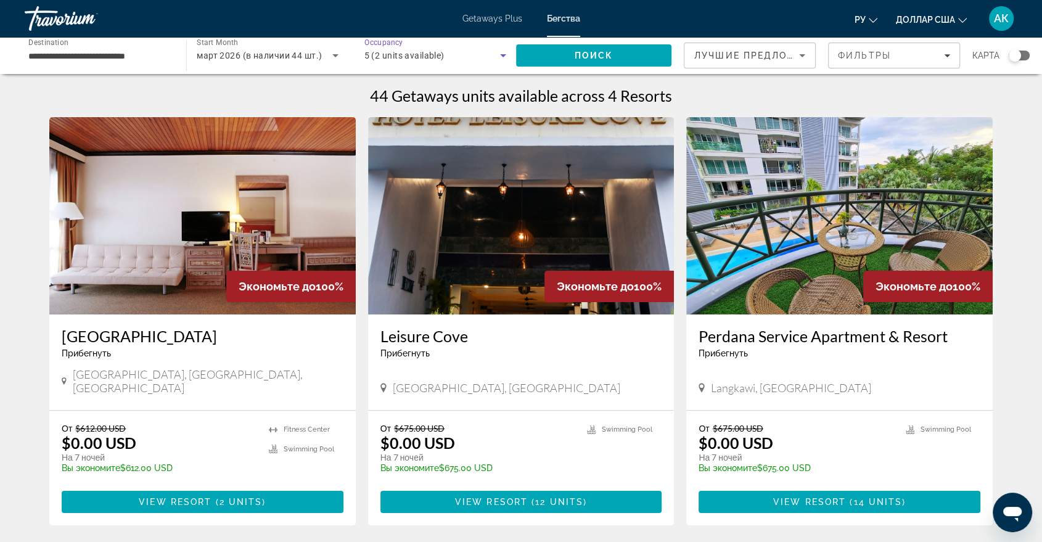
click at [426, 55] on span "5 (2 units available)" at bounding box center [404, 56] width 80 height 10
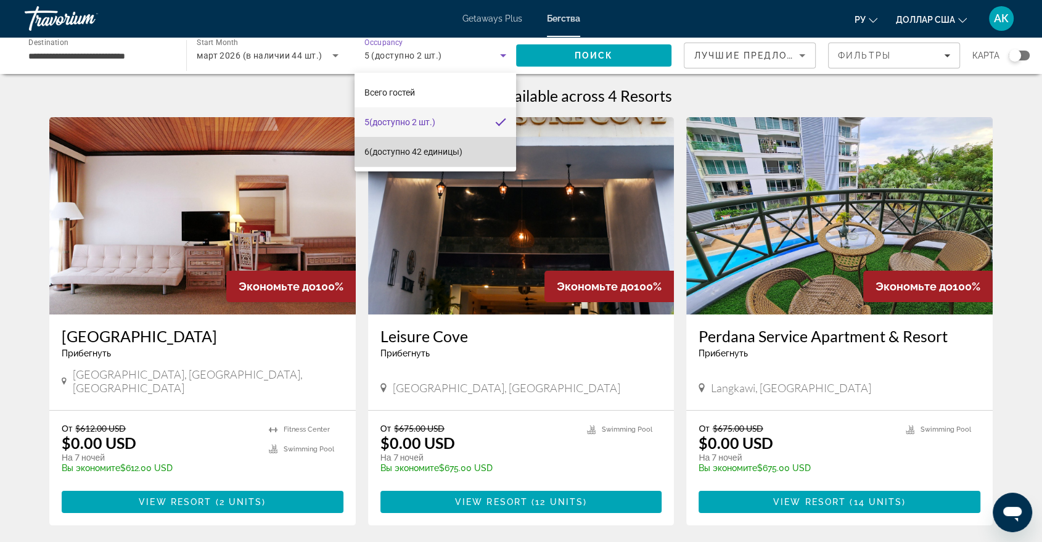
click at [445, 155] on font "(доступно 42 единицы)" at bounding box center [415, 152] width 93 height 10
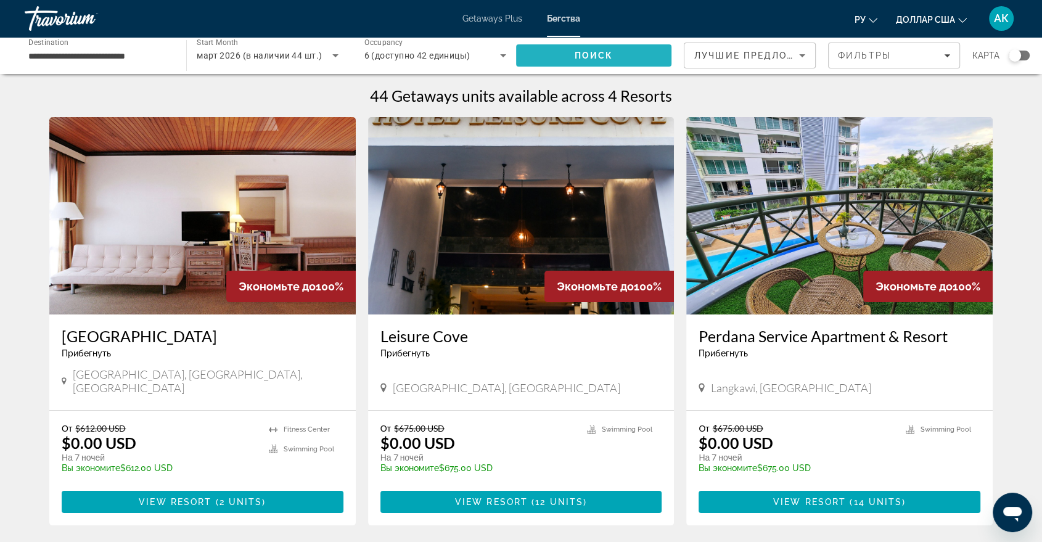
click at [606, 49] on span "Search" at bounding box center [593, 56] width 155 height 30
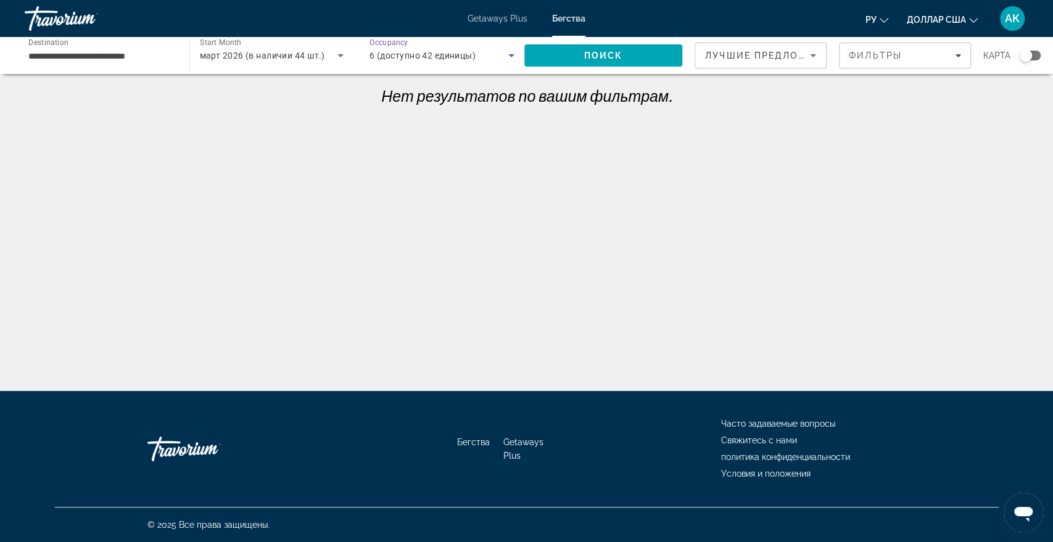
click at [422, 58] on span "6 (доступно 42 единицы)" at bounding box center [422, 56] width 106 height 10
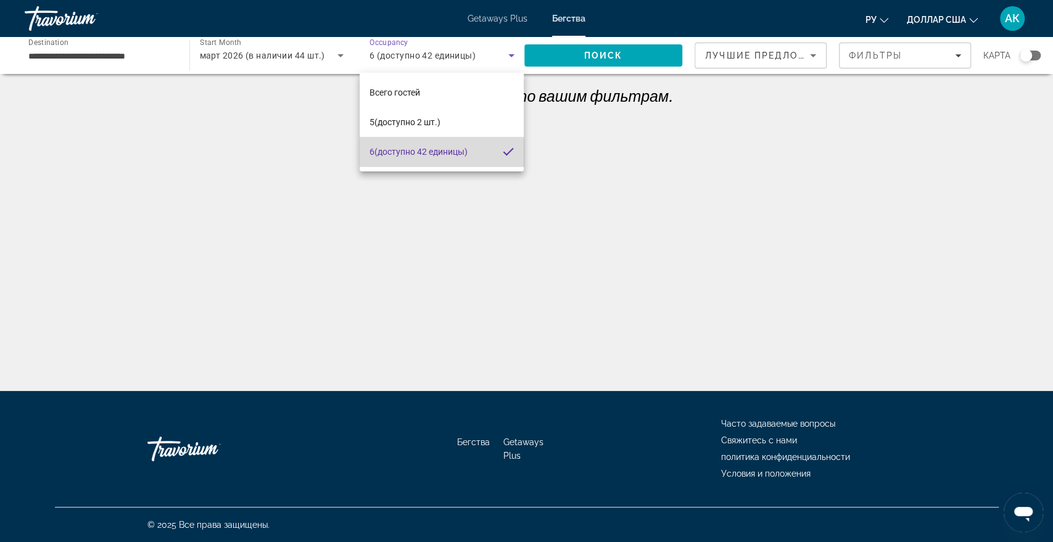
click at [432, 155] on font "(доступно 42 единицы)" at bounding box center [420, 152] width 93 height 10
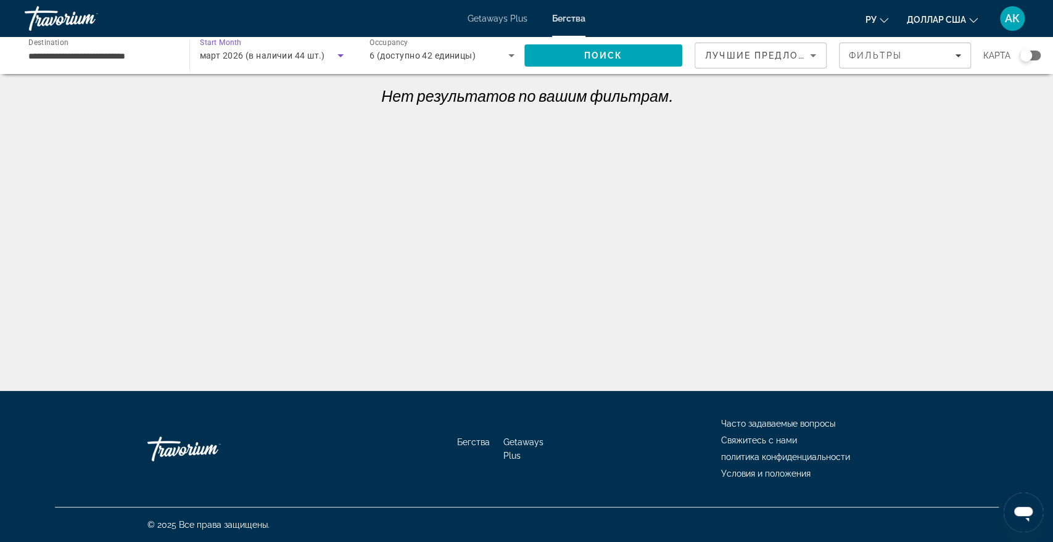
click at [295, 53] on span "март 2026 (в наличии 44 шт.)" at bounding box center [262, 56] width 125 height 10
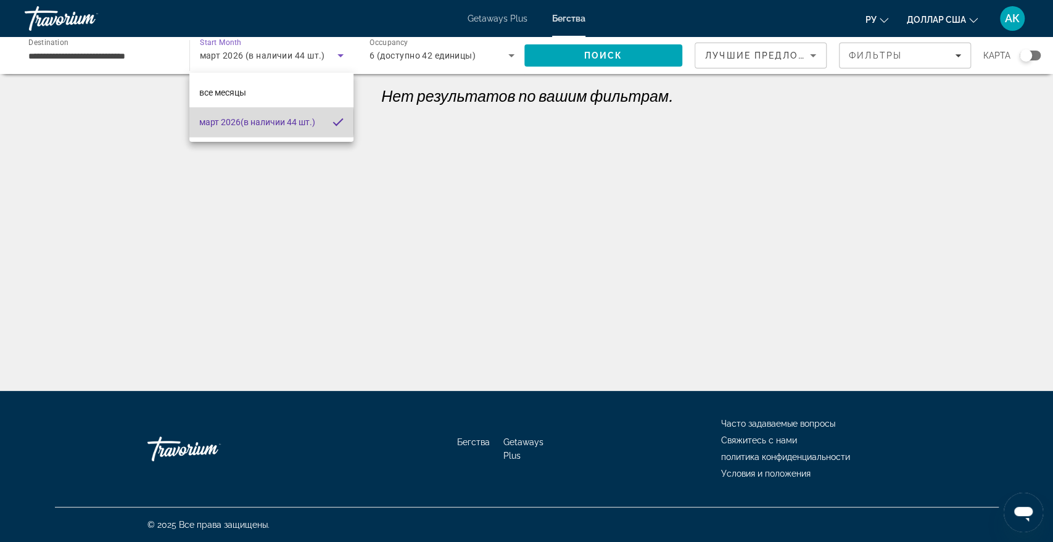
click at [252, 122] on font "(в наличии 44 шт.)" at bounding box center [277, 122] width 75 height 10
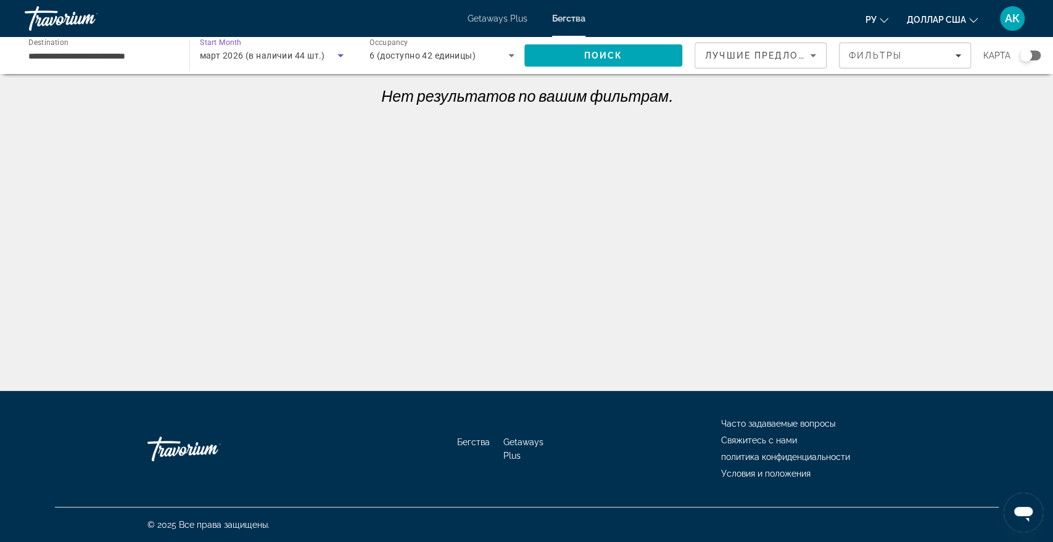
click at [243, 51] on span "март 2026 (в наличии 44 шт.)" at bounding box center [262, 56] width 125 height 10
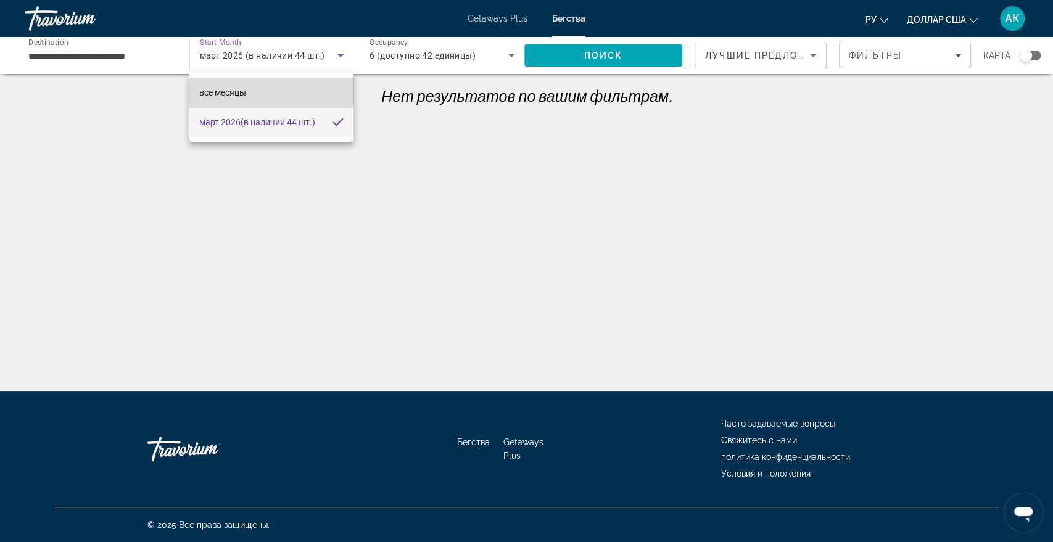
click at [242, 91] on font "все месяцы" at bounding box center [222, 93] width 47 height 10
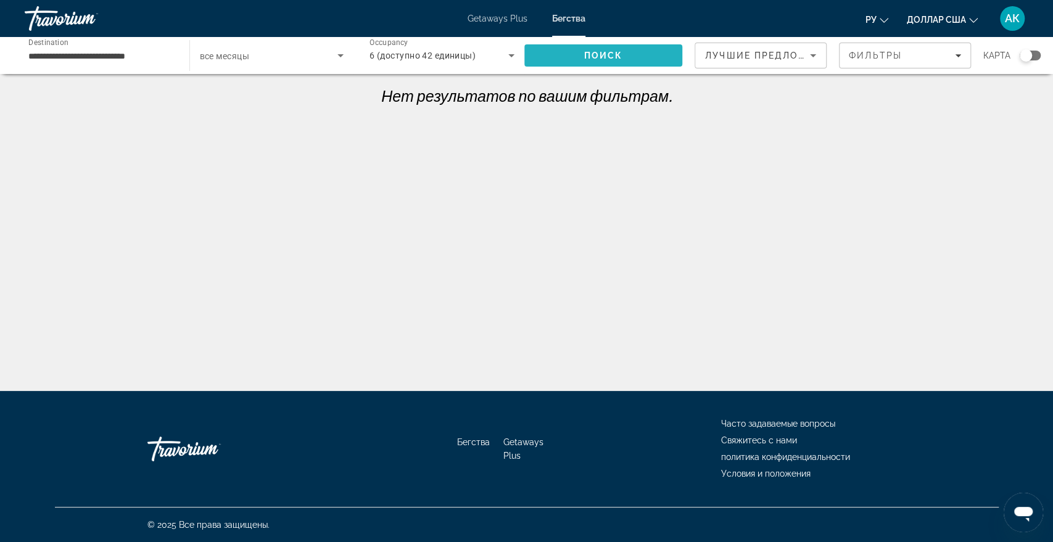
click at [587, 55] on span "Поиск" at bounding box center [603, 56] width 39 height 10
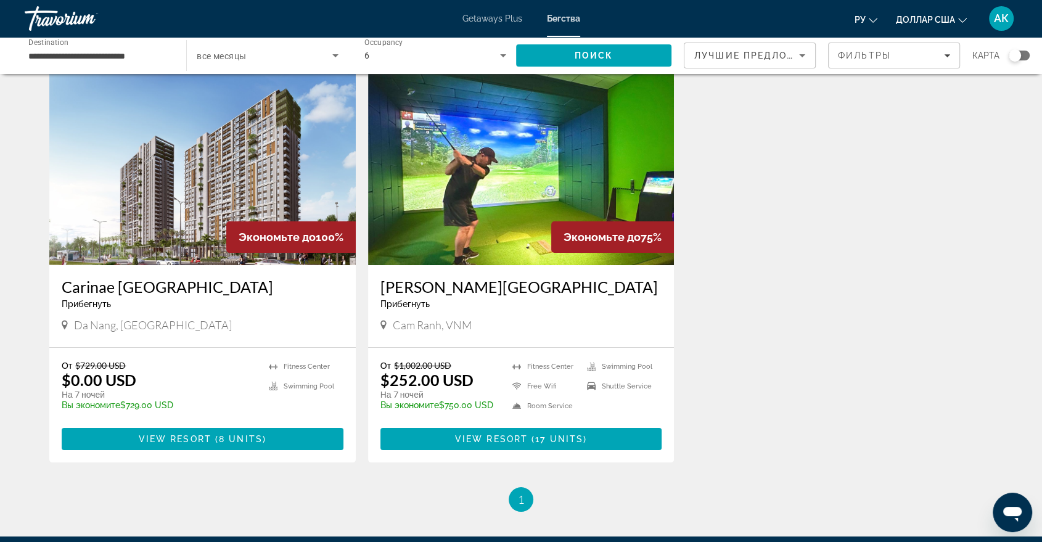
scroll to position [65, 0]
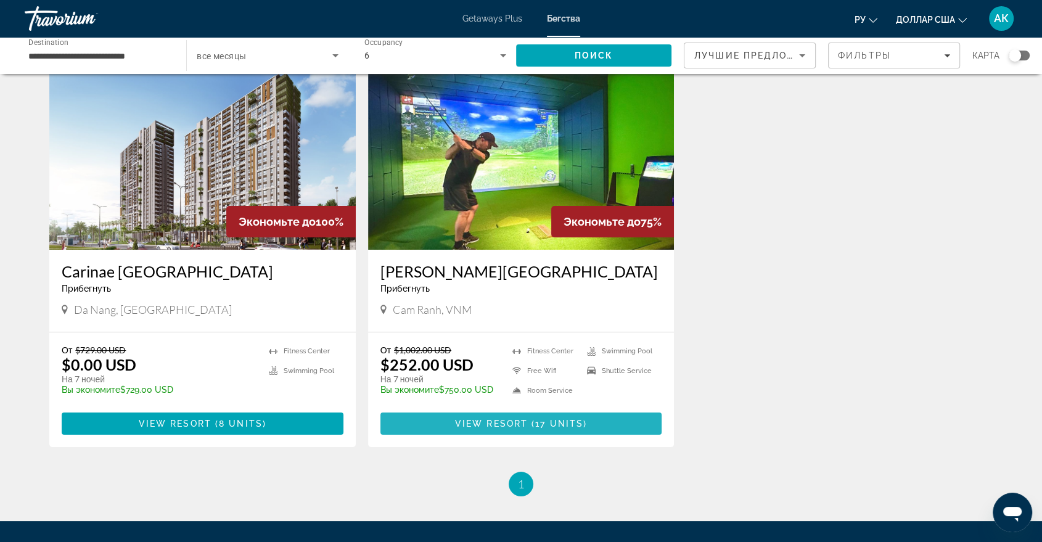
click at [472, 424] on span "View Resort" at bounding box center [491, 424] width 73 height 10
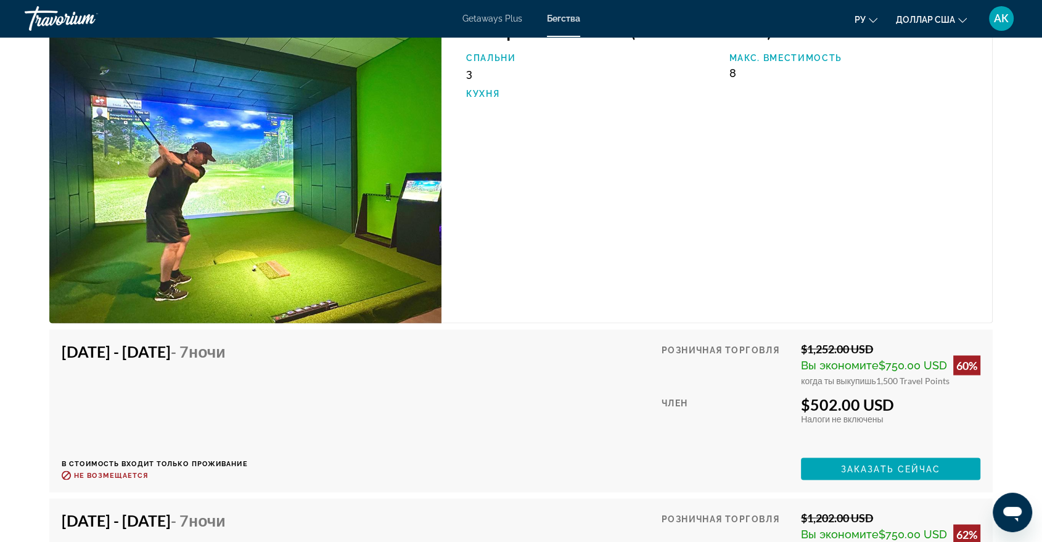
scroll to position [2198, 0]
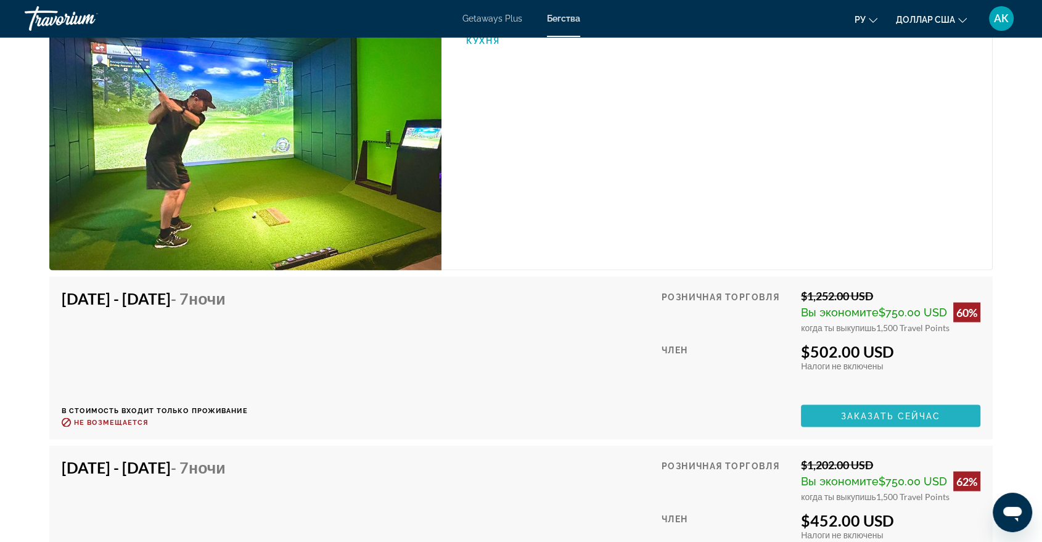
click at [890, 411] on span "Заказать сейчас" at bounding box center [891, 416] width 100 height 10
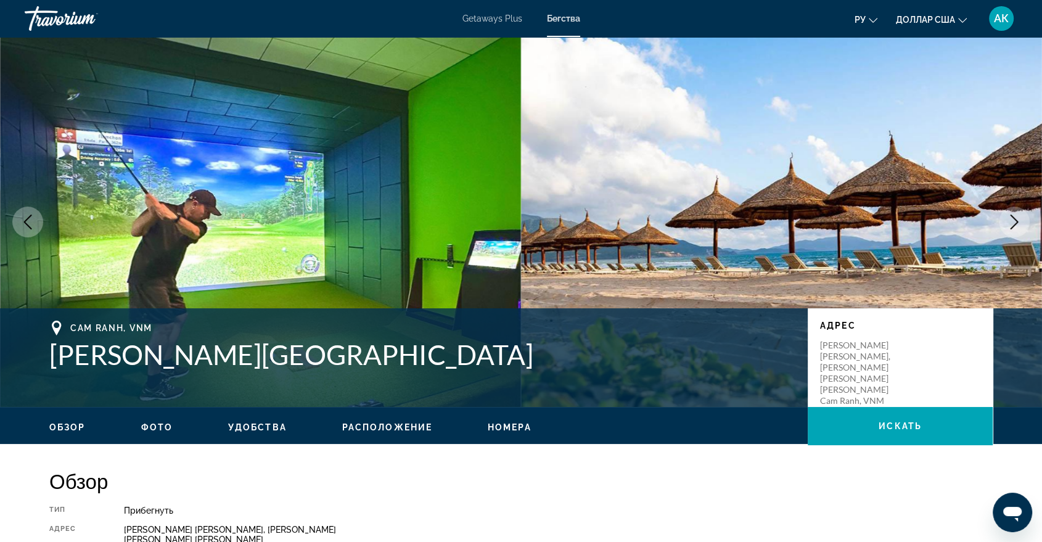
click at [1020, 223] on icon "Next image" at bounding box center [1014, 222] width 15 height 15
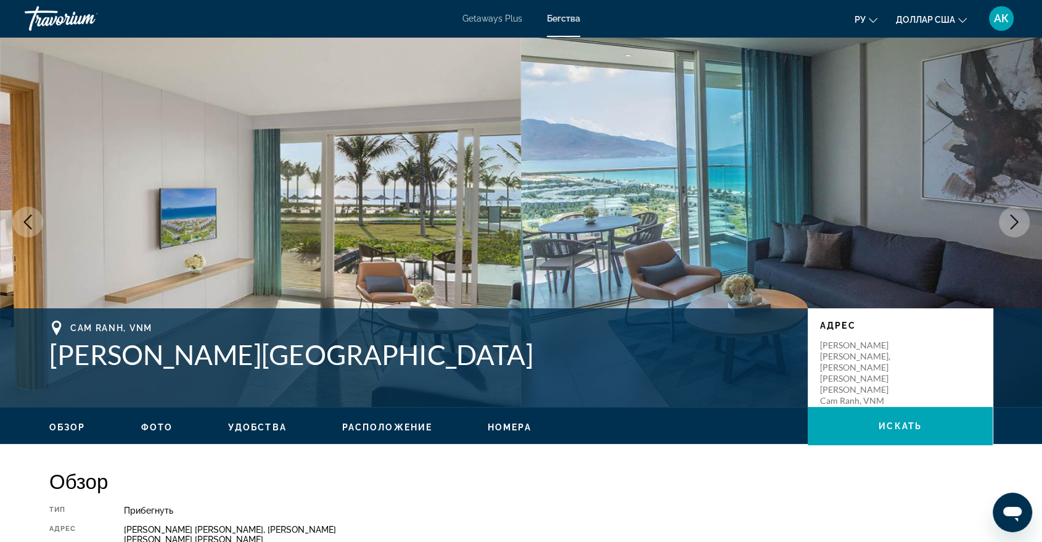
click at [1017, 226] on icon "Next image" at bounding box center [1014, 222] width 15 height 15
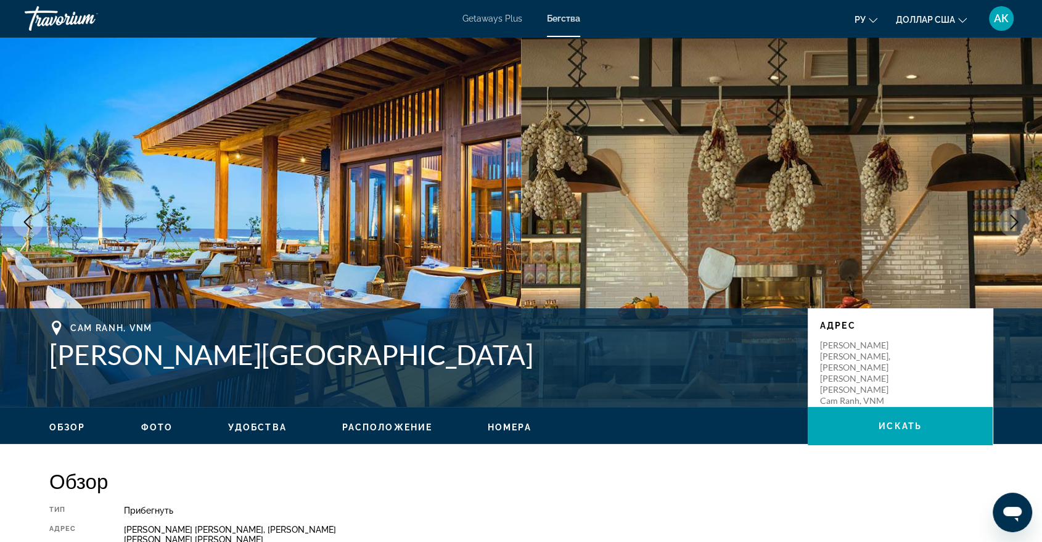
click at [1017, 226] on icon "Next image" at bounding box center [1014, 222] width 15 height 15
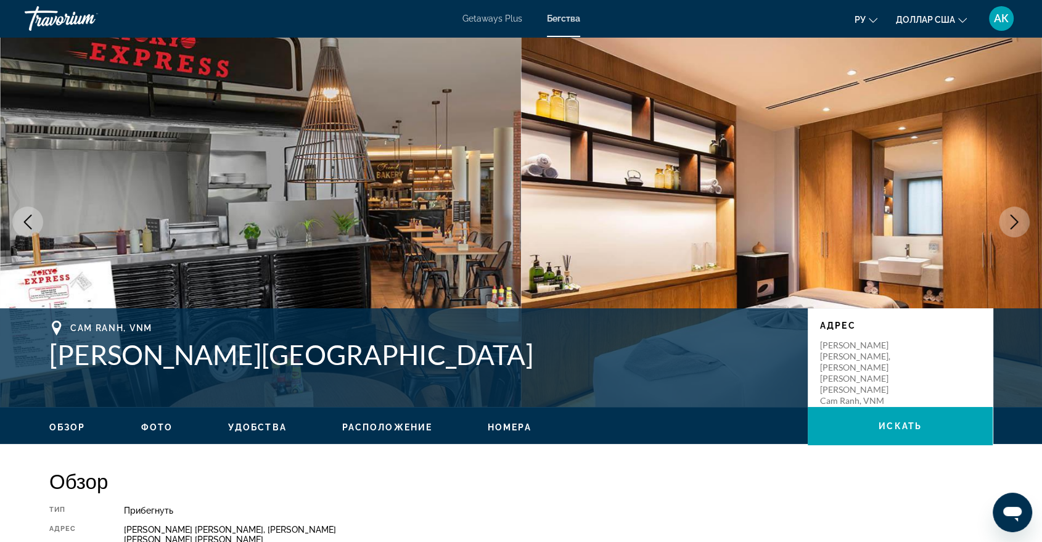
click at [1016, 220] on icon "Next image" at bounding box center [1015, 222] width 8 height 15
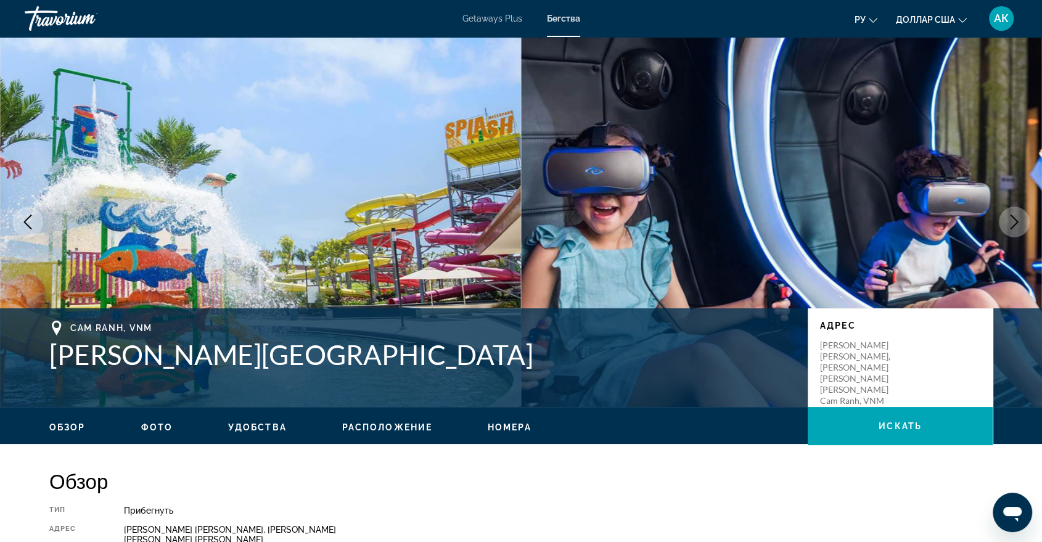
click at [1016, 220] on icon "Next image" at bounding box center [1015, 222] width 8 height 15
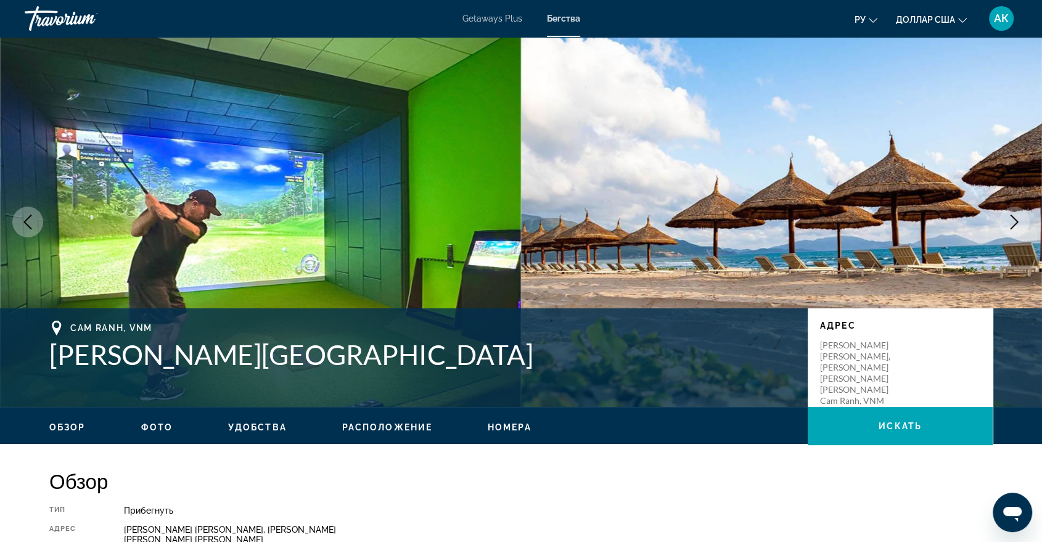
click at [32, 225] on icon "Previous image" at bounding box center [27, 222] width 15 height 15
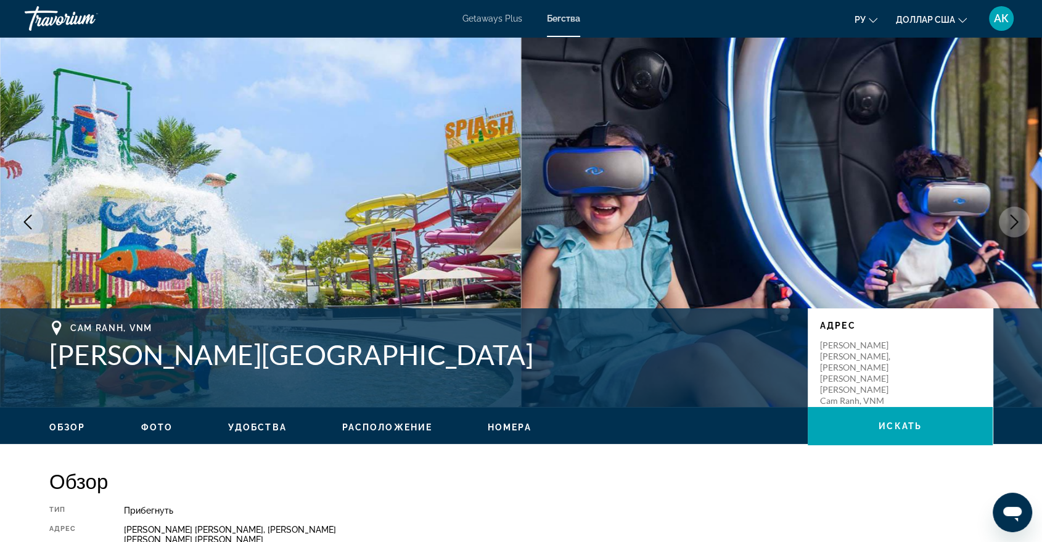
click at [32, 225] on icon "Previous image" at bounding box center [27, 222] width 15 height 15
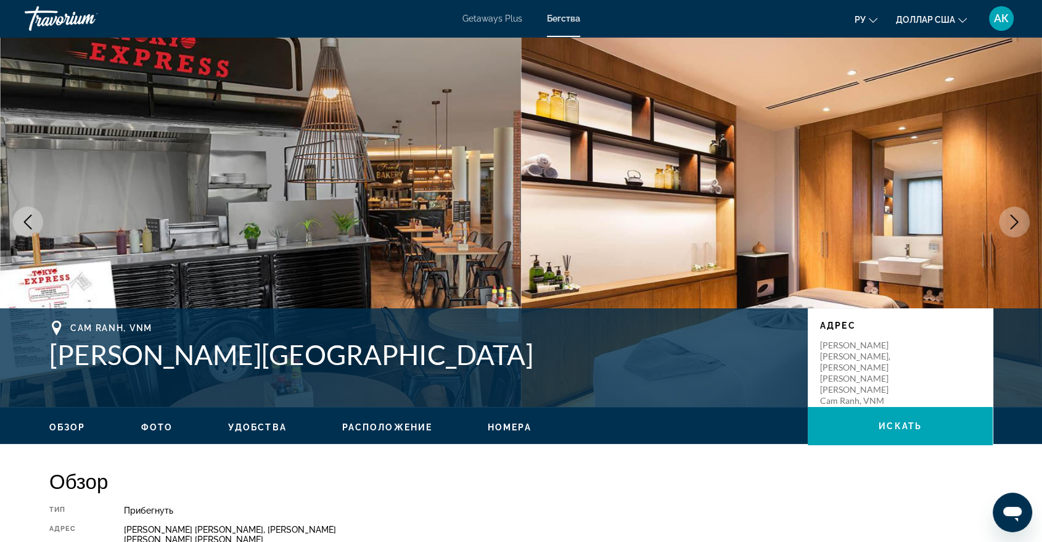
click at [32, 225] on icon "Previous image" at bounding box center [27, 222] width 15 height 15
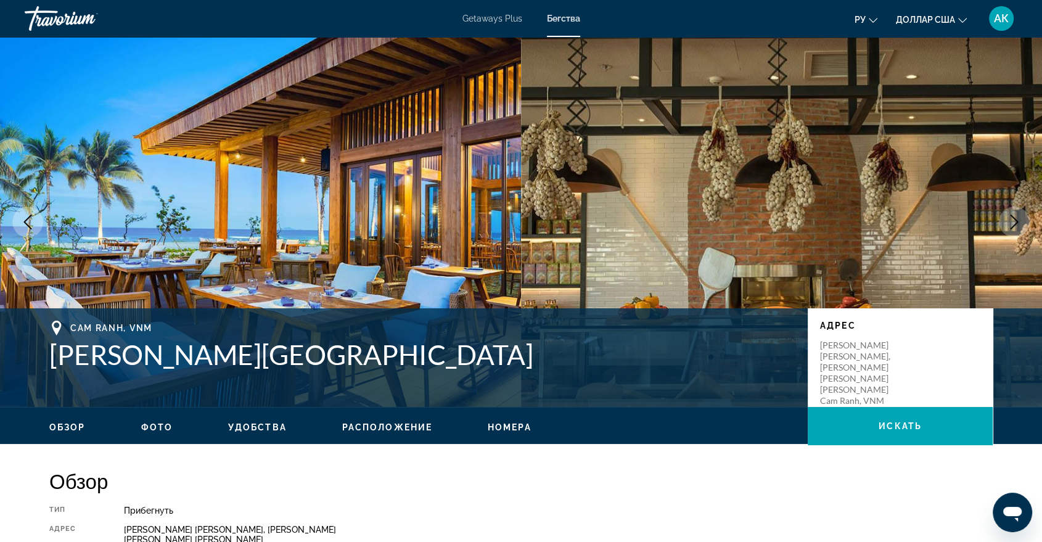
click at [25, 217] on icon "Previous image" at bounding box center [27, 222] width 15 height 15
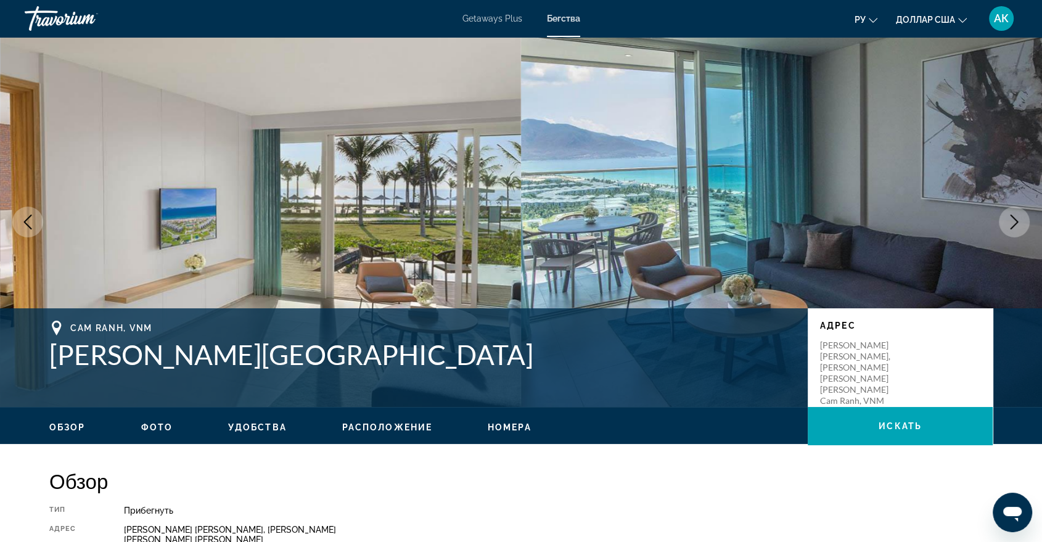
click at [33, 221] on icon "Previous image" at bounding box center [27, 222] width 15 height 15
